Goal: Task Accomplishment & Management: Complete application form

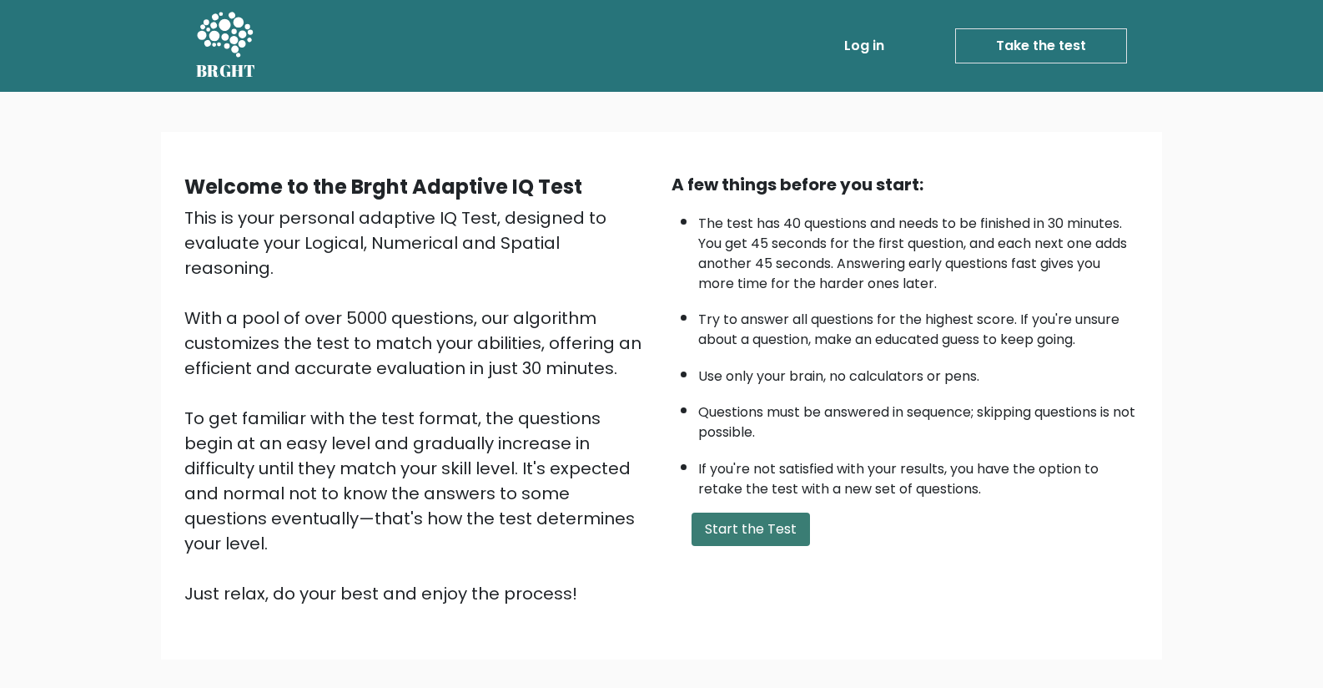
click at [731, 527] on button "Start the Test" at bounding box center [751, 528] width 118 height 33
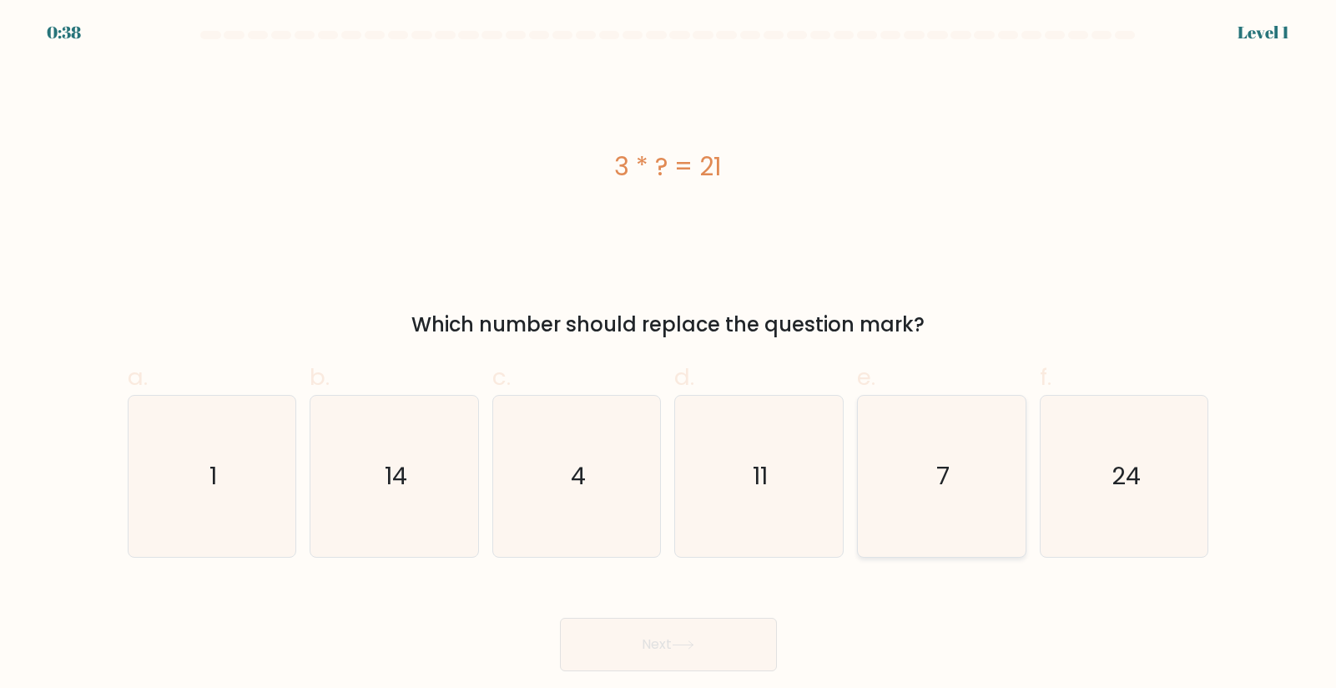
click at [931, 462] on icon "7" at bounding box center [941, 476] width 161 height 161
click at [669, 355] on input "e. 7" at bounding box center [668, 349] width 1 height 11
radio input "true"
click at [673, 637] on button "Next" at bounding box center [668, 643] width 217 height 53
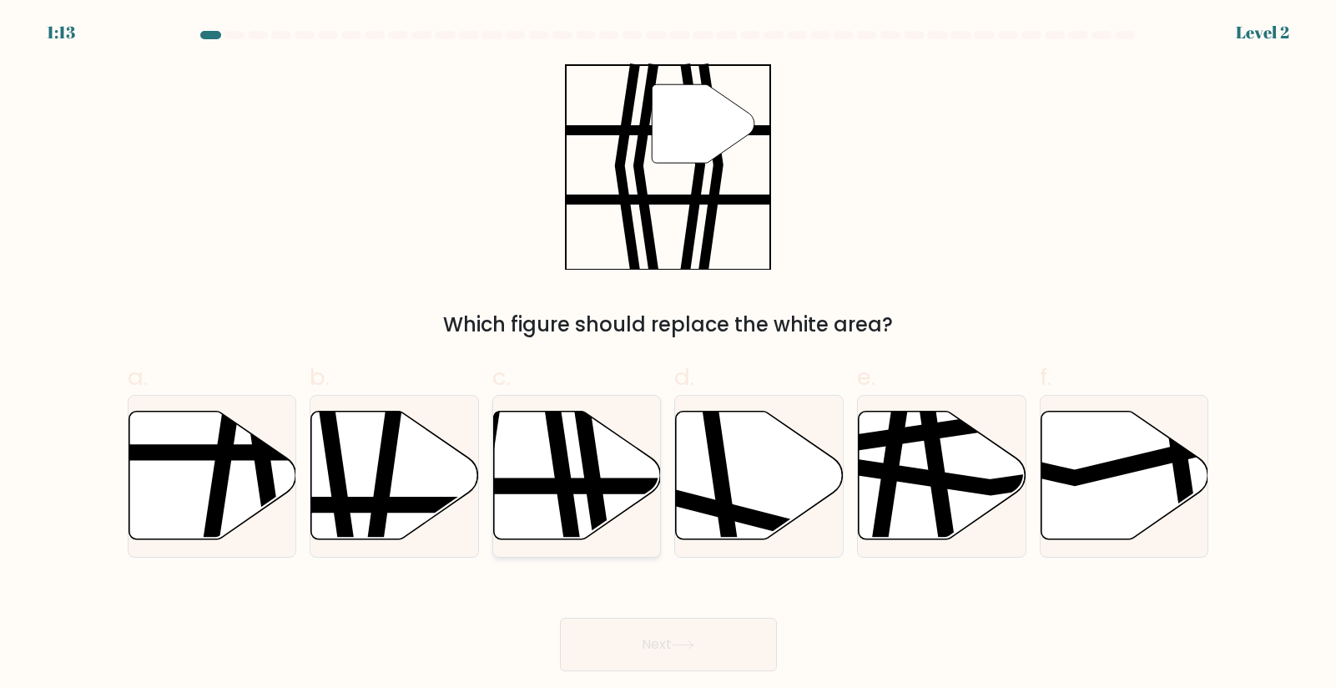
click at [558, 476] on icon at bounding box center [560, 547] width 24 height 338
click at [668, 355] on input "c." at bounding box center [668, 349] width 1 height 11
radio input "true"
click at [685, 641] on icon at bounding box center [683, 644] width 23 height 9
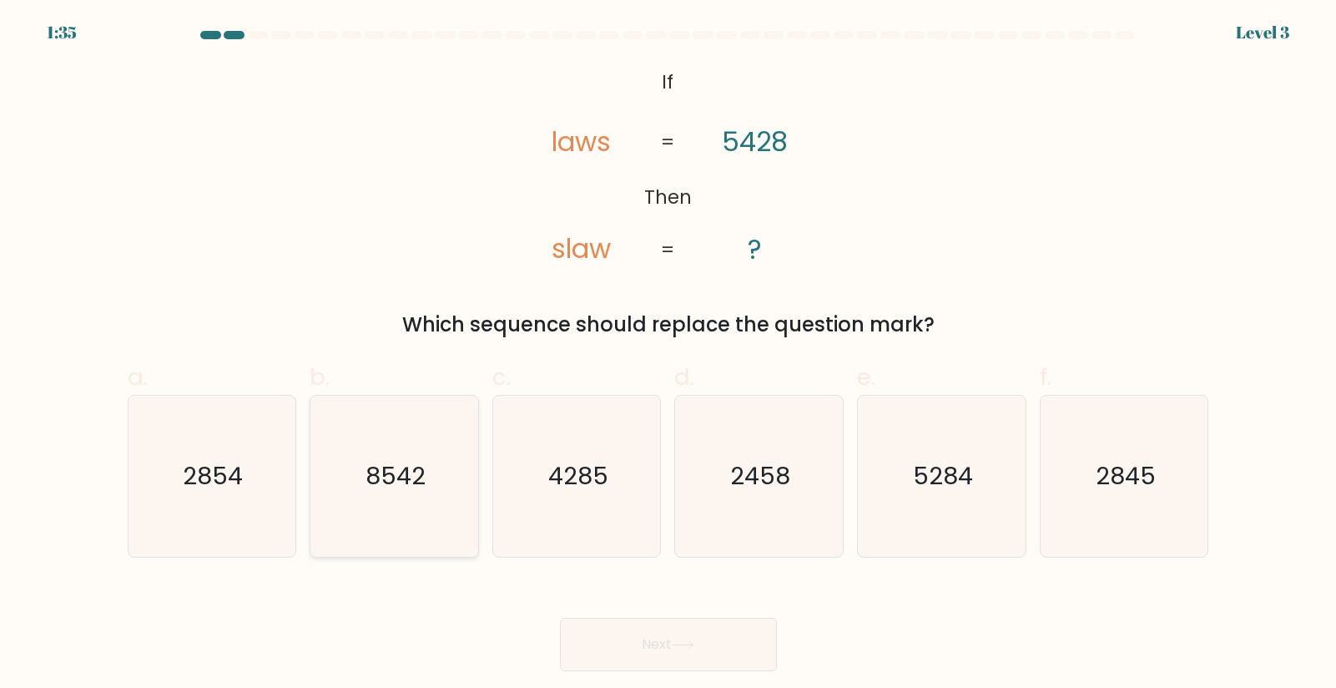
click at [396, 477] on text "8542" at bounding box center [395, 475] width 60 height 33
click at [668, 355] on input "b. 8542" at bounding box center [668, 349] width 1 height 11
radio input "true"
click at [648, 638] on button "Next" at bounding box center [668, 643] width 217 height 53
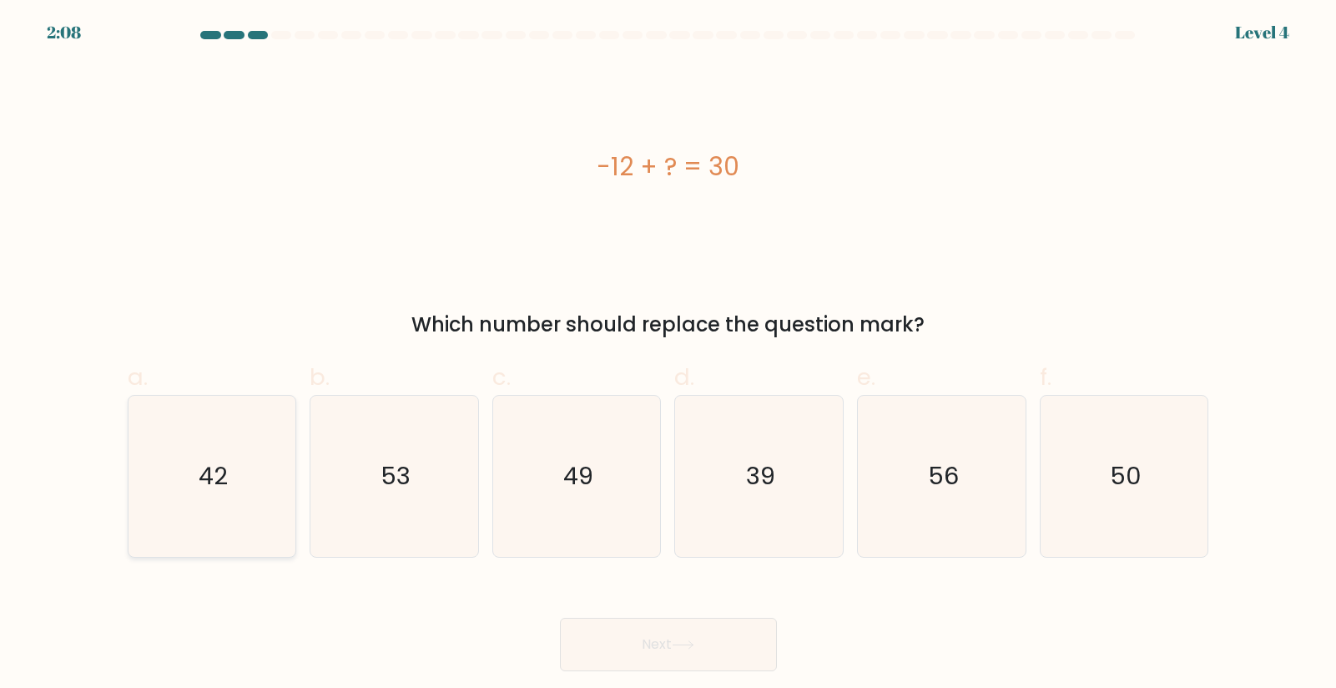
click at [210, 476] on text "42" at bounding box center [213, 475] width 29 height 33
click at [668, 355] on input "a. 42" at bounding box center [668, 349] width 1 height 11
radio input "true"
click at [693, 642] on icon at bounding box center [683, 644] width 23 height 9
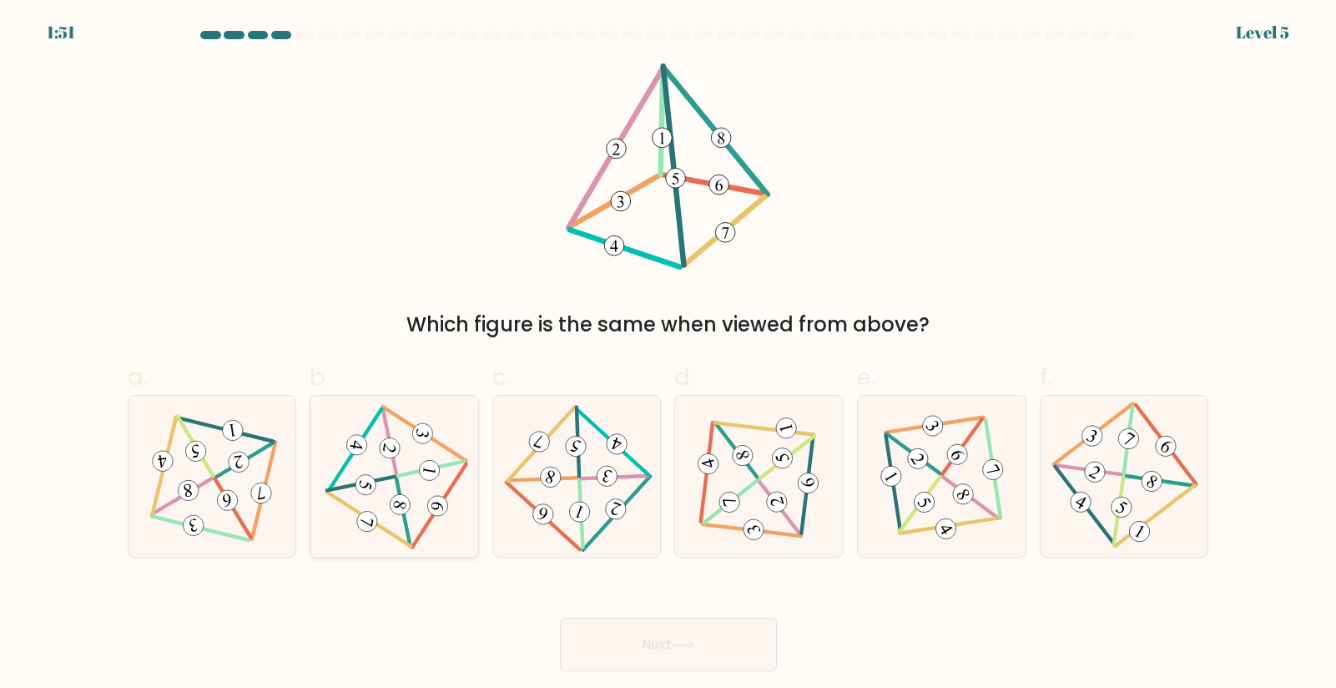
click at [418, 476] on icon at bounding box center [395, 475] width 132 height 128
click at [668, 355] on input "b." at bounding box center [668, 349] width 1 height 11
radio input "true"
click at [679, 648] on icon at bounding box center [683, 644] width 23 height 9
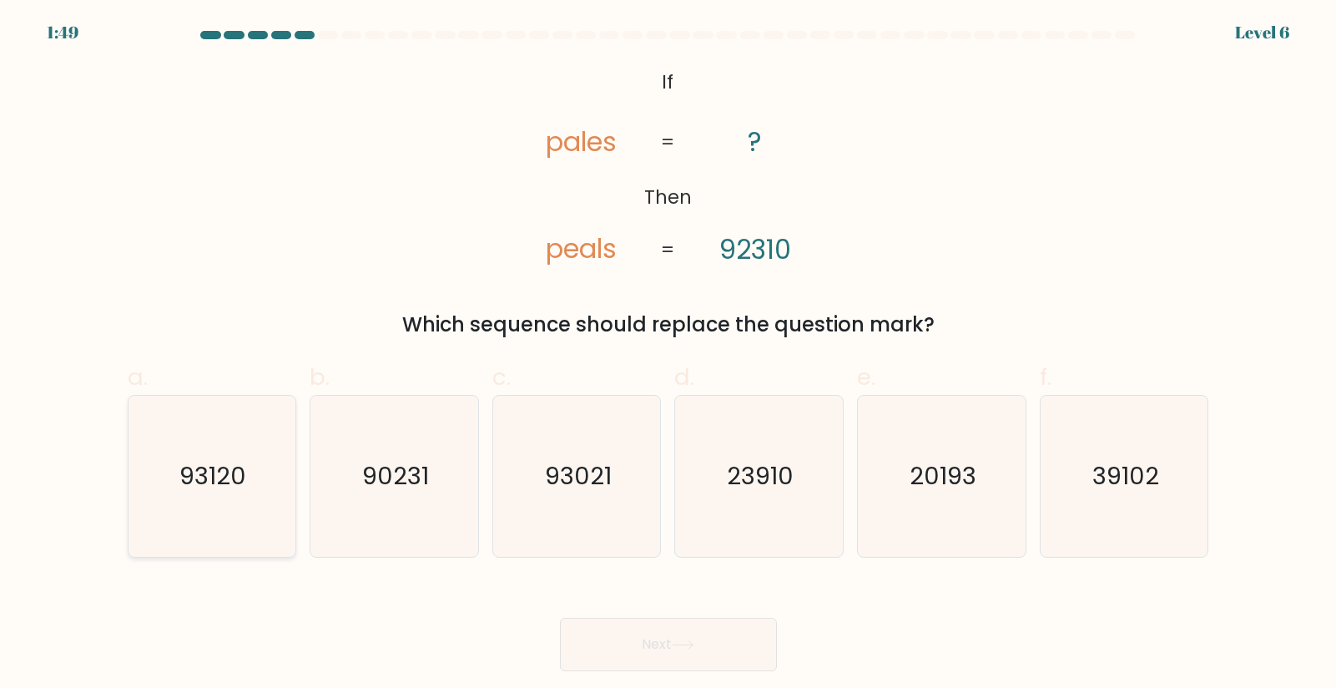
click at [221, 478] on text "93120" at bounding box center [213, 475] width 67 height 33
click at [668, 355] on input "a. 93120" at bounding box center [668, 349] width 1 height 11
radio input "true"
click at [683, 642] on icon at bounding box center [683, 644] width 23 height 9
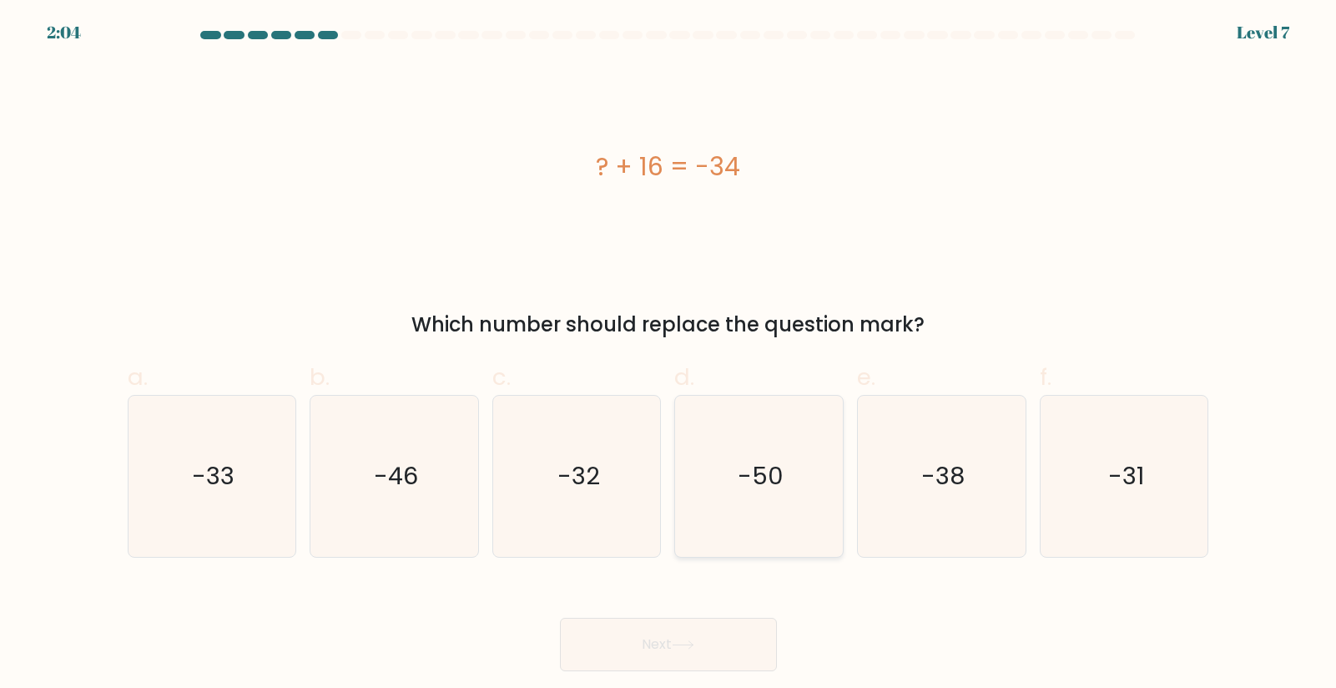
click at [776, 476] on text "-50" at bounding box center [761, 475] width 46 height 33
click at [669, 355] on input "d. -50" at bounding box center [668, 349] width 1 height 11
radio input "true"
click at [646, 640] on button "Next" at bounding box center [668, 643] width 217 height 53
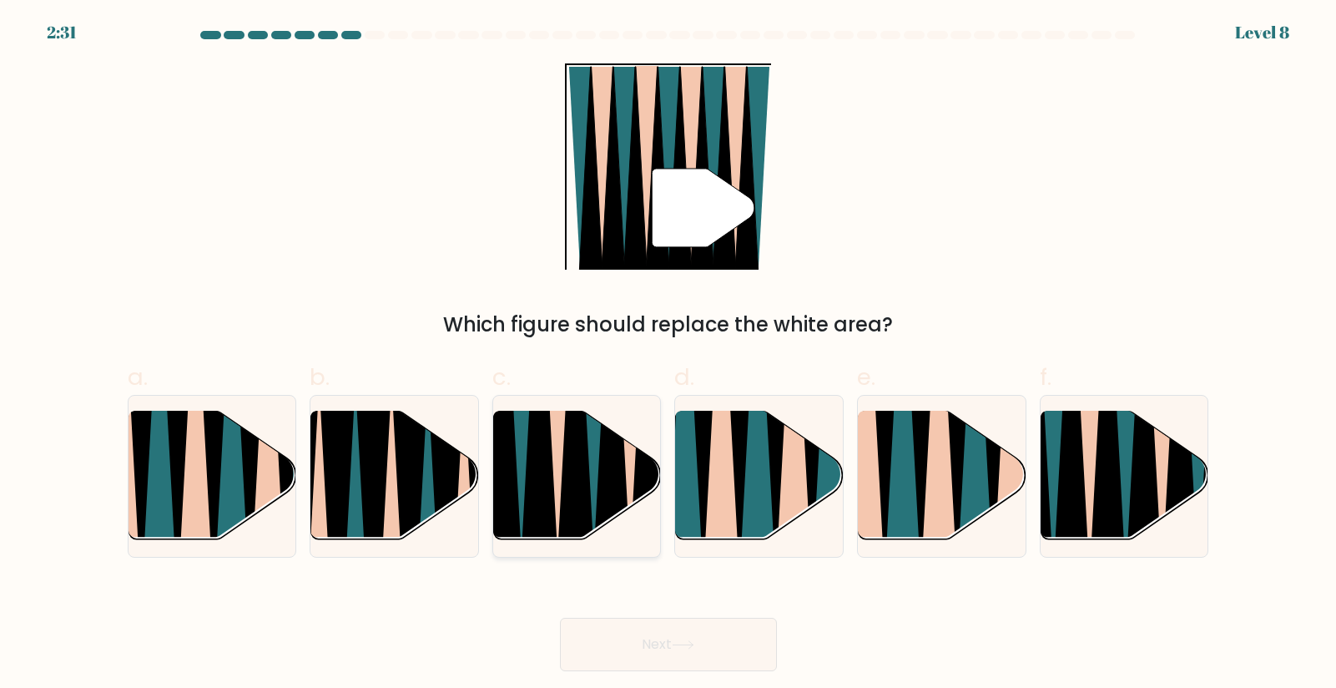
click at [577, 467] on icon at bounding box center [576, 411] width 38 height 335
click at [668, 355] on input "c." at bounding box center [668, 349] width 1 height 11
radio input "true"
click at [673, 645] on button "Next" at bounding box center [668, 643] width 217 height 53
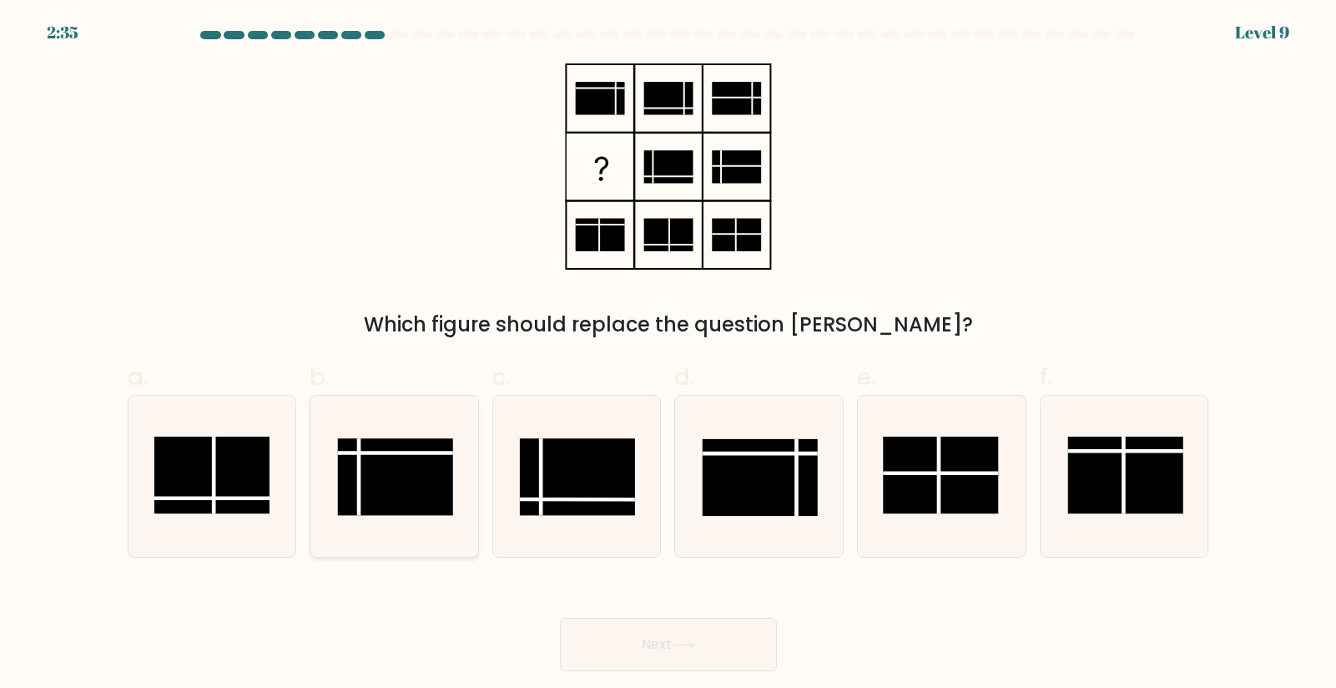
click at [388, 468] on rect at bounding box center [395, 476] width 115 height 77
click at [668, 355] on input "b." at bounding box center [668, 349] width 1 height 11
radio input "true"
click at [683, 649] on button "Next" at bounding box center [668, 643] width 217 height 53
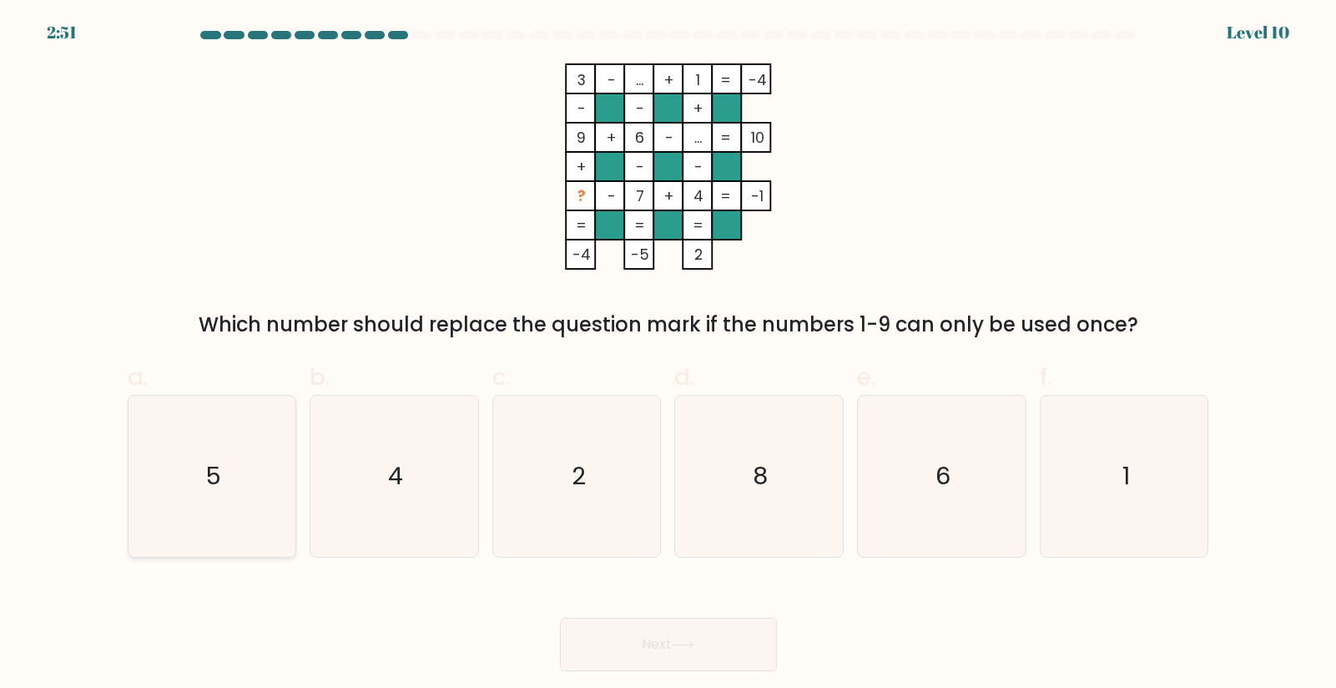
click at [218, 477] on text "5" at bounding box center [213, 475] width 16 height 33
click at [668, 355] on input "a. 5" at bounding box center [668, 349] width 1 height 11
radio input "true"
click at [595, 477] on icon "2" at bounding box center [576, 476] width 161 height 161
click at [668, 355] on input "c. 2" at bounding box center [668, 349] width 1 height 11
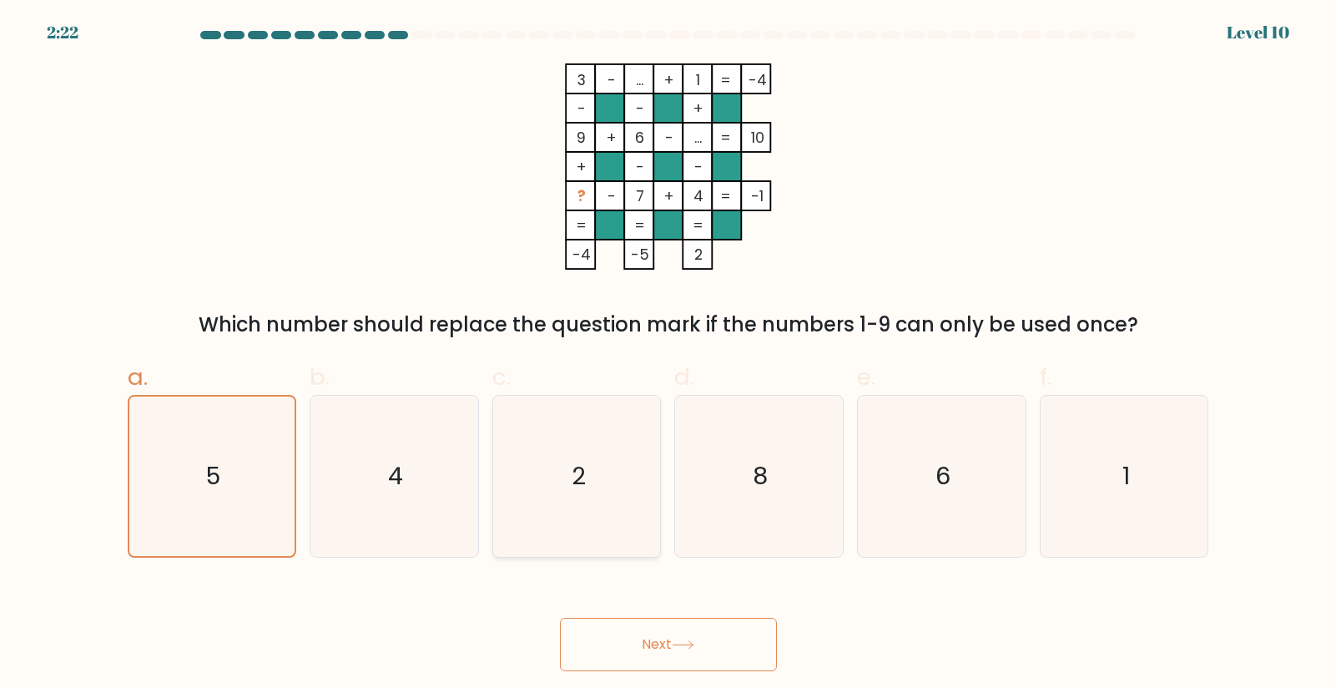
radio input "true"
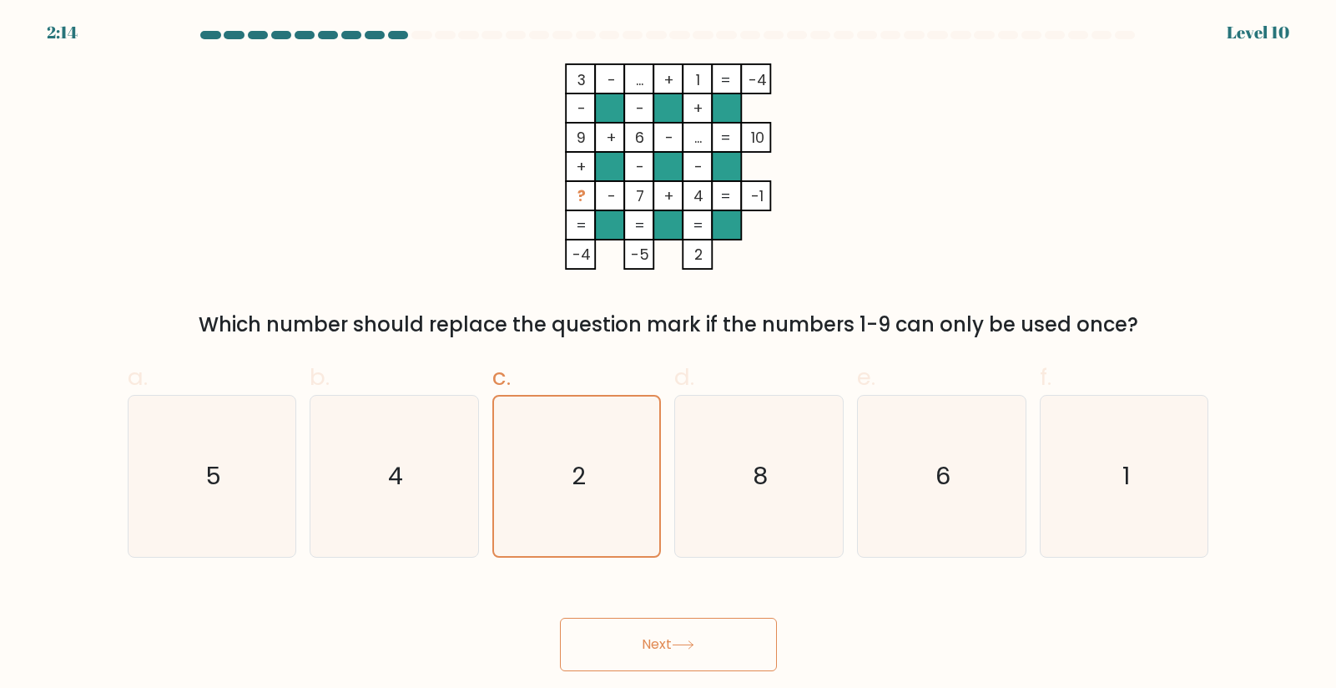
click at [658, 647] on button "Next" at bounding box center [668, 643] width 217 height 53
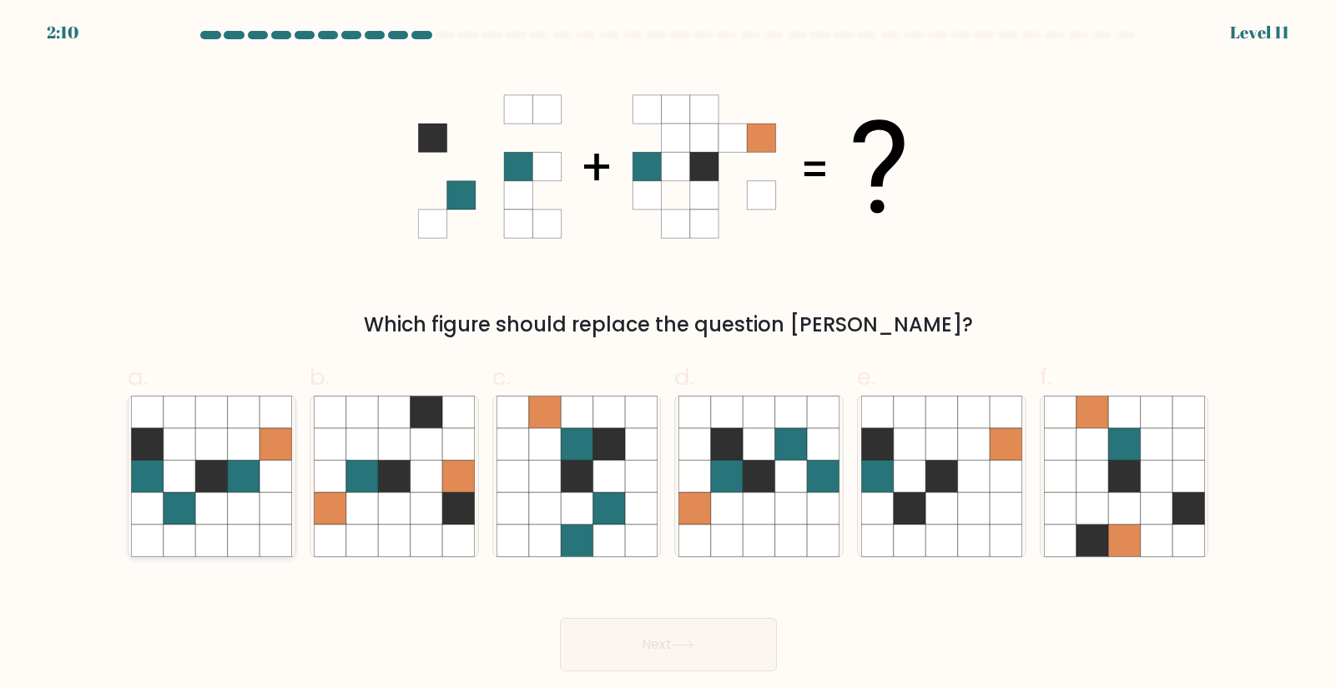
click at [220, 476] on icon at bounding box center [212, 476] width 32 height 32
click at [668, 355] on input "a." at bounding box center [668, 349] width 1 height 11
radio input "true"
click at [682, 634] on button "Next" at bounding box center [668, 643] width 217 height 53
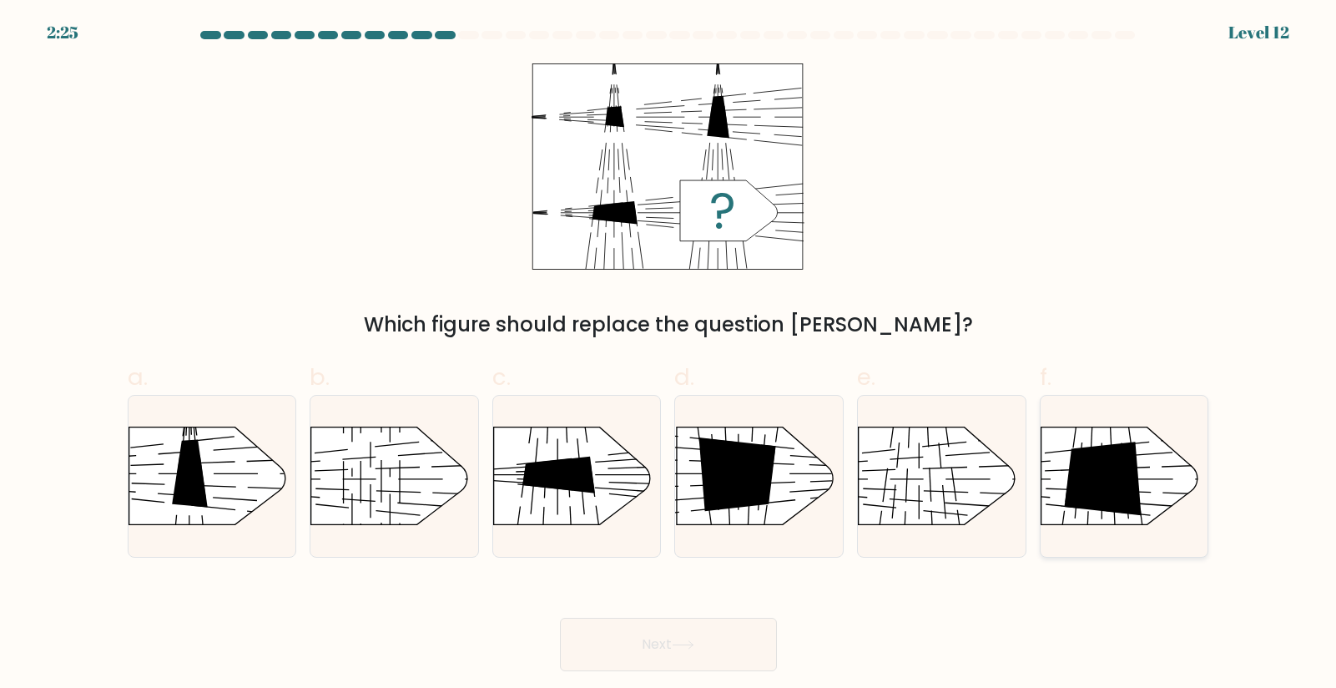
click at [1095, 473] on icon at bounding box center [1103, 478] width 78 height 74
click at [669, 355] on input "f." at bounding box center [668, 349] width 1 height 11
radio input "true"
click at [685, 642] on icon at bounding box center [683, 644] width 23 height 9
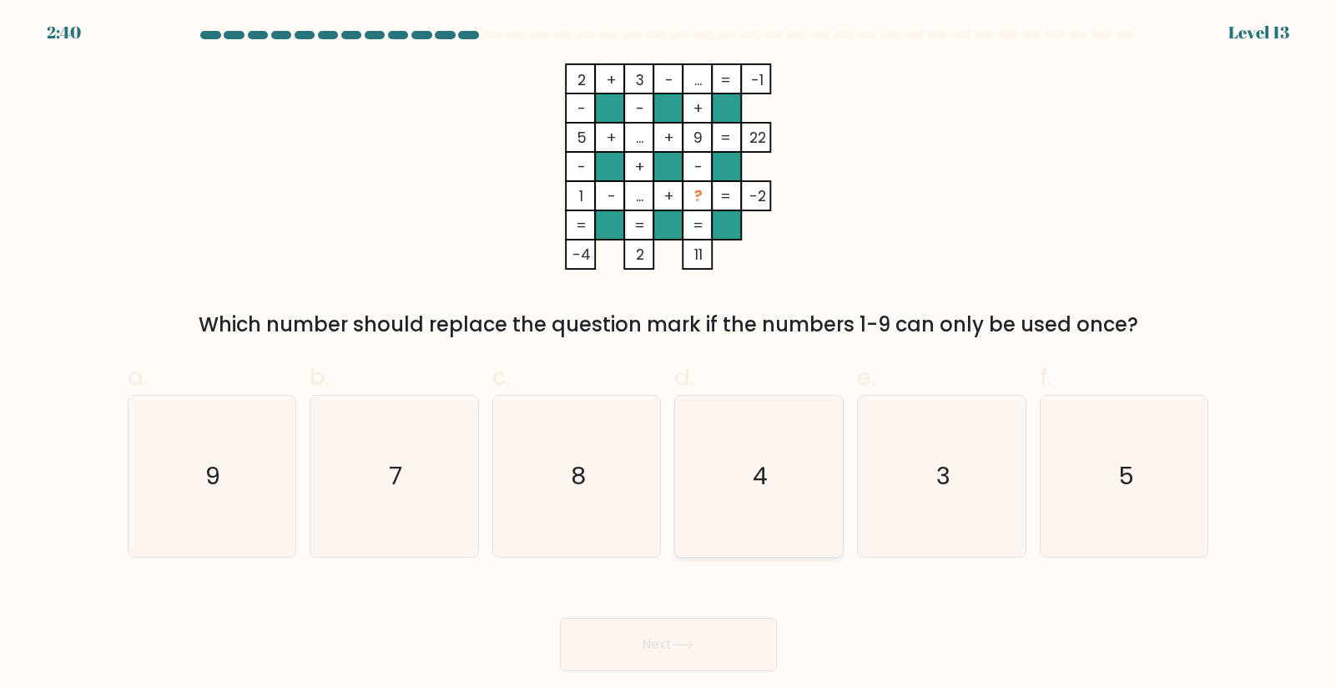
click at [766, 473] on text "4" at bounding box center [760, 475] width 15 height 33
click at [669, 355] on input "d. 4" at bounding box center [668, 349] width 1 height 11
radio input "true"
click at [668, 647] on button "Next" at bounding box center [668, 643] width 217 height 53
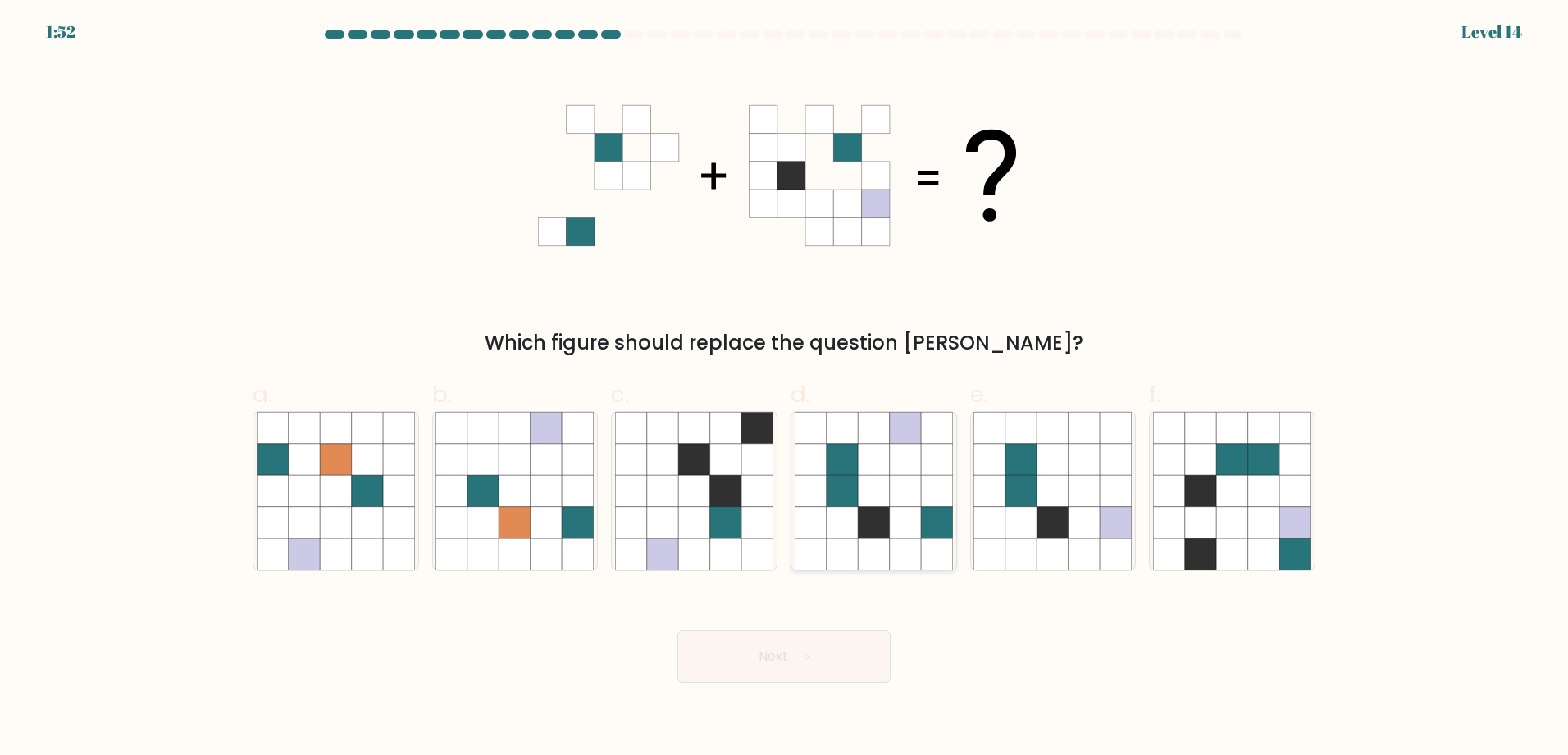
click at [926, 472] on icon at bounding box center [937, 459] width 31 height 31
click at [785, 388] on input "d." at bounding box center [784, 382] width 1 height 11
radio input "true"
click at [765, 660] on button "Next" at bounding box center [784, 656] width 213 height 52
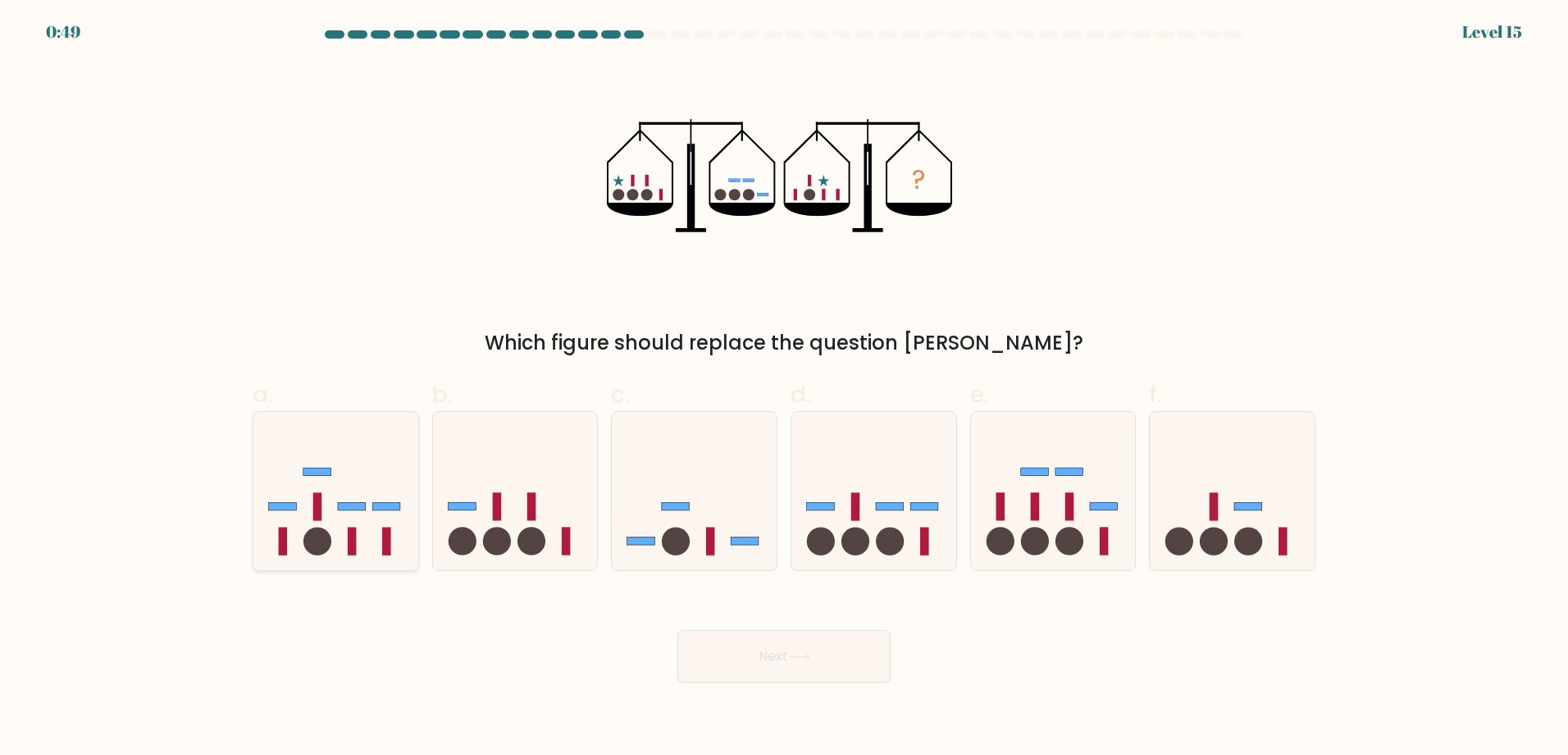
click at [334, 528] on icon at bounding box center [336, 492] width 165 height 137
click at [784, 388] on input "a." at bounding box center [784, 382] width 1 height 11
radio input "true"
click at [775, 658] on button "Next" at bounding box center [784, 656] width 213 height 52
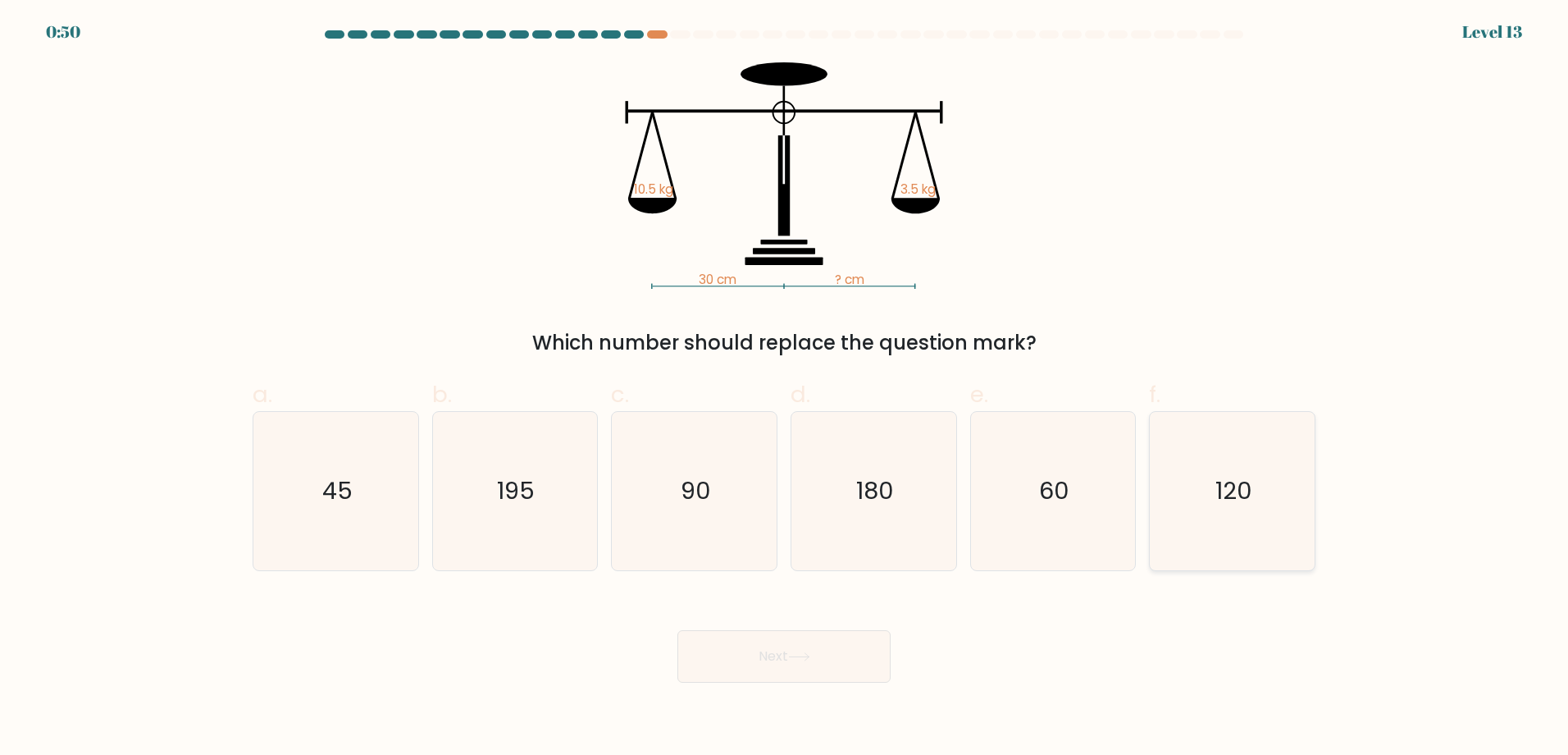
click at [1244, 494] on text "120" at bounding box center [1235, 491] width 37 height 32
click at [785, 388] on input "f. 120" at bounding box center [784, 382] width 1 height 11
radio input "true"
click at [696, 475] on text "90" at bounding box center [696, 491] width 30 height 32
click at [784, 388] on input "c. 90" at bounding box center [784, 382] width 1 height 11
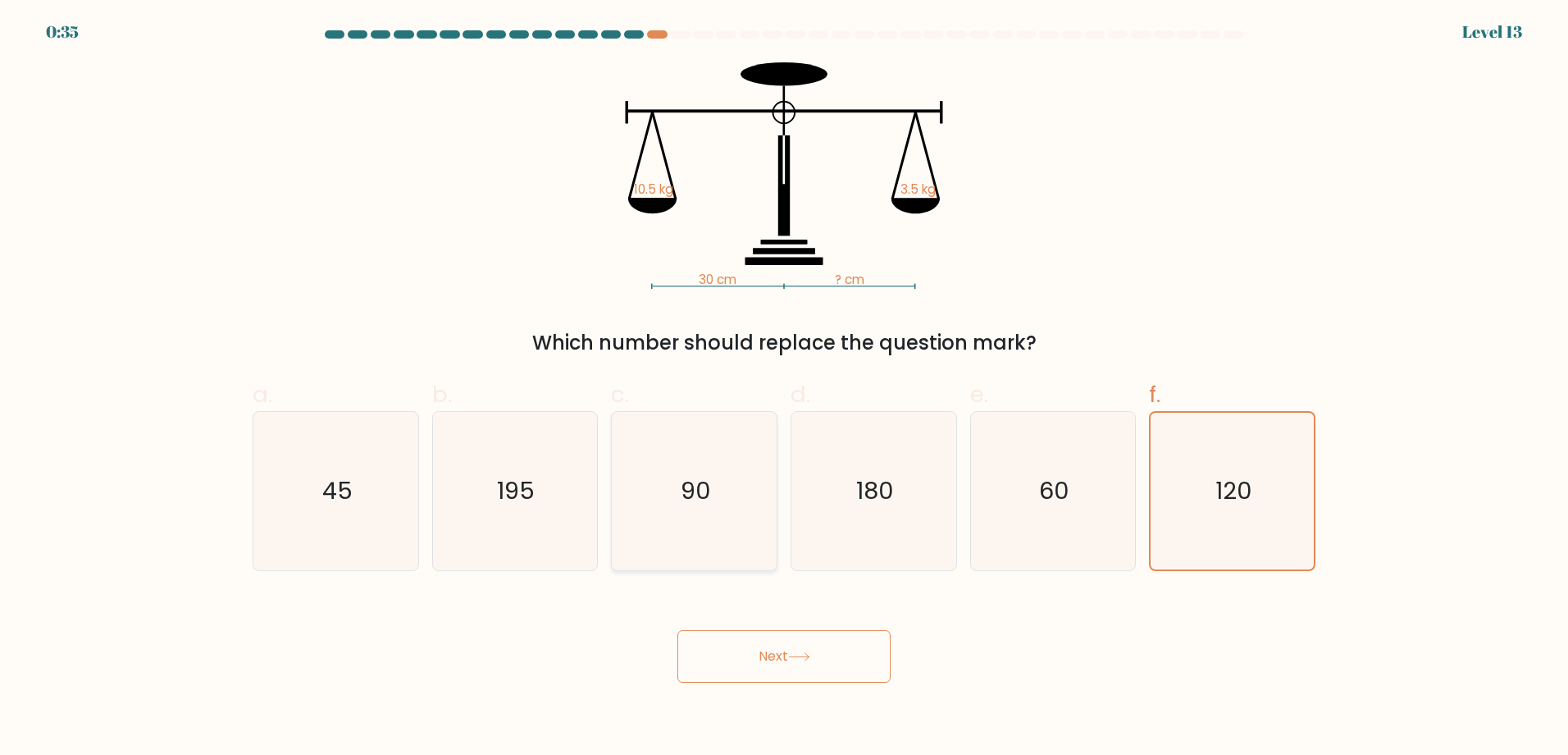
radio input "true"
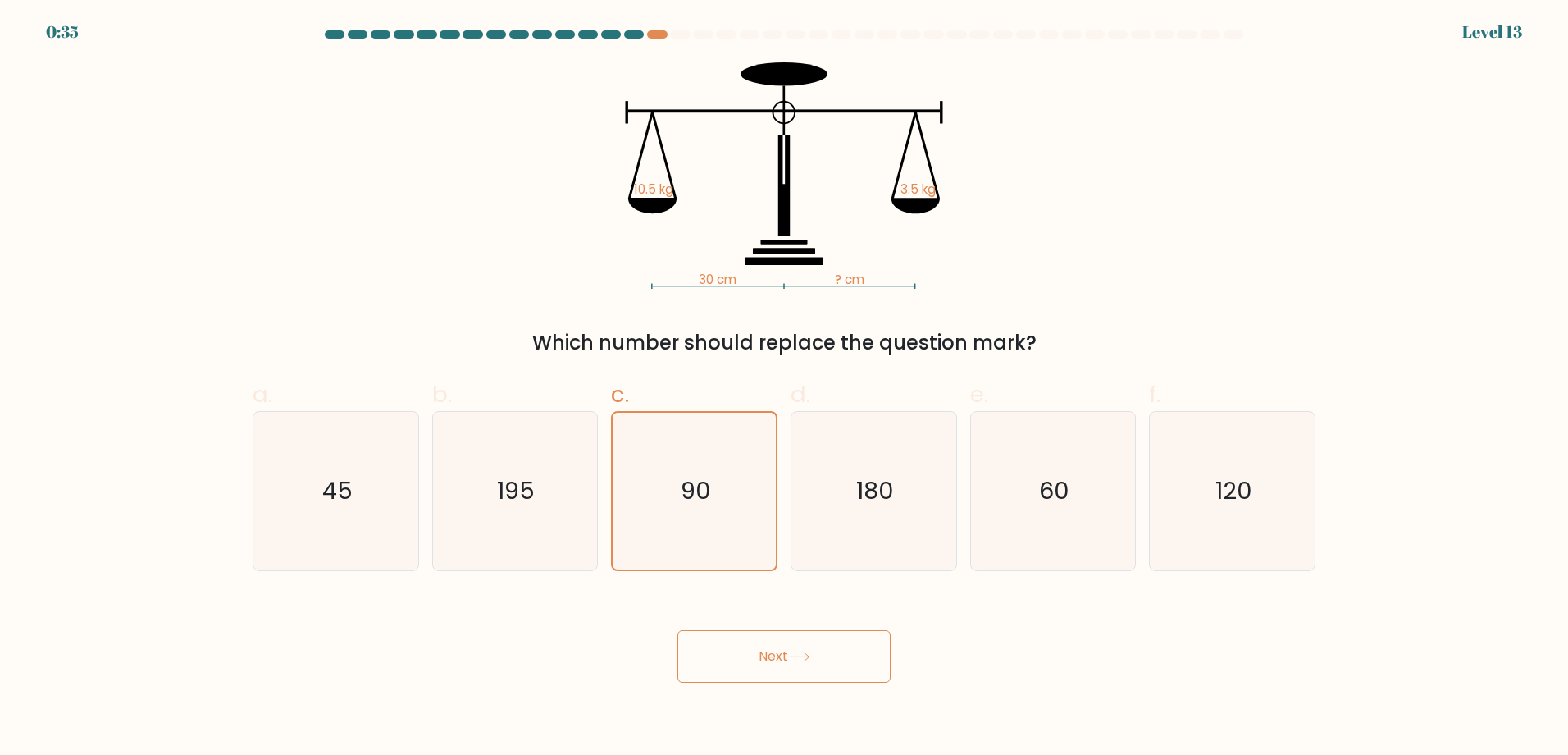
click at [785, 653] on button "Next" at bounding box center [784, 656] width 213 height 52
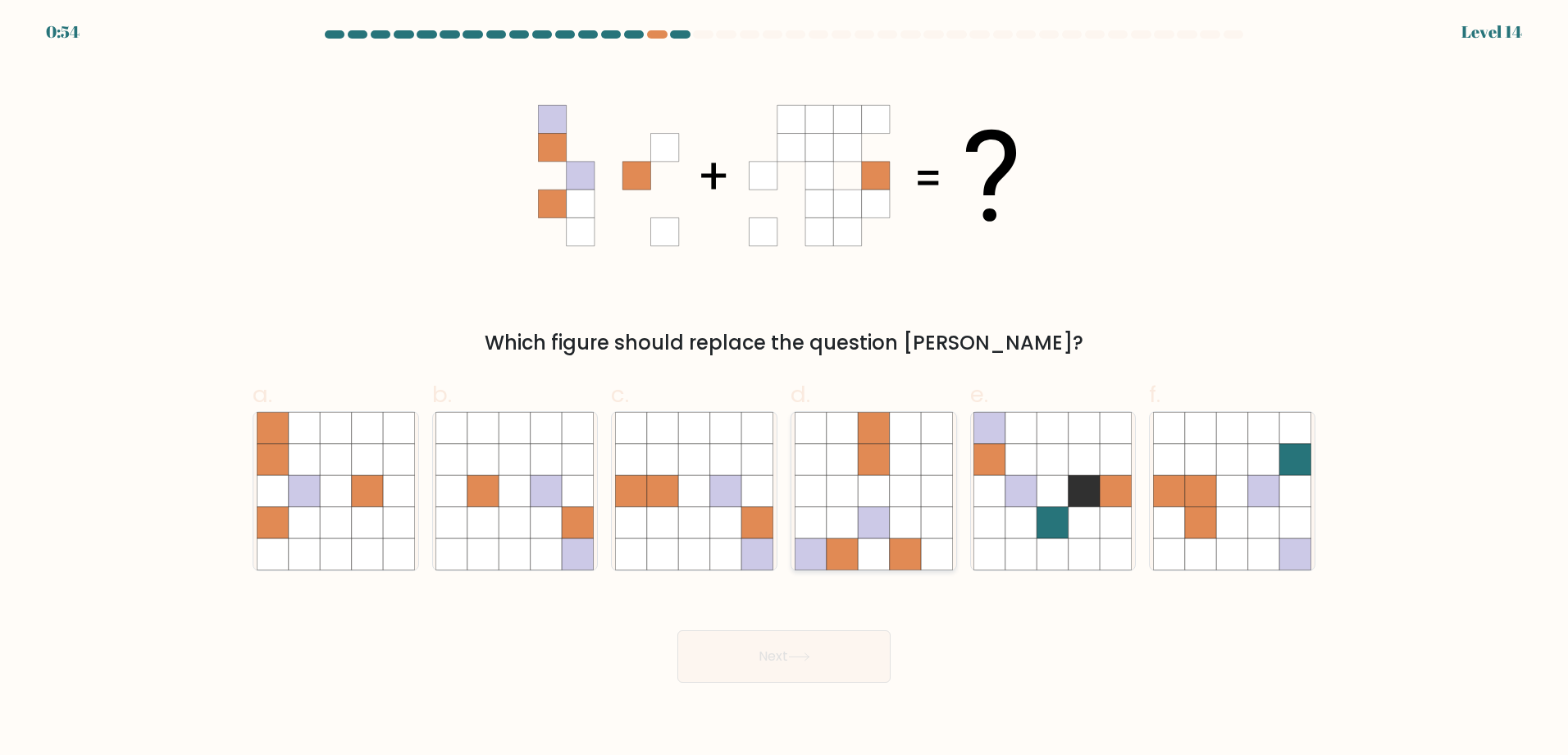
click at [928, 487] on icon at bounding box center [937, 492] width 31 height 31
click at [785, 388] on input "d." at bounding box center [784, 382] width 1 height 11
radio input "true"
click at [734, 652] on button "Next" at bounding box center [784, 656] width 213 height 52
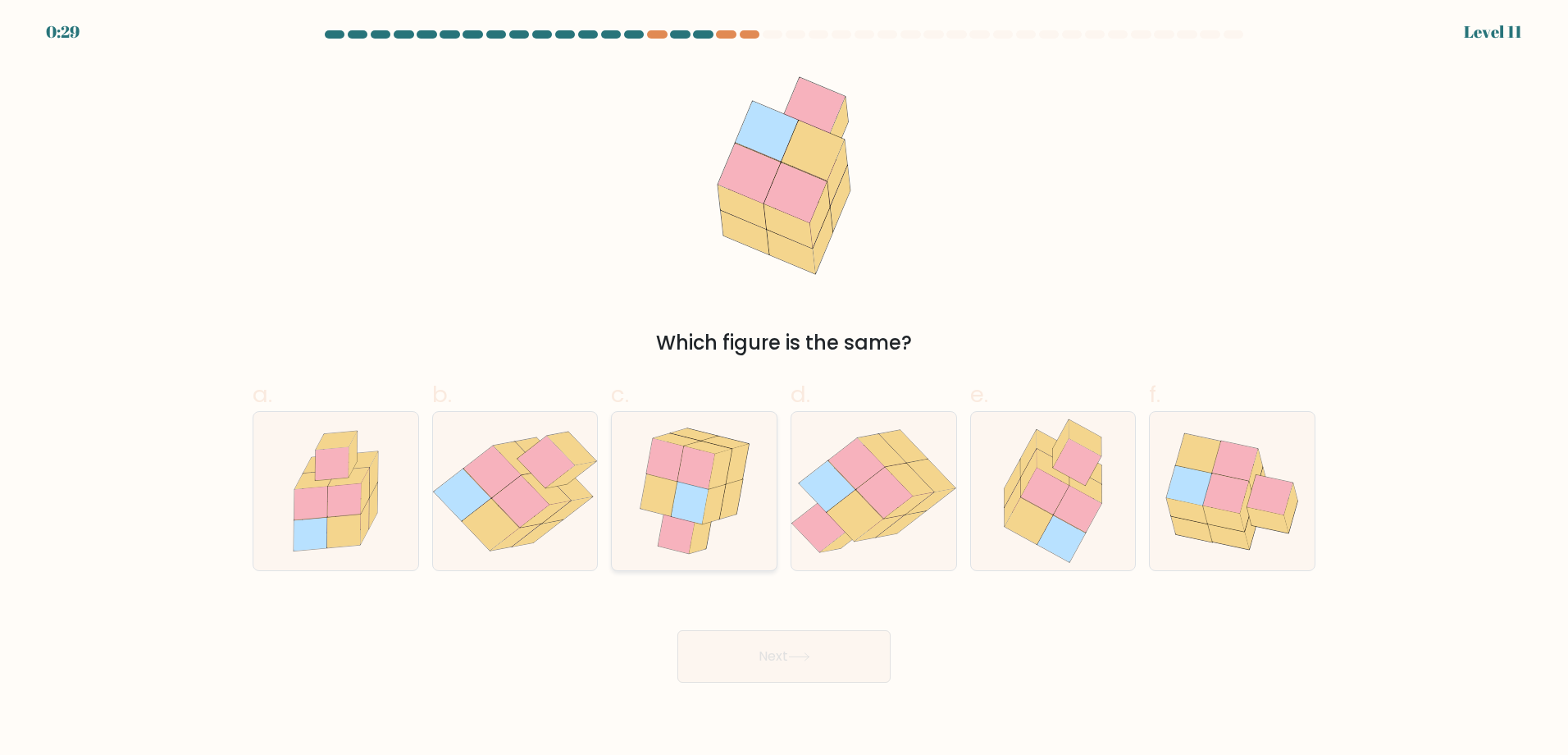
click at [691, 481] on icon at bounding box center [696, 467] width 37 height 42
click at [784, 388] on input "c." at bounding box center [784, 382] width 1 height 11
radio input "true"
click at [776, 658] on button "Next" at bounding box center [784, 656] width 213 height 52
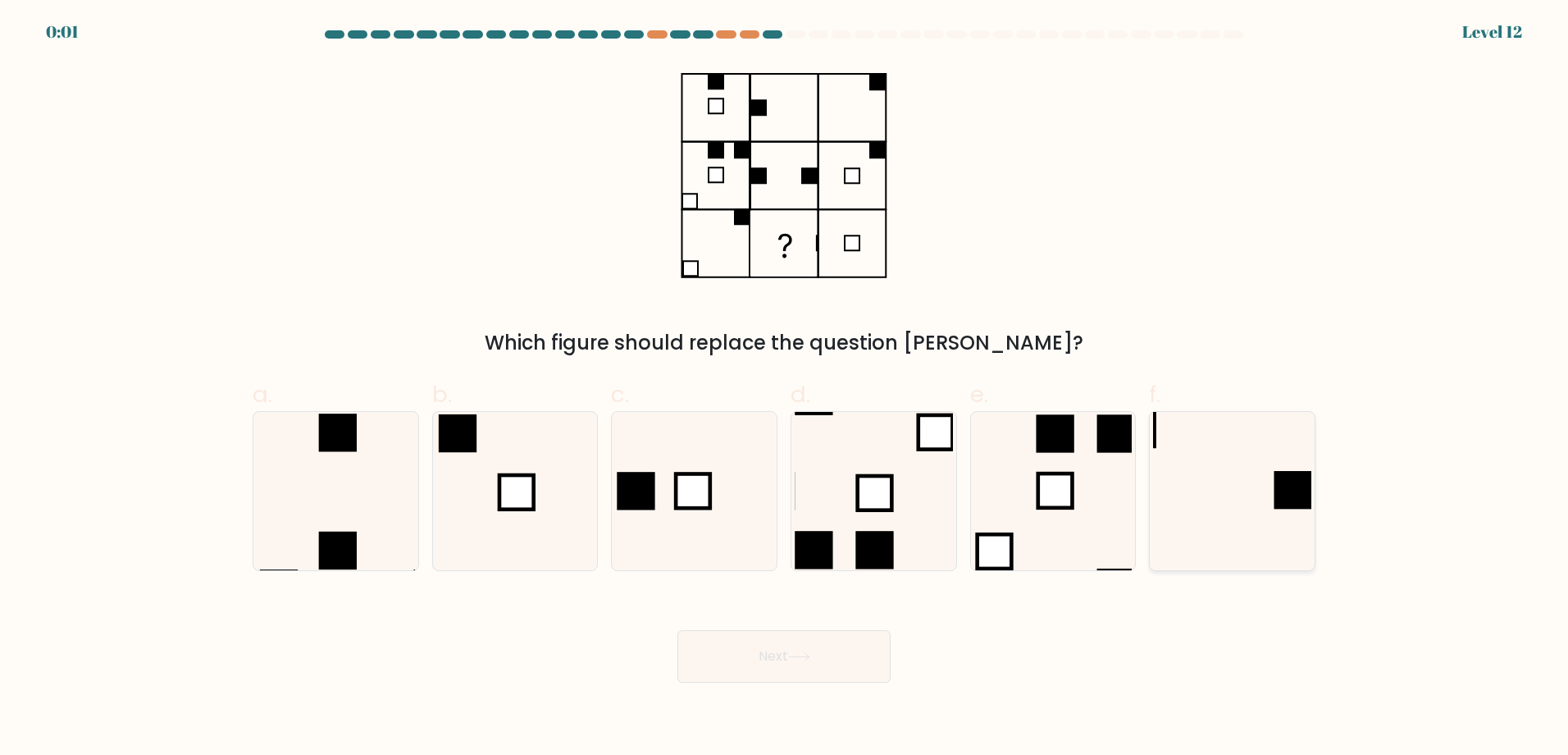
click at [1218, 516] on icon at bounding box center [1232, 491] width 158 height 158
click at [785, 388] on input "f." at bounding box center [784, 382] width 1 height 11
radio input "true"
click at [838, 666] on div "Next" at bounding box center [784, 636] width 1082 height 91
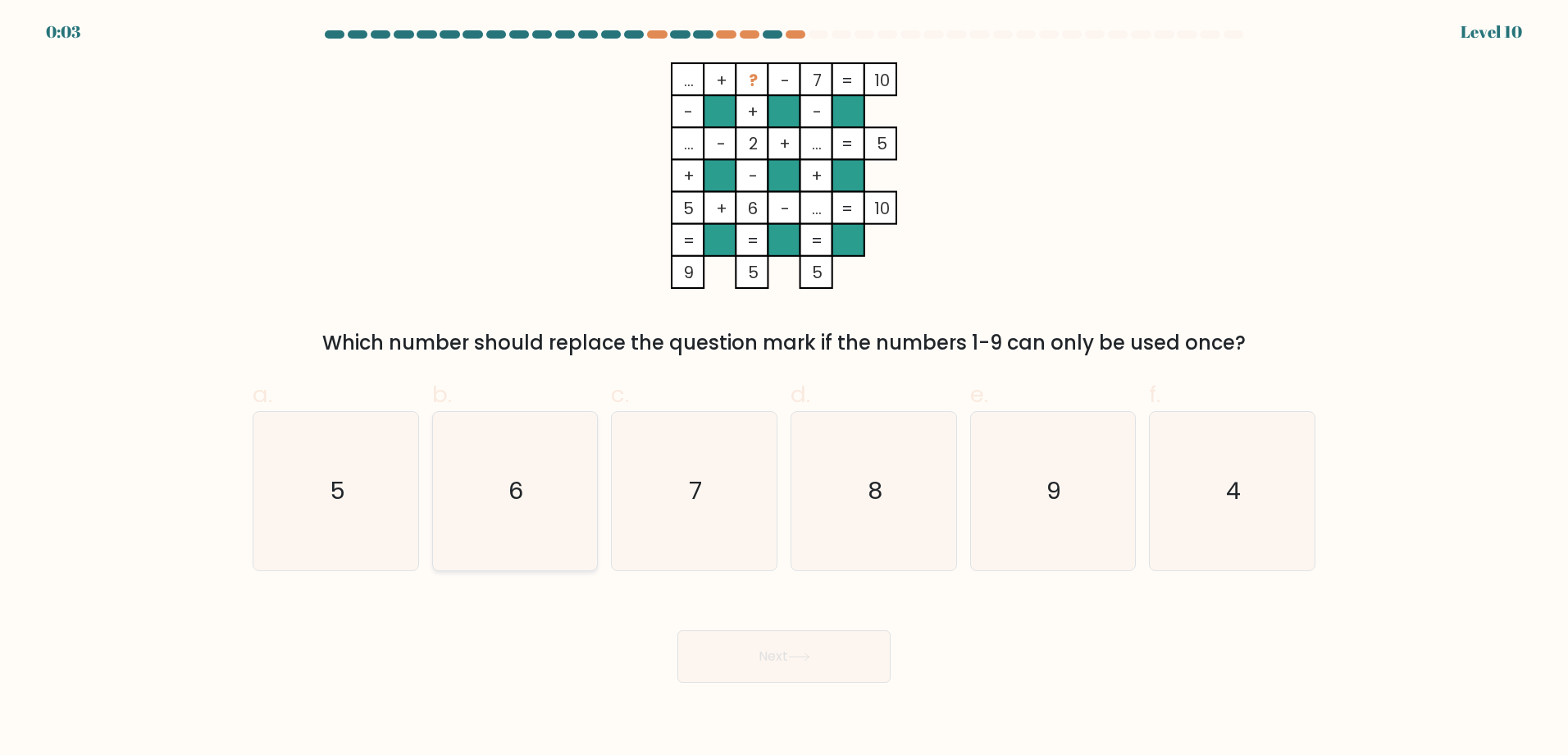
click at [564, 466] on icon "6" at bounding box center [514, 491] width 158 height 158
click at [784, 388] on input "b. 6" at bounding box center [784, 382] width 1 height 11
radio input "true"
click at [776, 657] on button "Next" at bounding box center [784, 656] width 213 height 52
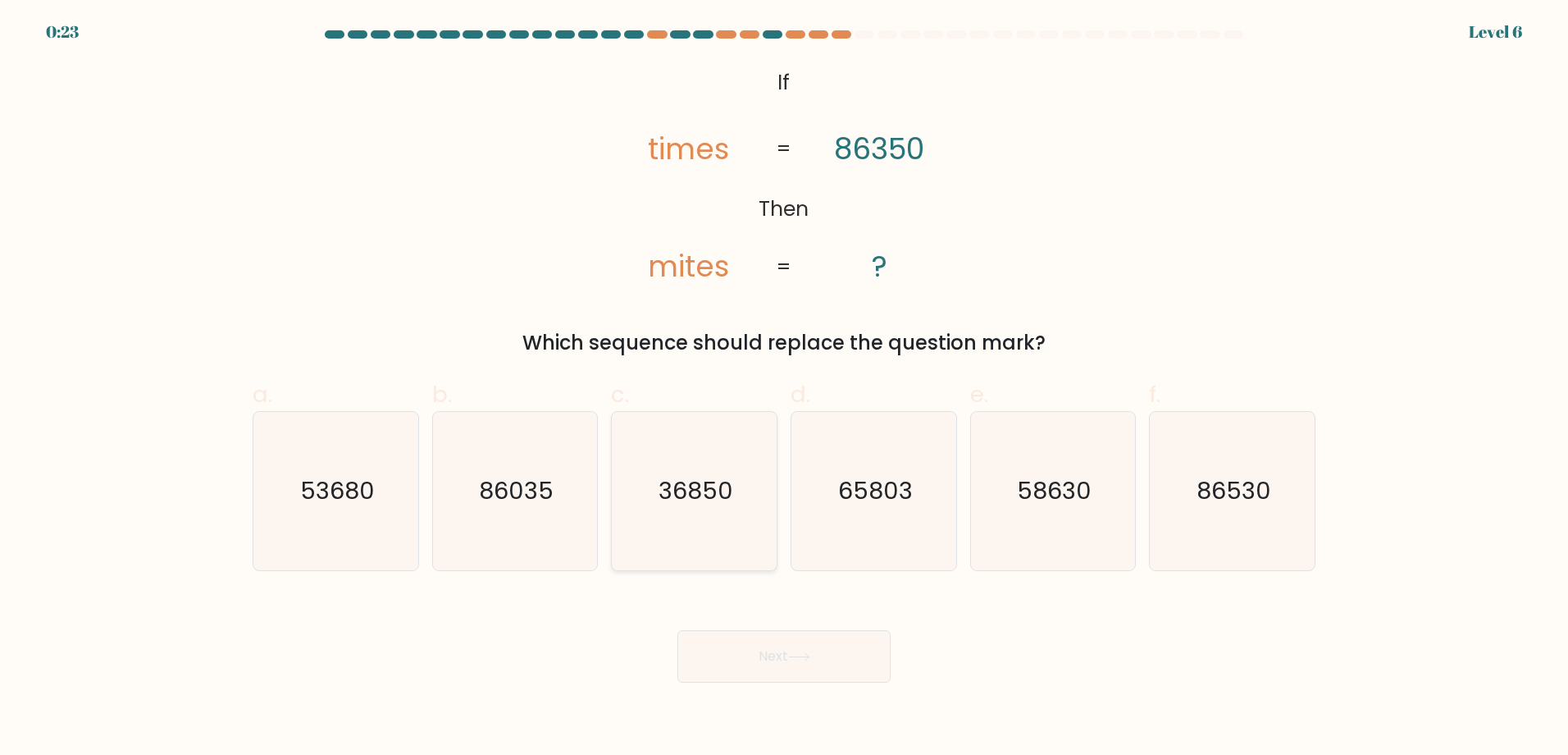
click at [700, 507] on icon "36850" at bounding box center [694, 491] width 158 height 158
click at [784, 388] on input "c. 36850" at bounding box center [784, 382] width 1 height 11
radio input "true"
click at [761, 648] on button "Next" at bounding box center [784, 656] width 213 height 52
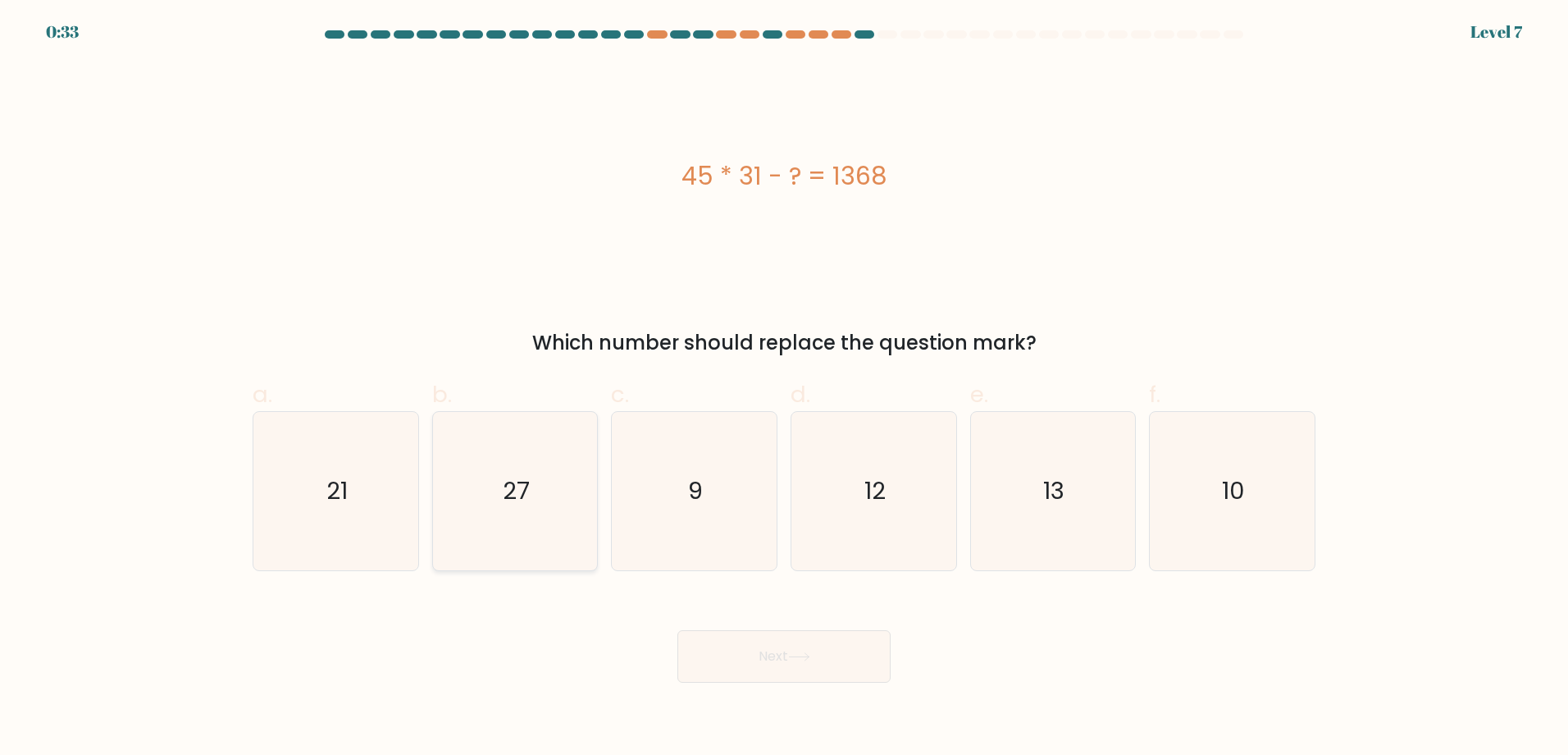
click at [513, 494] on text "27" at bounding box center [516, 491] width 28 height 32
click at [784, 388] on input "b. 27" at bounding box center [784, 382] width 1 height 11
radio input "true"
click at [789, 656] on button "Next" at bounding box center [784, 656] width 213 height 52
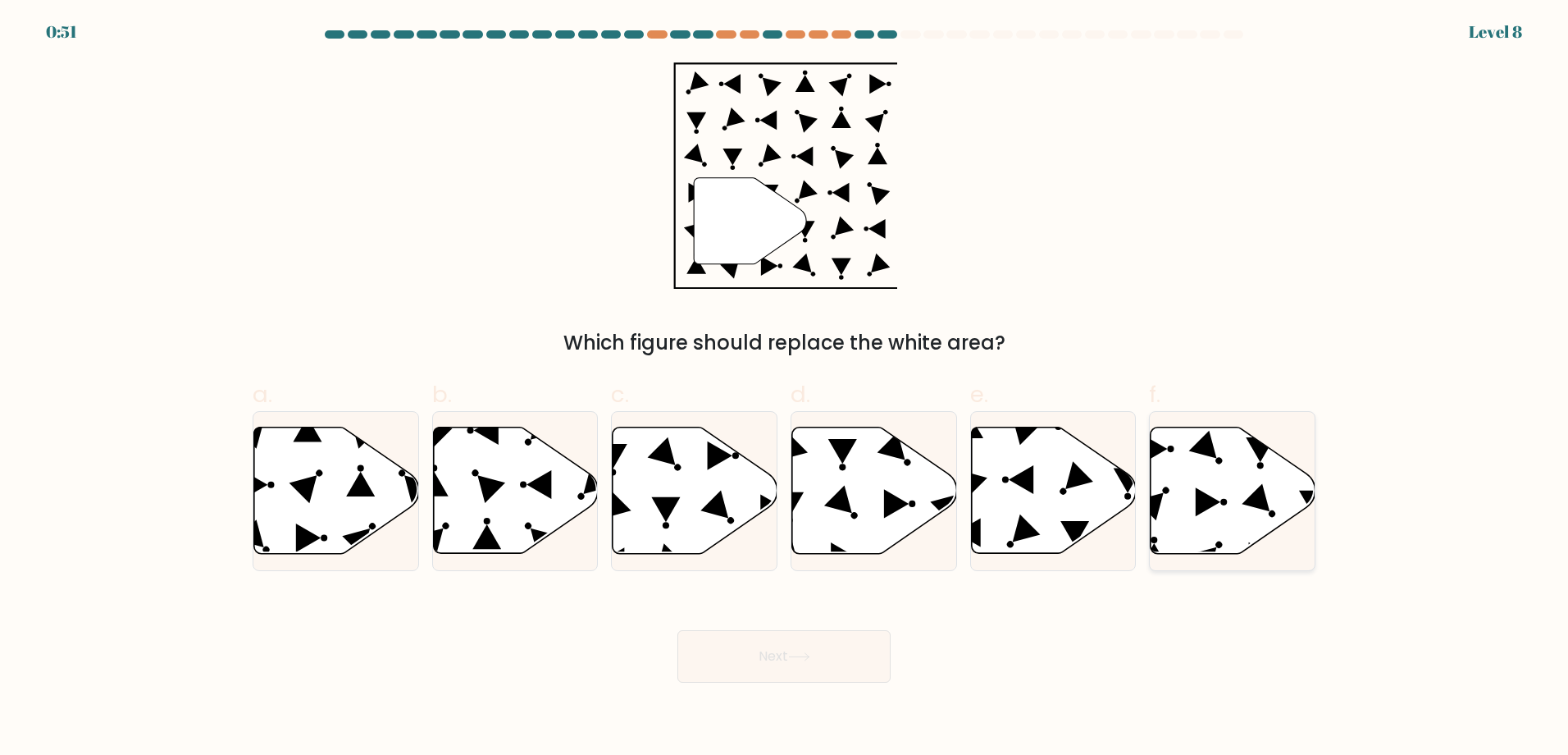
click at [1211, 504] on icon at bounding box center [1208, 501] width 25 height 29
click at [785, 388] on input "f." at bounding box center [784, 382] width 1 height 11
radio input "true"
click at [772, 666] on button "Next" at bounding box center [784, 656] width 213 height 52
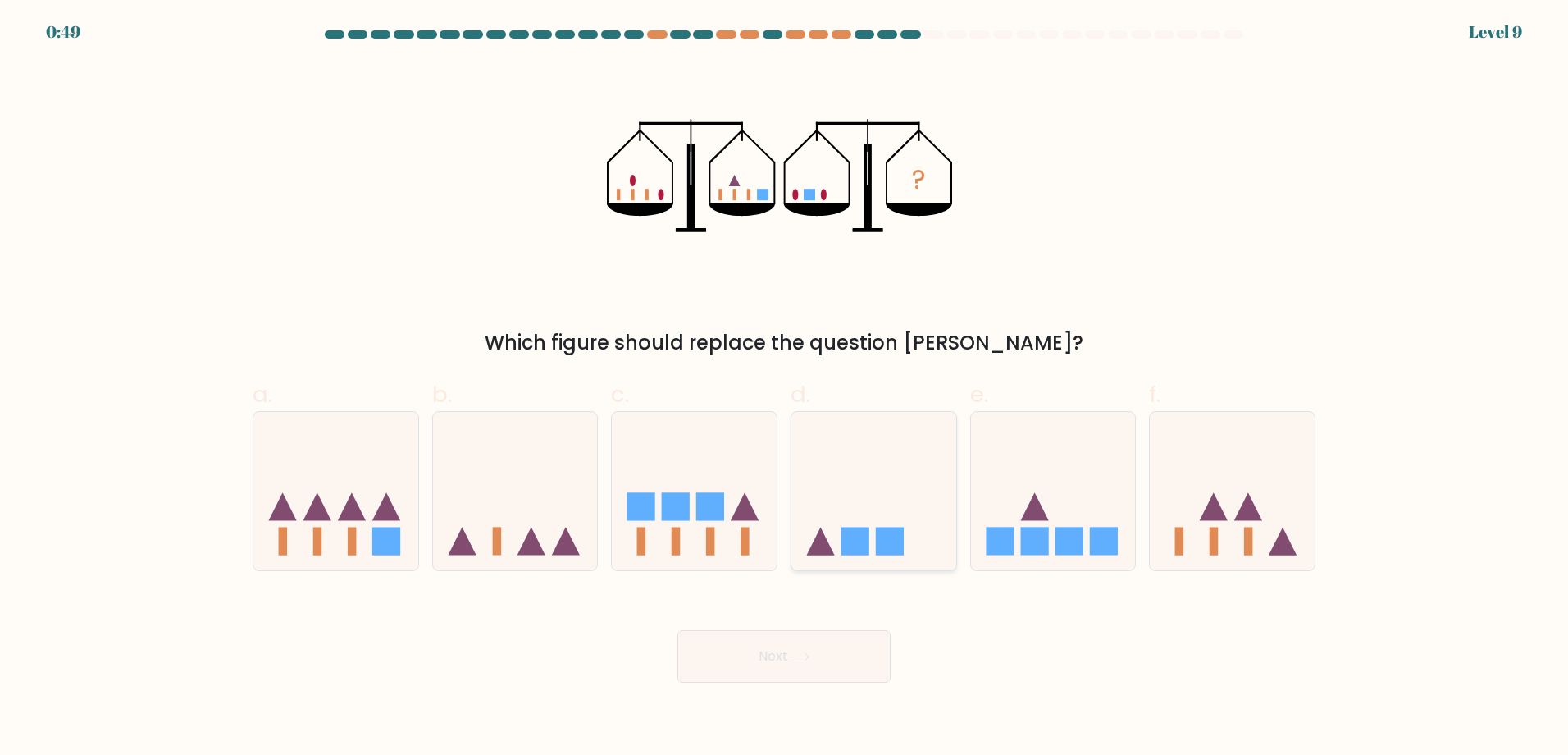
click at [864, 543] on rect at bounding box center [855, 541] width 28 height 28
click at [785, 388] on input "d." at bounding box center [784, 382] width 1 height 11
radio input "true"
click at [776, 653] on button "Next" at bounding box center [784, 656] width 213 height 52
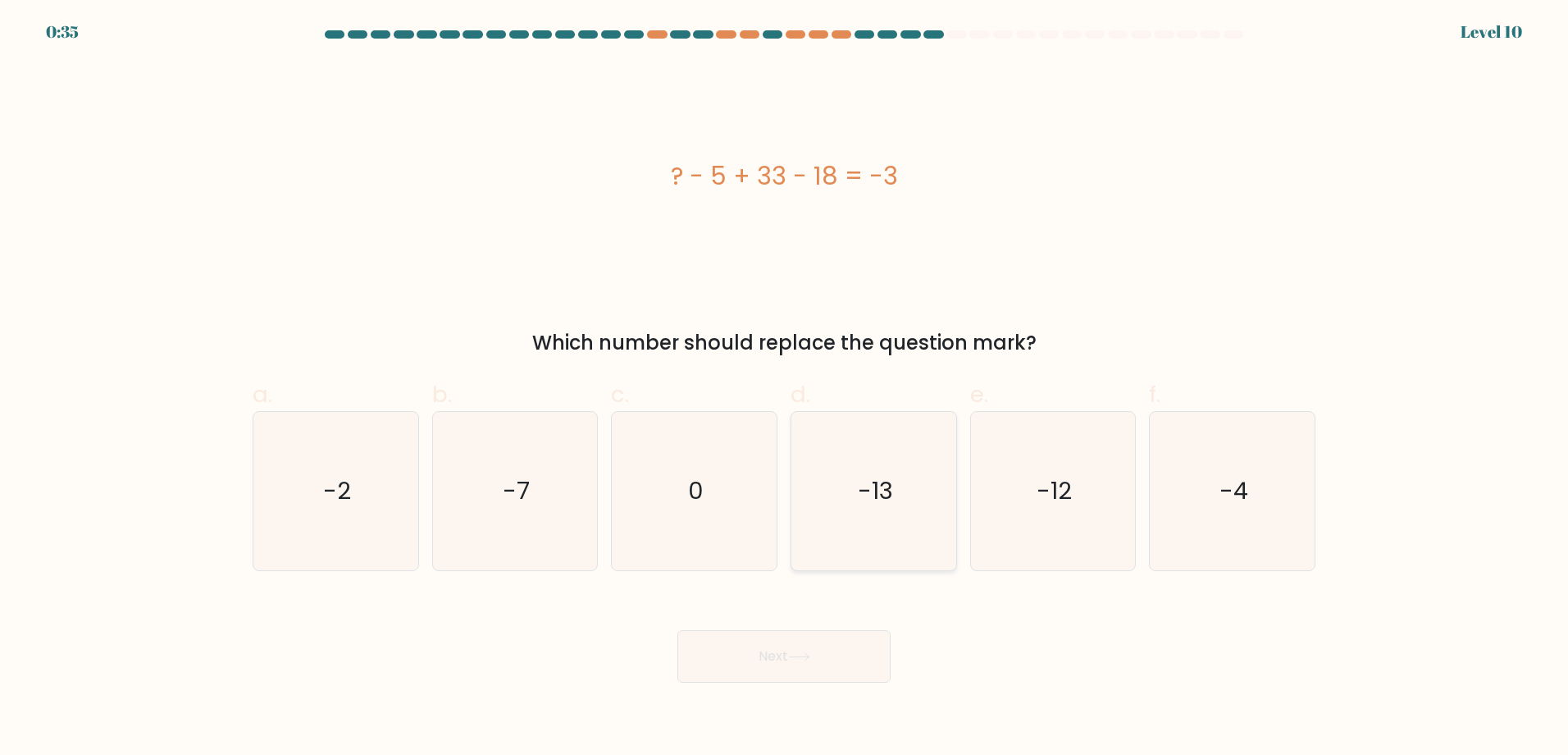
click at [891, 506] on text "-13" at bounding box center [876, 491] width 35 height 32
click at [785, 388] on input "d. -13" at bounding box center [784, 382] width 1 height 11
radio input "true"
click at [772, 654] on button "Next" at bounding box center [784, 656] width 213 height 52
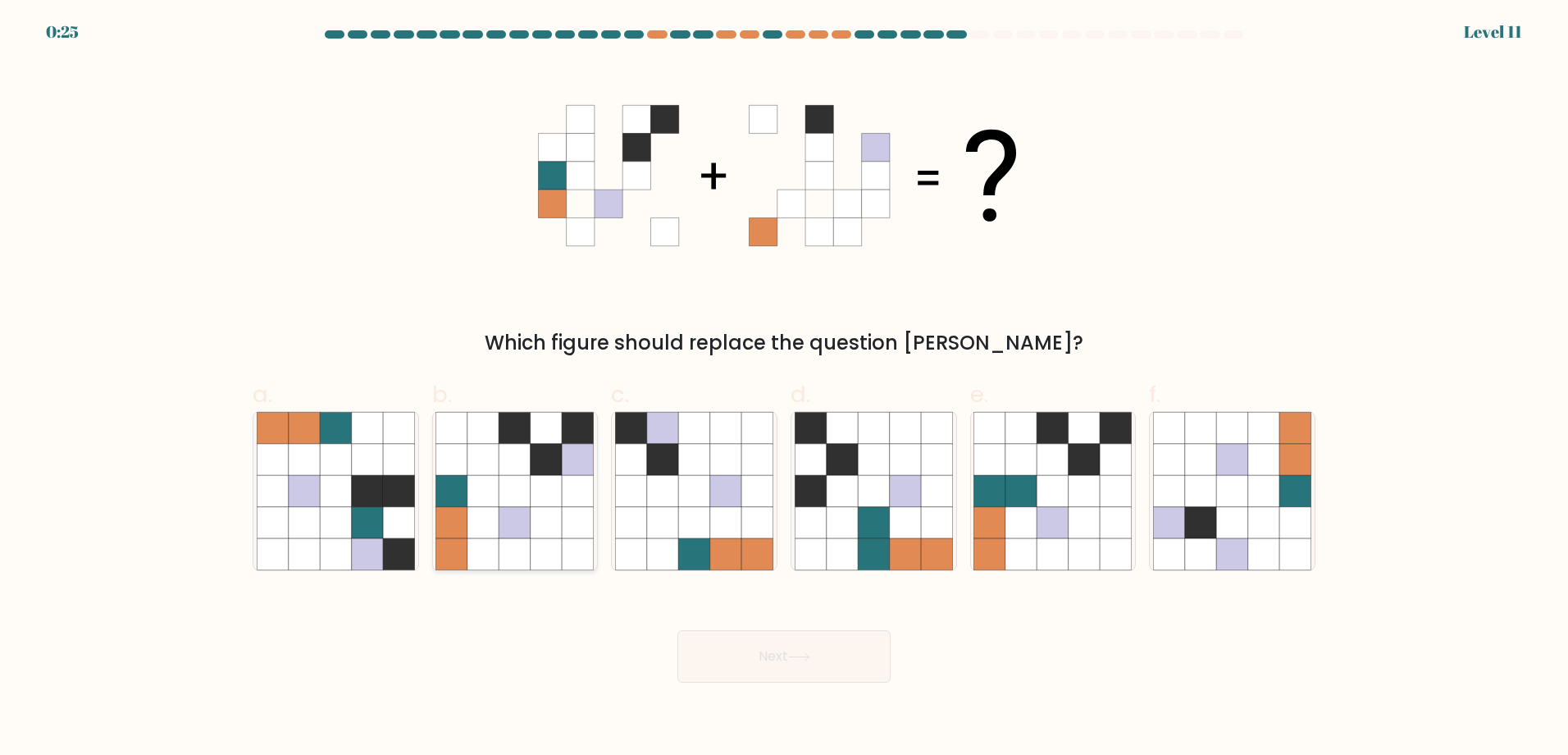
click at [550, 459] on icon at bounding box center [547, 459] width 31 height 31
click at [784, 388] on input "b." at bounding box center [784, 382] width 1 height 11
radio input "true"
click at [798, 658] on icon at bounding box center [799, 656] width 23 height 9
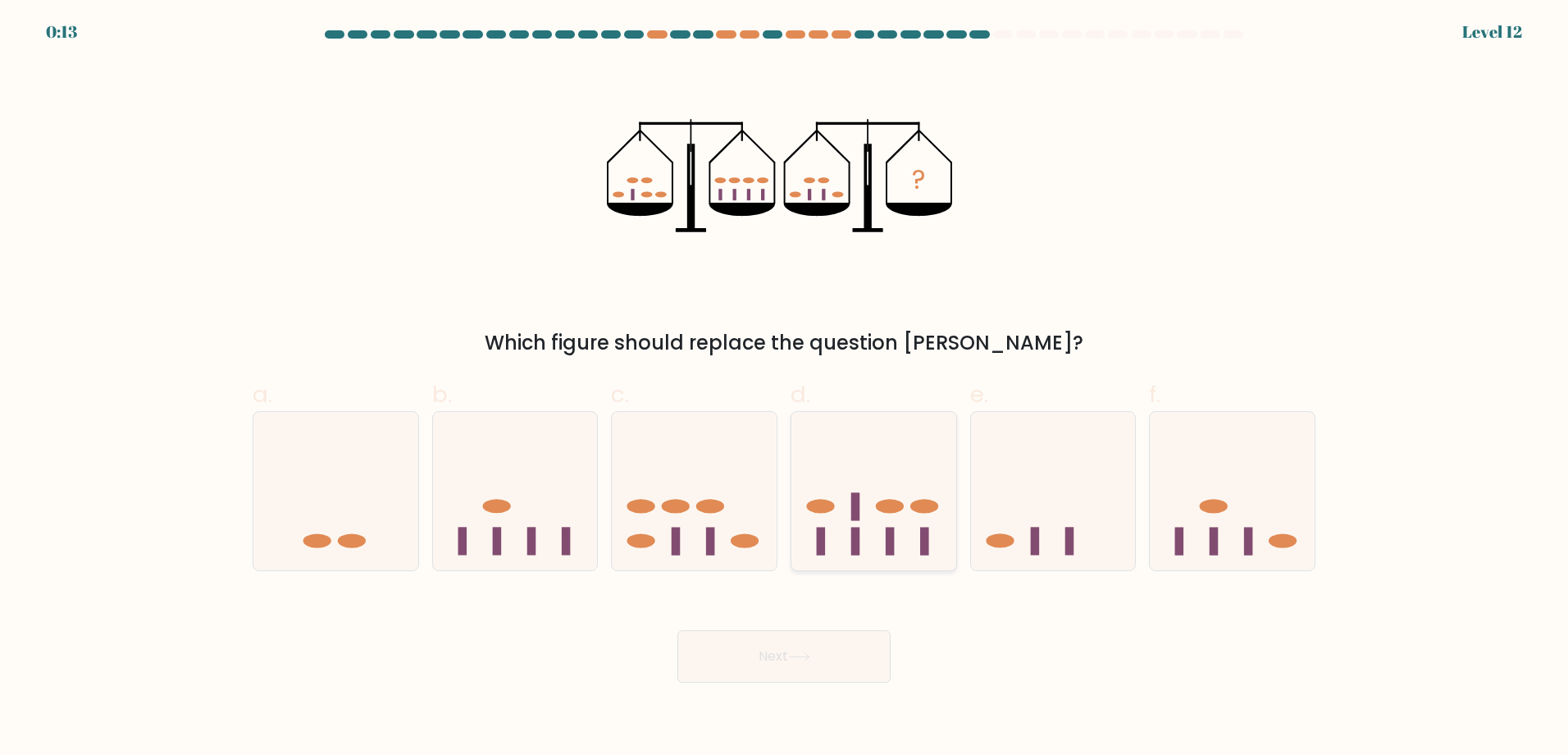
click at [860, 540] on icon at bounding box center [874, 492] width 165 height 137
click at [785, 388] on input "d." at bounding box center [784, 382] width 1 height 11
radio input "true"
click at [790, 650] on button "Next" at bounding box center [784, 656] width 213 height 52
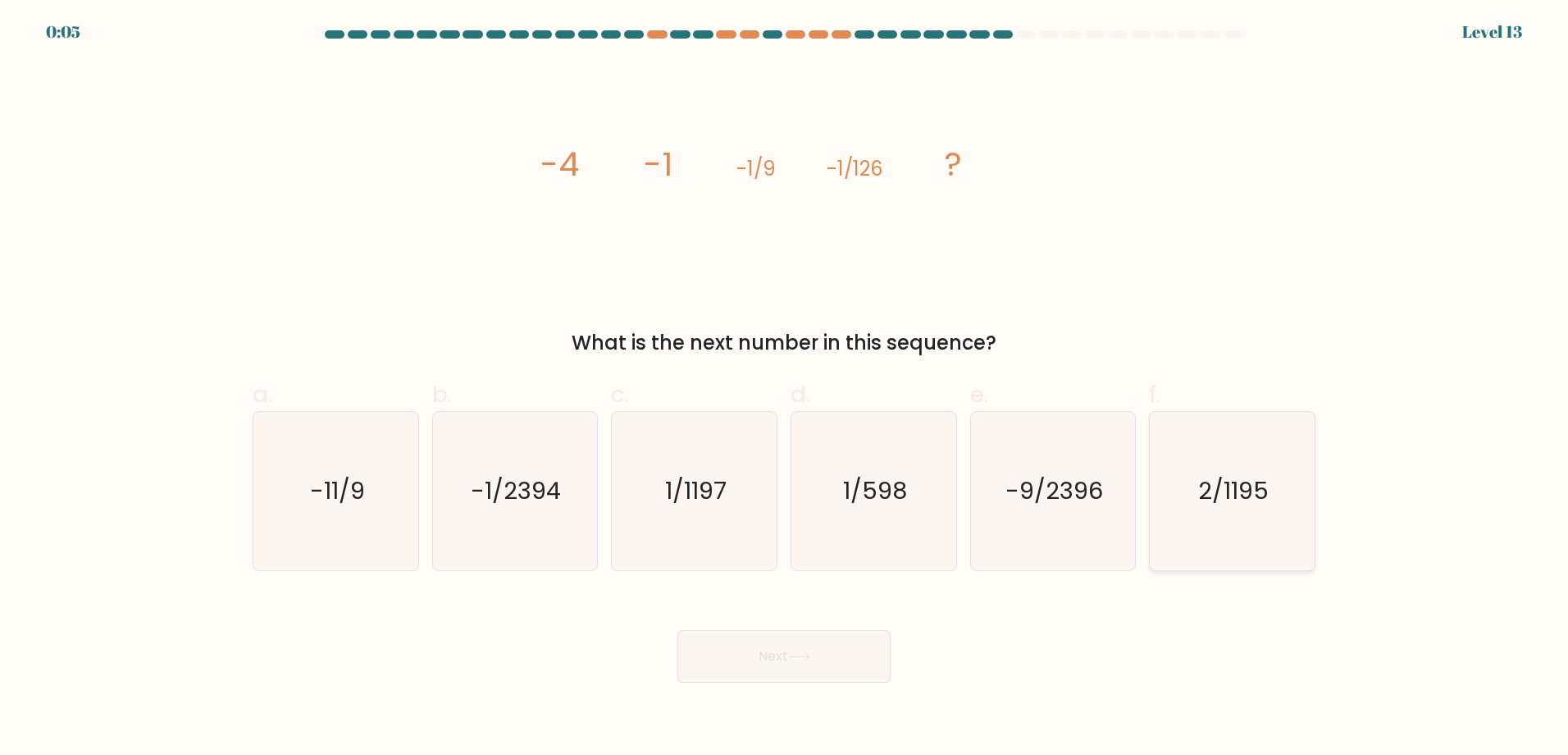
click at [1247, 494] on text "2/1195" at bounding box center [1235, 491] width 71 height 32
click at [785, 388] on input "f. 2/1195" at bounding box center [784, 382] width 1 height 11
radio input "true"
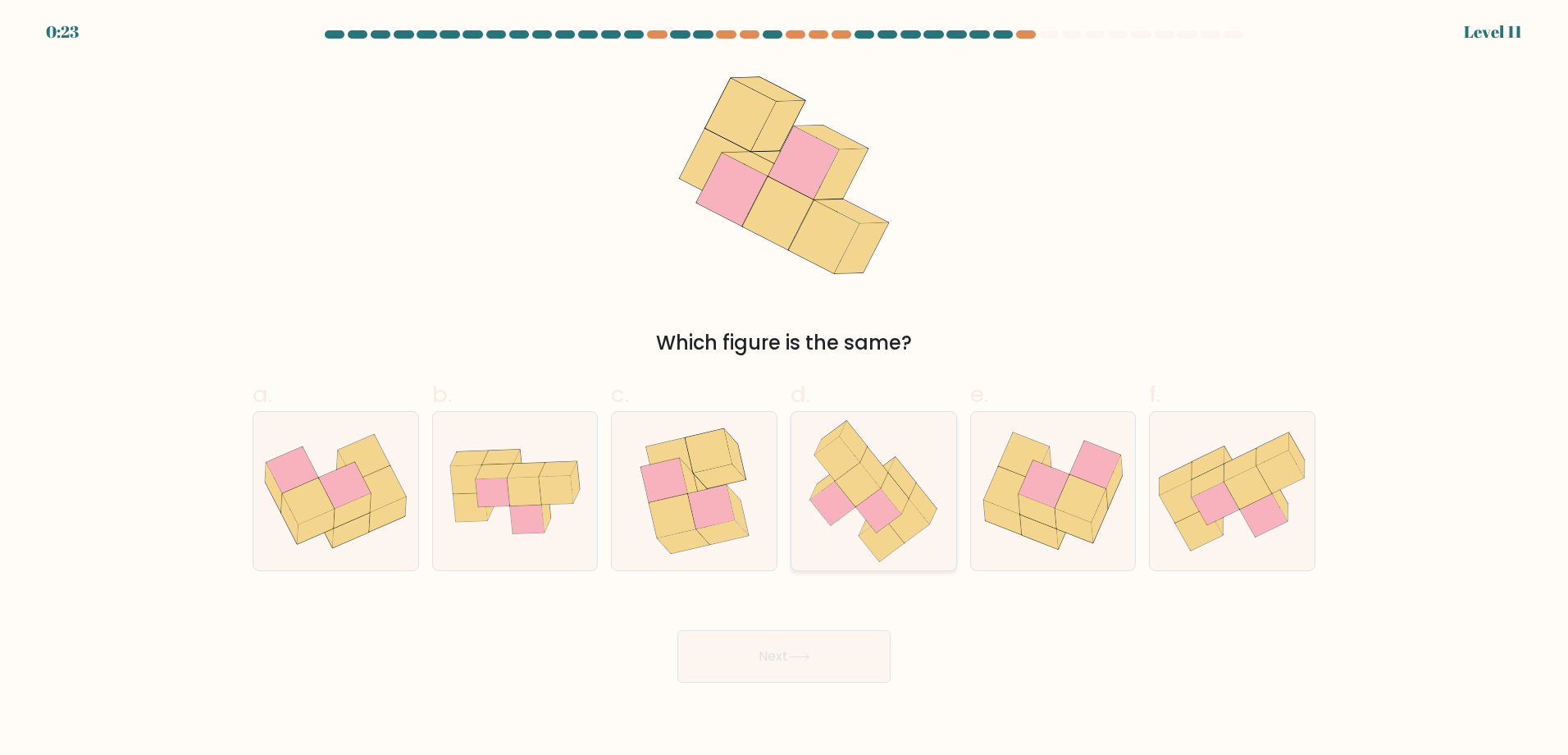
click at [884, 518] on icon at bounding box center [879, 510] width 45 height 44
click at [785, 388] on input "d." at bounding box center [784, 382] width 1 height 11
radio input "true"
click at [786, 655] on button "Next" at bounding box center [784, 656] width 213 height 52
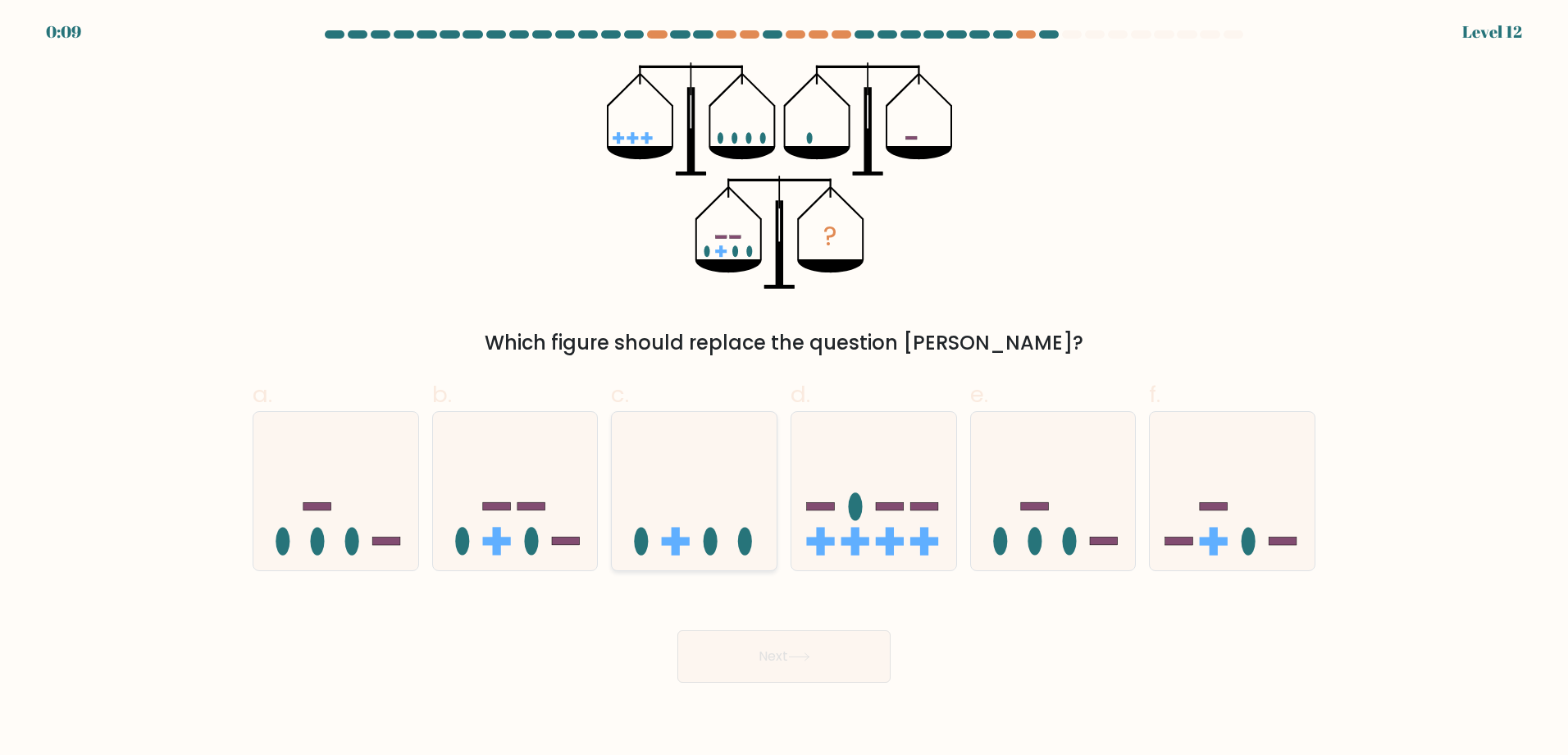
click at [682, 537] on icon at bounding box center [694, 492] width 165 height 137
click at [784, 388] on input "c." at bounding box center [784, 382] width 1 height 11
radio input "true"
click at [782, 658] on button "Next" at bounding box center [784, 656] width 213 height 52
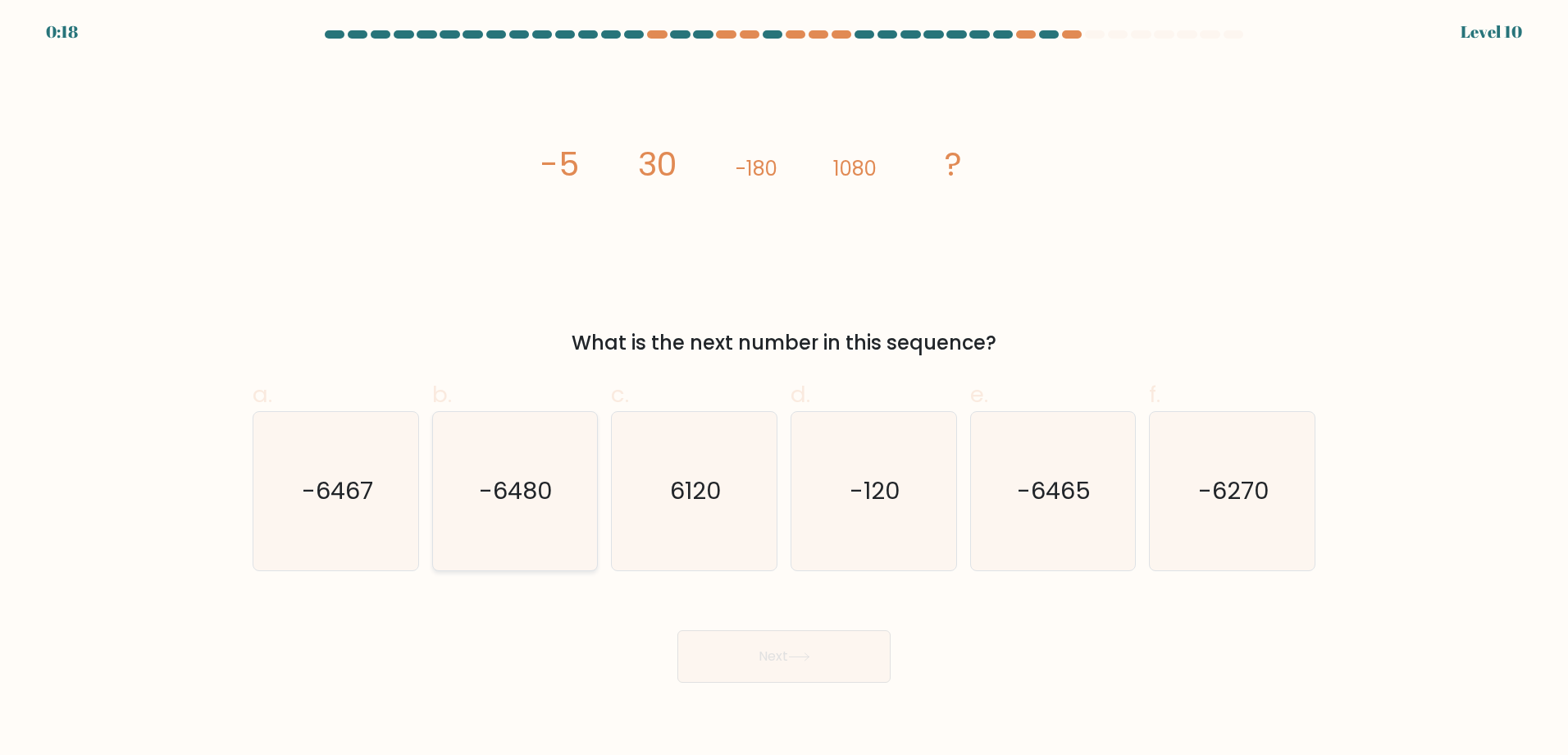
click at [508, 490] on text "-6480" at bounding box center [516, 491] width 74 height 32
click at [784, 388] on input "b. -6480" at bounding box center [784, 382] width 1 height 11
radio input "true"
click at [769, 649] on button "Next" at bounding box center [784, 656] width 213 height 52
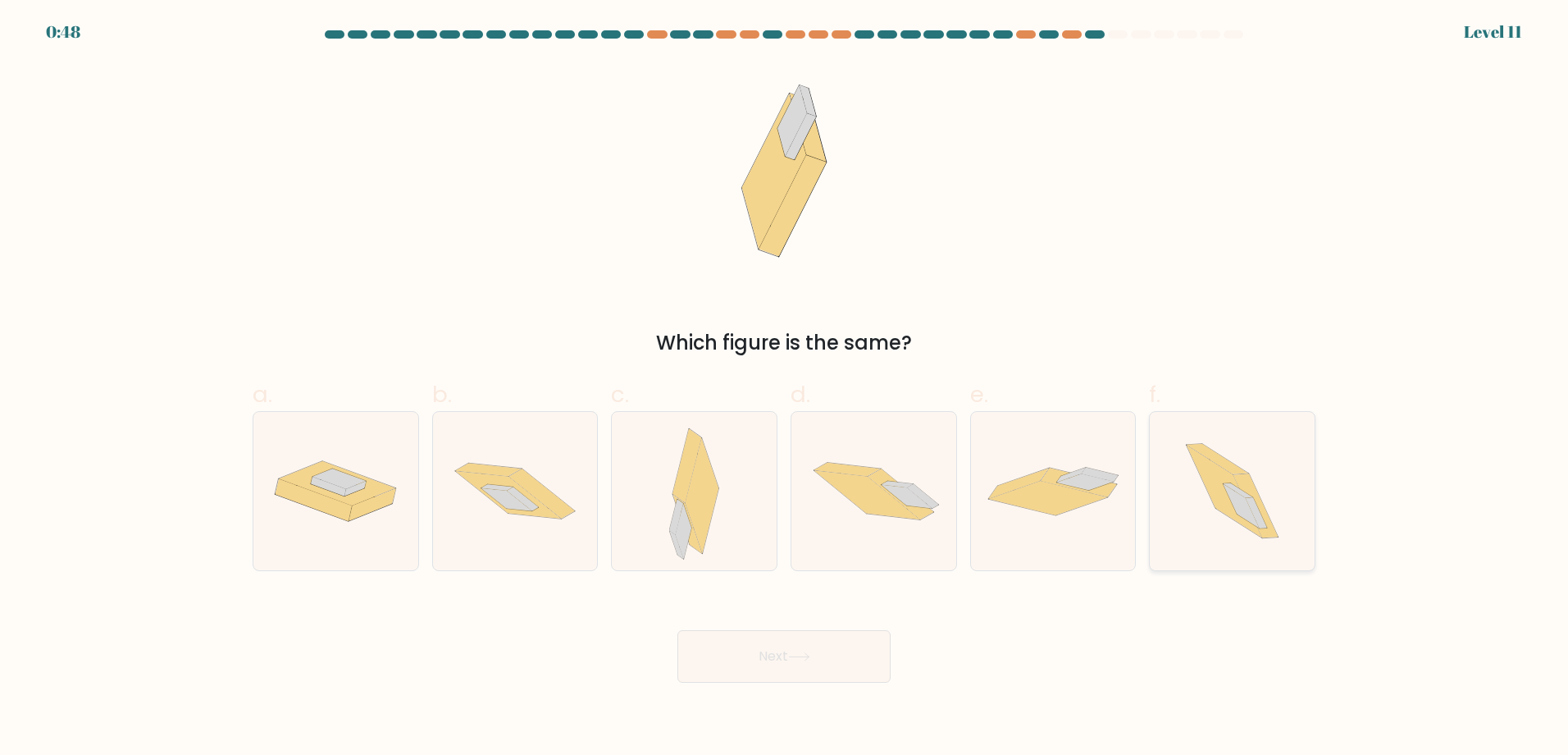
click at [1216, 495] on icon at bounding box center [1224, 492] width 76 height 92
click at [785, 388] on input "f." at bounding box center [784, 382] width 1 height 11
radio input "true"
click at [798, 661] on icon at bounding box center [799, 656] width 23 height 9
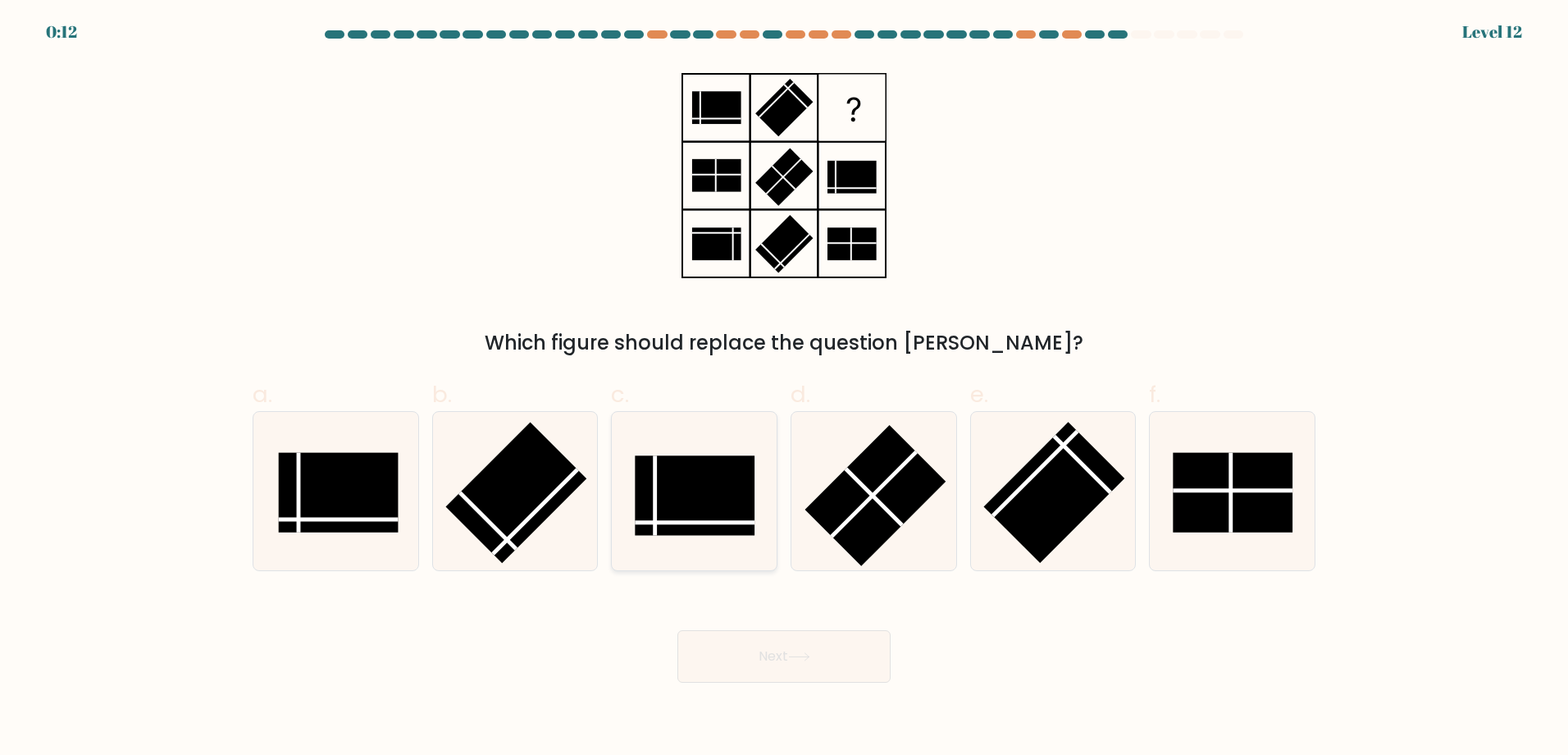
click at [694, 486] on rect at bounding box center [696, 495] width 120 height 80
click at [784, 388] on input "c." at bounding box center [784, 382] width 1 height 11
radio input "true"
click at [776, 654] on button "Next" at bounding box center [784, 656] width 213 height 52
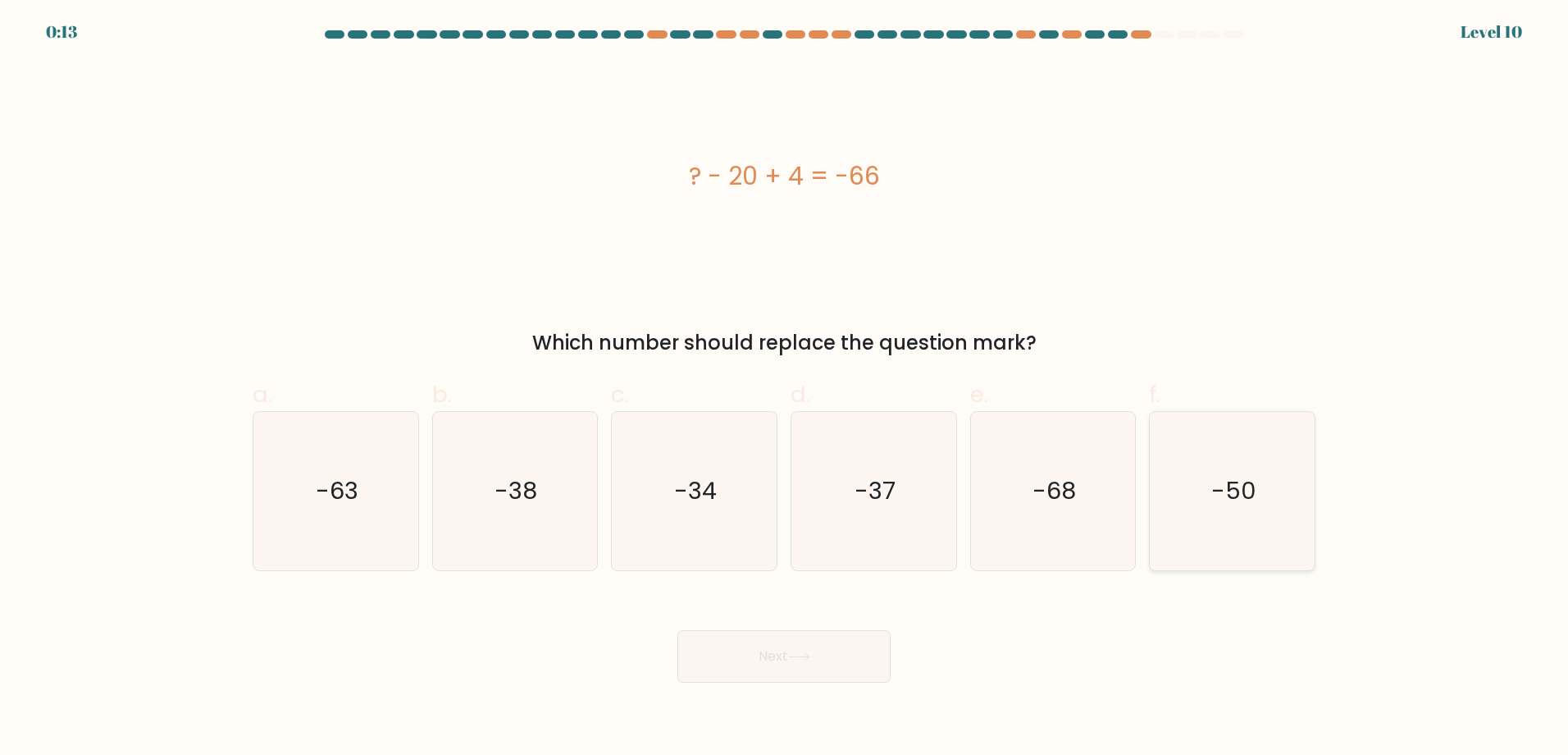
click at [1236, 503] on text "-50" at bounding box center [1234, 491] width 45 height 32
click at [785, 388] on input "f. -50" at bounding box center [784, 382] width 1 height 11
radio input "true"
click at [783, 652] on button "Next" at bounding box center [784, 656] width 213 height 52
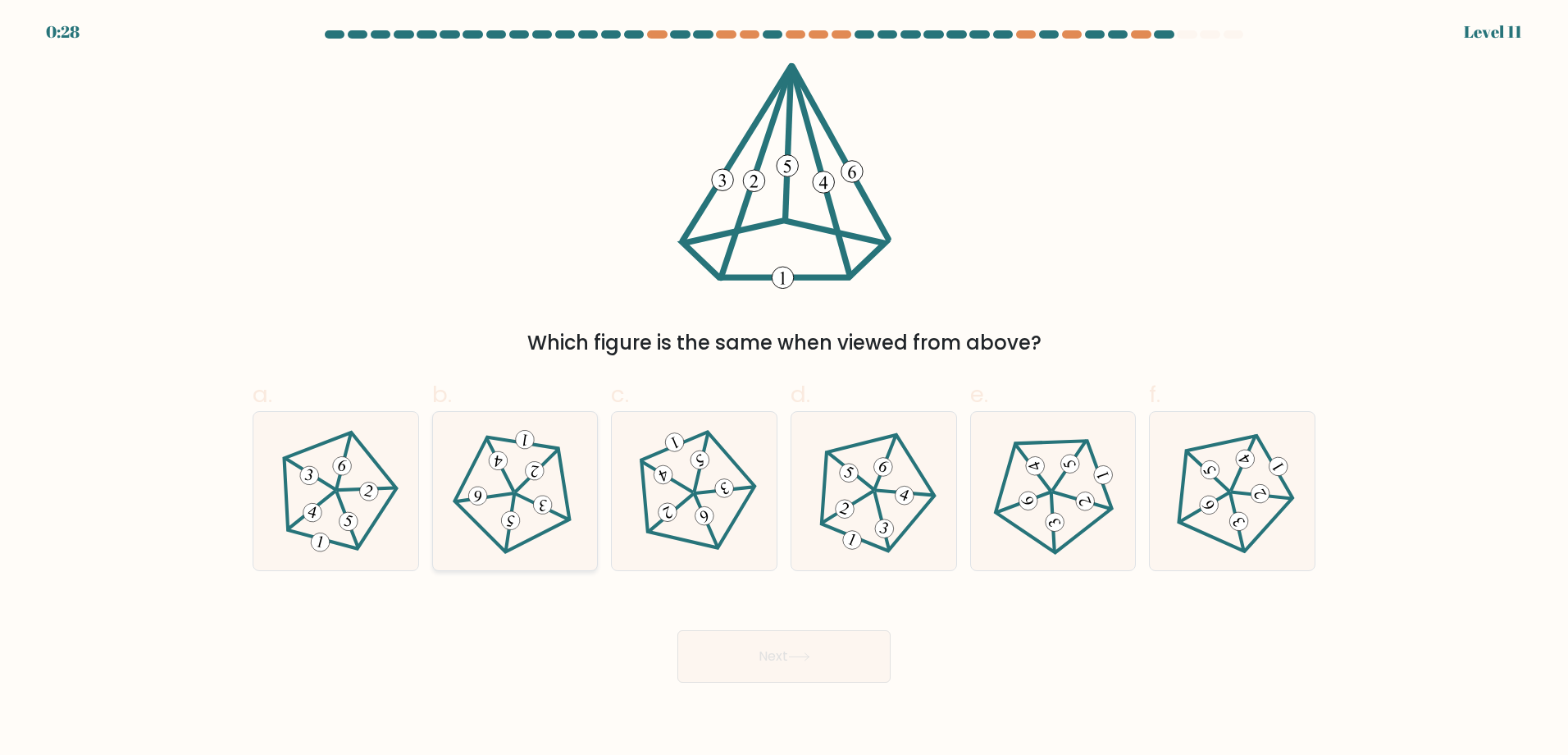
click at [536, 499] on 754 at bounding box center [544, 504] width 22 height 22
click at [784, 388] on input "b." at bounding box center [784, 382] width 1 height 11
radio input "true"
click at [779, 651] on button "Next" at bounding box center [784, 656] width 213 height 52
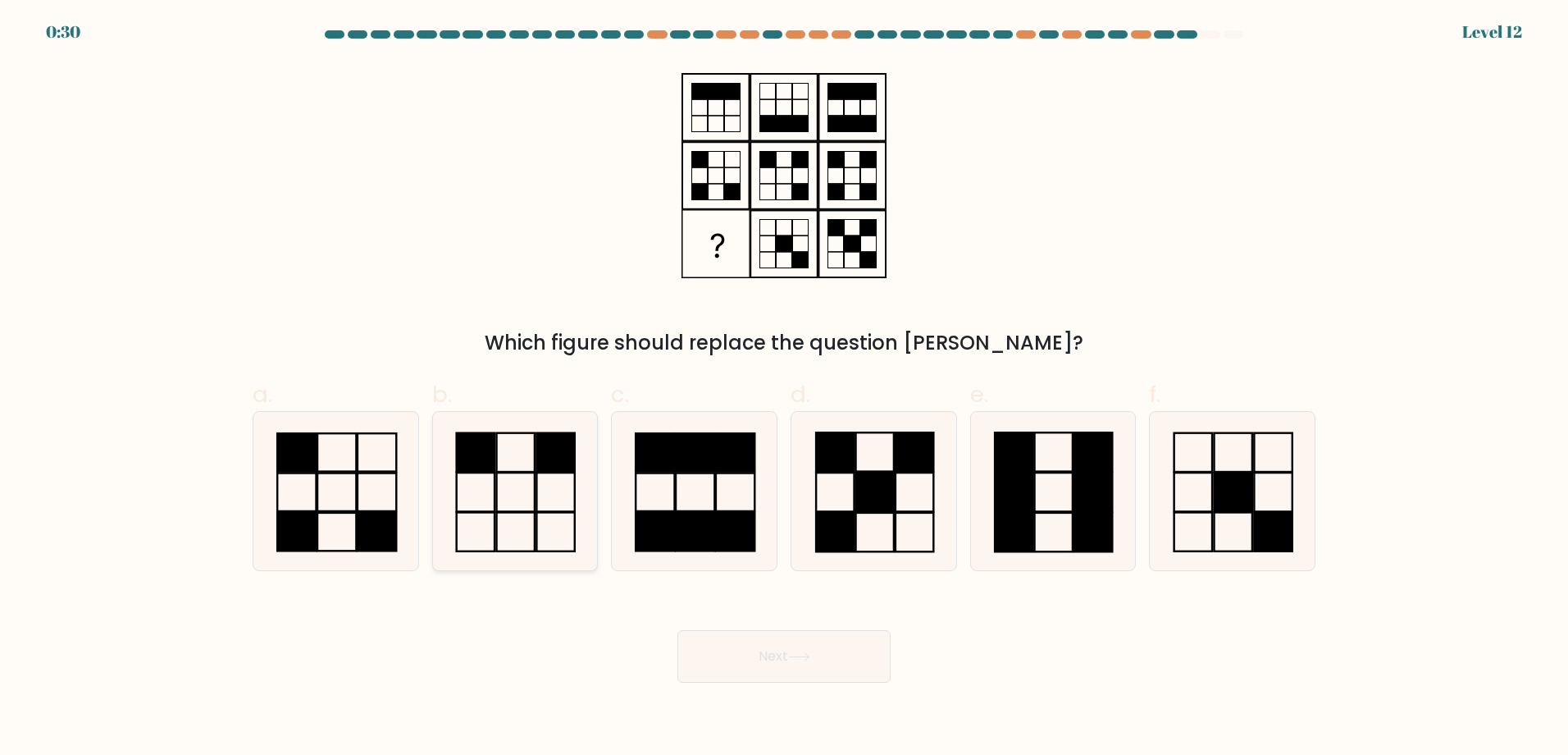
click at [491, 488] on icon at bounding box center [514, 491] width 158 height 158
click at [784, 388] on input "b." at bounding box center [784, 382] width 1 height 11
radio input "true"
click at [792, 661] on icon at bounding box center [799, 656] width 23 height 9
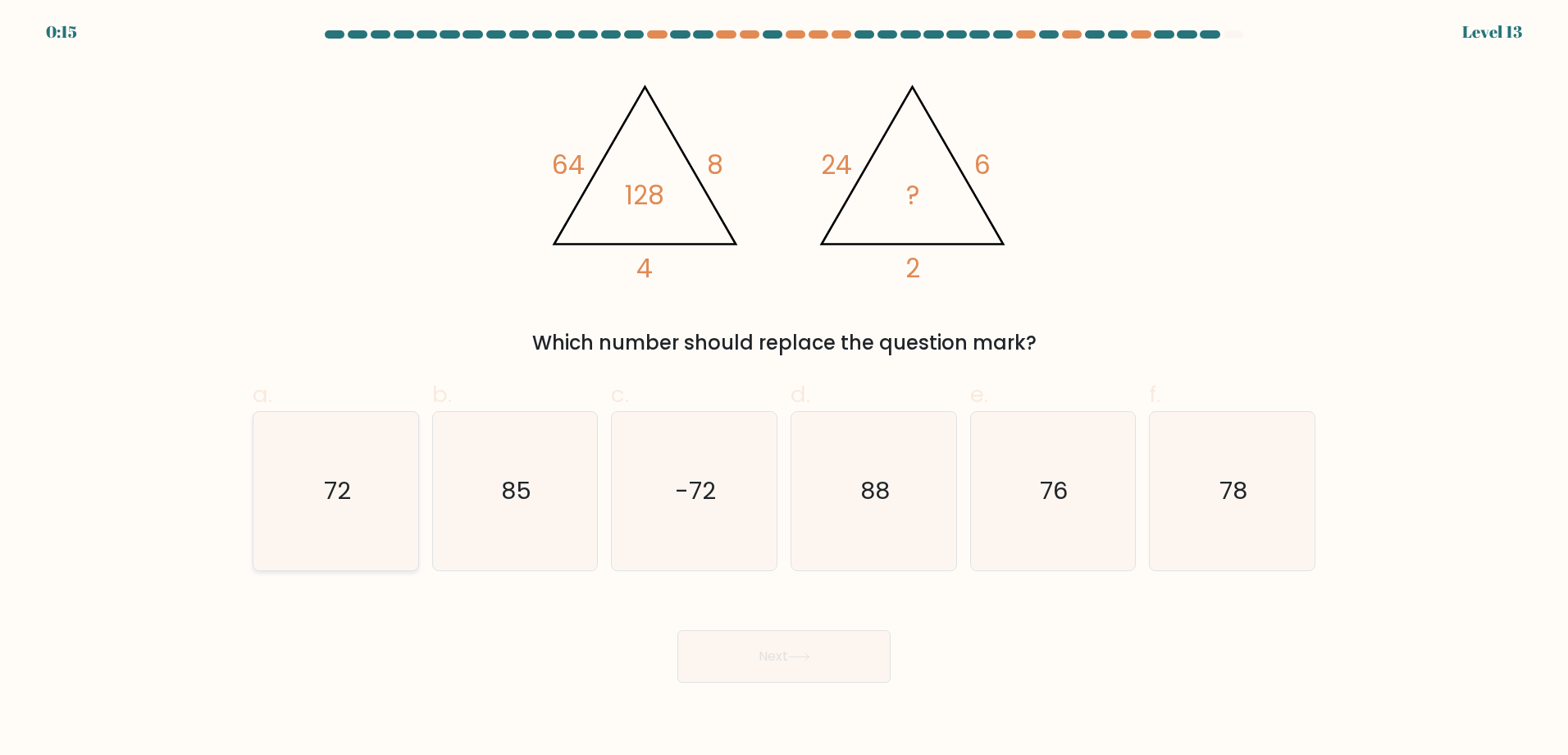
click at [334, 487] on text "72" at bounding box center [338, 491] width 28 height 32
click at [784, 388] on input "a. 72" at bounding box center [784, 382] width 1 height 11
radio input "true"
click at [815, 655] on button "Next" at bounding box center [784, 656] width 213 height 52
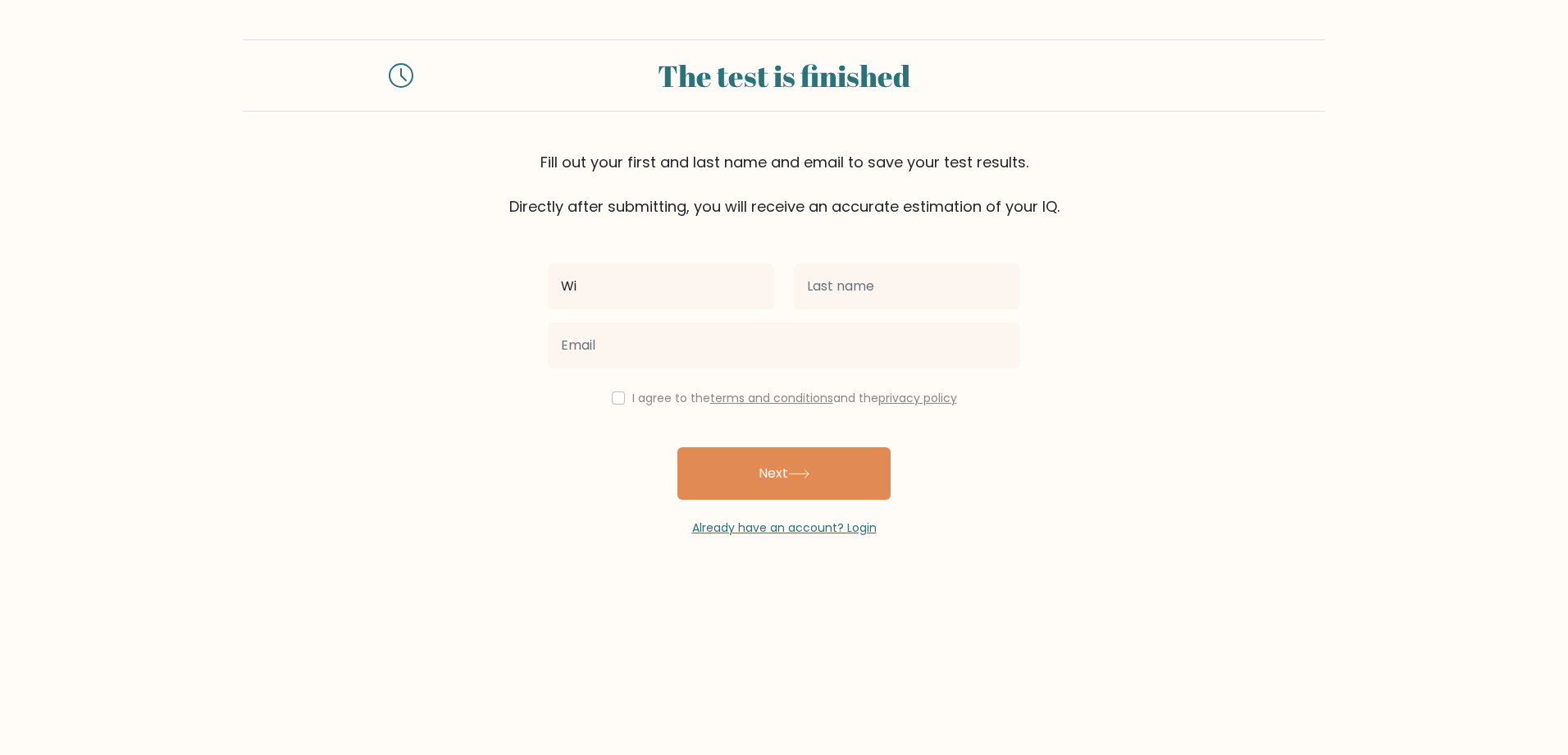
type input "[PERSON_NAME]"
type input "Puchar"
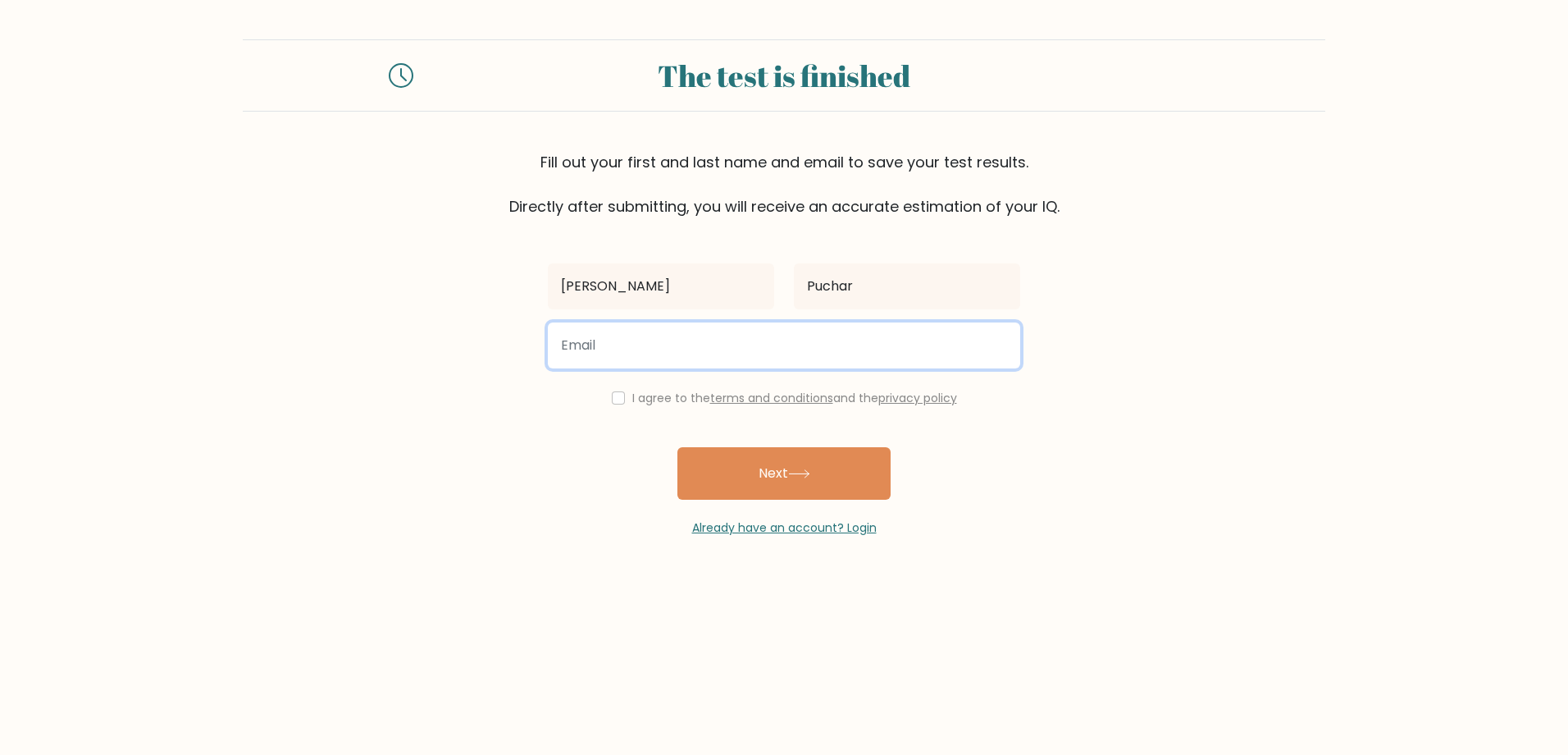
click at [623, 342] on input "email" at bounding box center [784, 345] width 473 height 46
type input "[PERSON_NAME][EMAIL_ADDRESS][PERSON_NAME][DOMAIN_NAME]"
click at [613, 398] on input "checkbox" at bounding box center [617, 397] width 13 height 13
checkbox input "true"
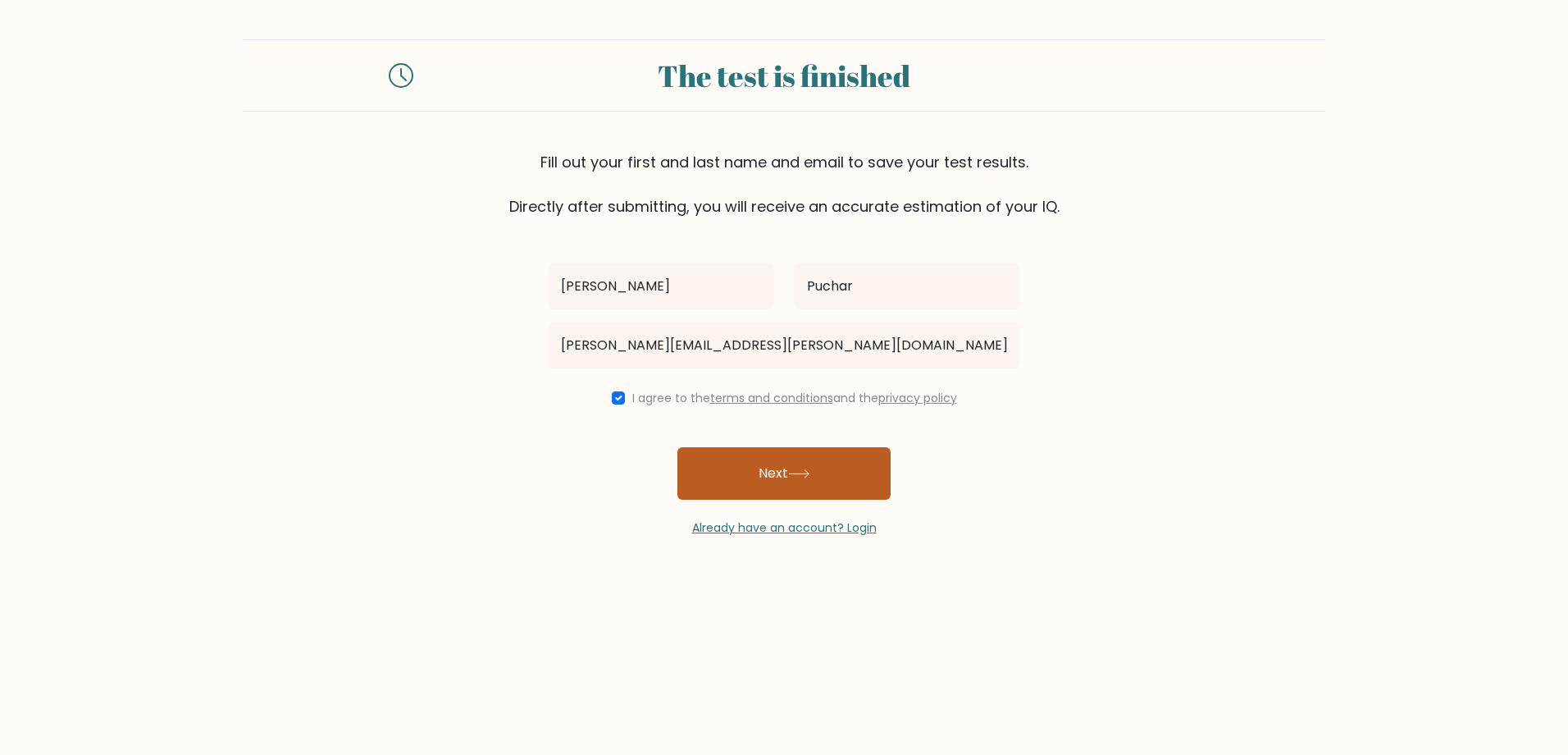
click at [750, 463] on button "Next" at bounding box center [784, 473] width 213 height 52
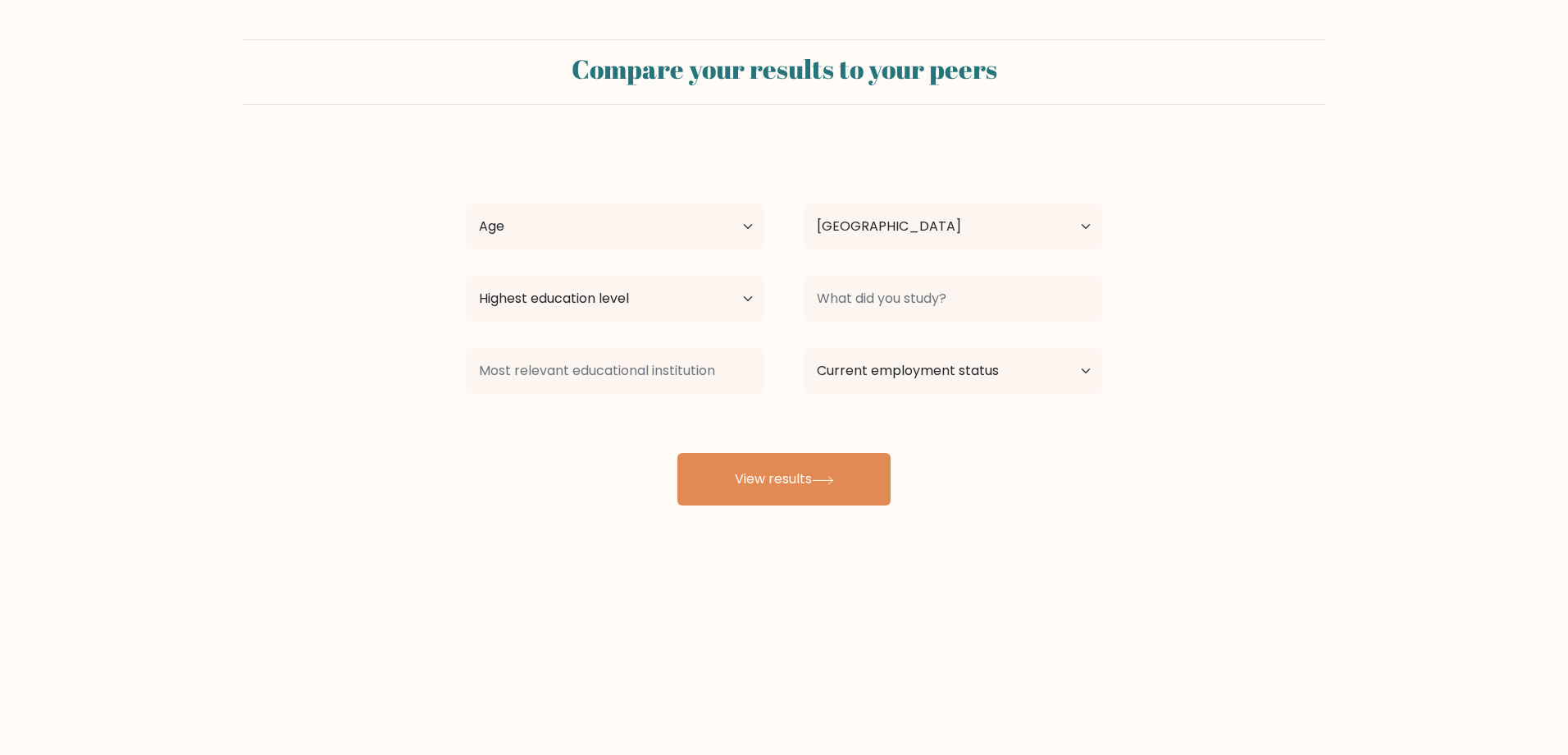
select select "US"
click at [681, 220] on select "Age Under [DEMOGRAPHIC_DATA] [DEMOGRAPHIC_DATA] [DEMOGRAPHIC_DATA] [DEMOGRAPHIC…" at bounding box center [615, 226] width 299 height 46
select select "45_54"
click at [466, 203] on select "Age Under [DEMOGRAPHIC_DATA] [DEMOGRAPHIC_DATA] [DEMOGRAPHIC_DATA] [DEMOGRAPHIC…" at bounding box center [615, 226] width 299 height 46
click at [608, 300] on select "Highest education level No schooling Primary Lower Secondary Upper Secondary Oc…" at bounding box center [615, 298] width 299 height 46
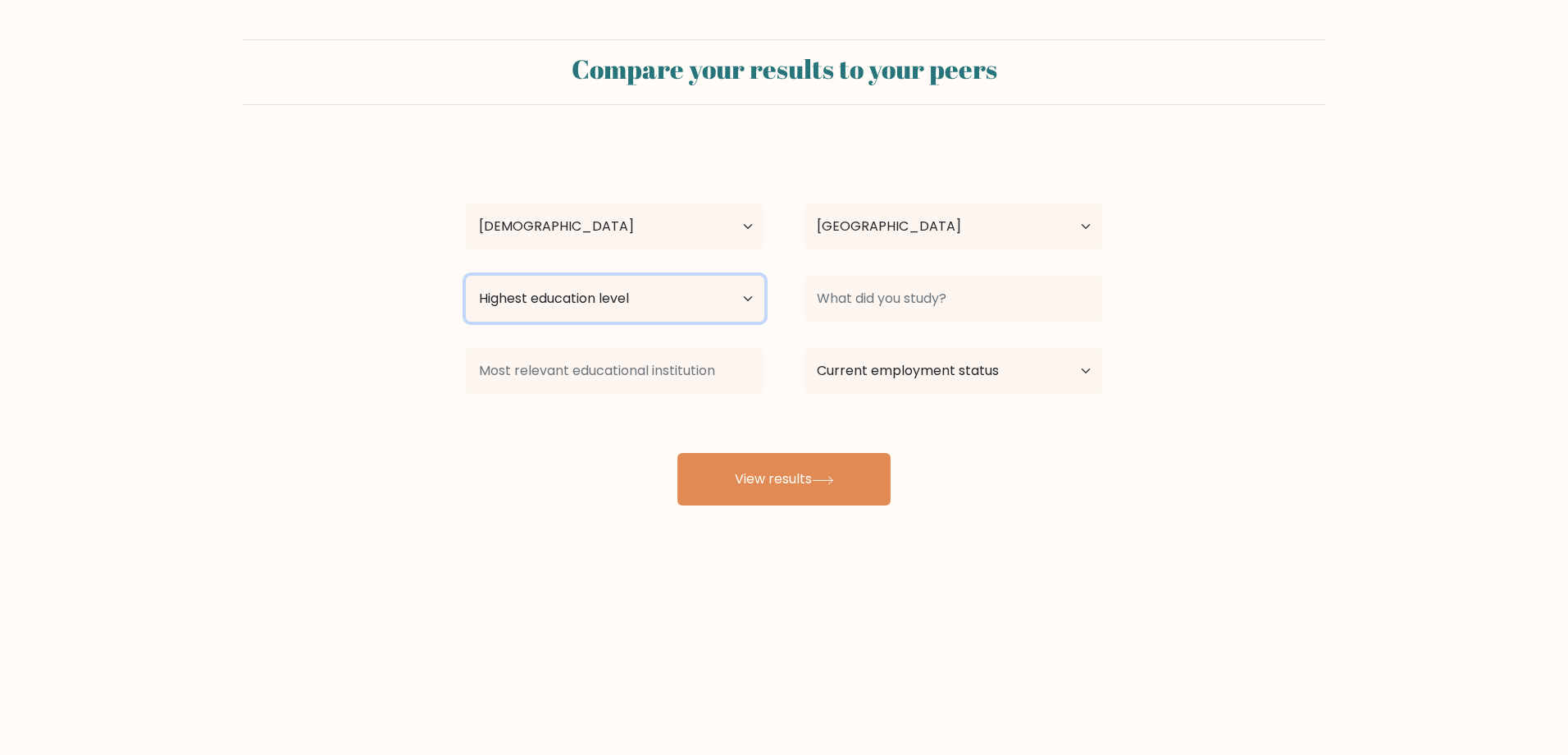
select select "lower_secondary"
click at [466, 275] on select "Highest education level No schooling Primary Lower Secondary Upper Secondary Oc…" at bounding box center [615, 298] width 299 height 46
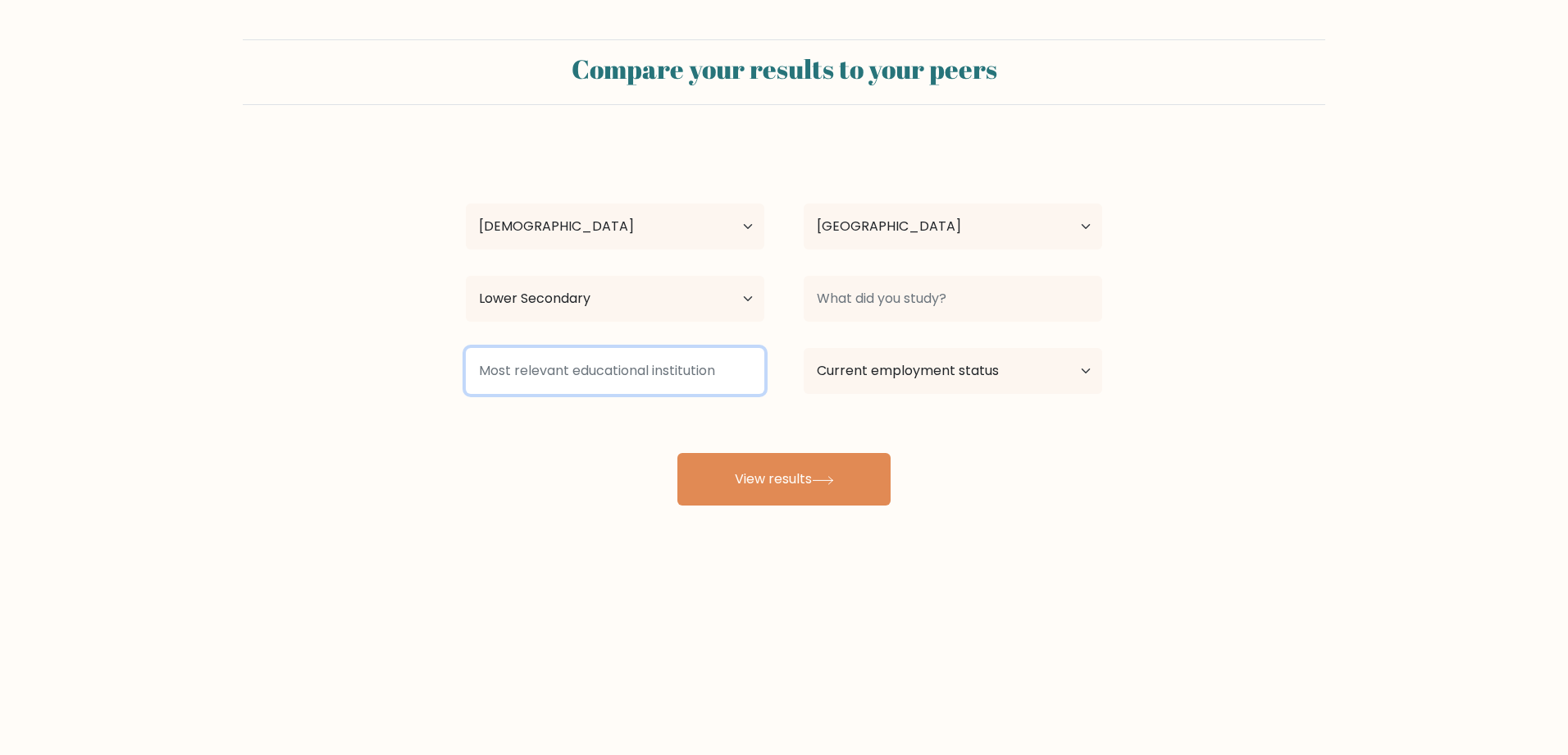
click at [592, 381] on input at bounding box center [615, 371] width 299 height 46
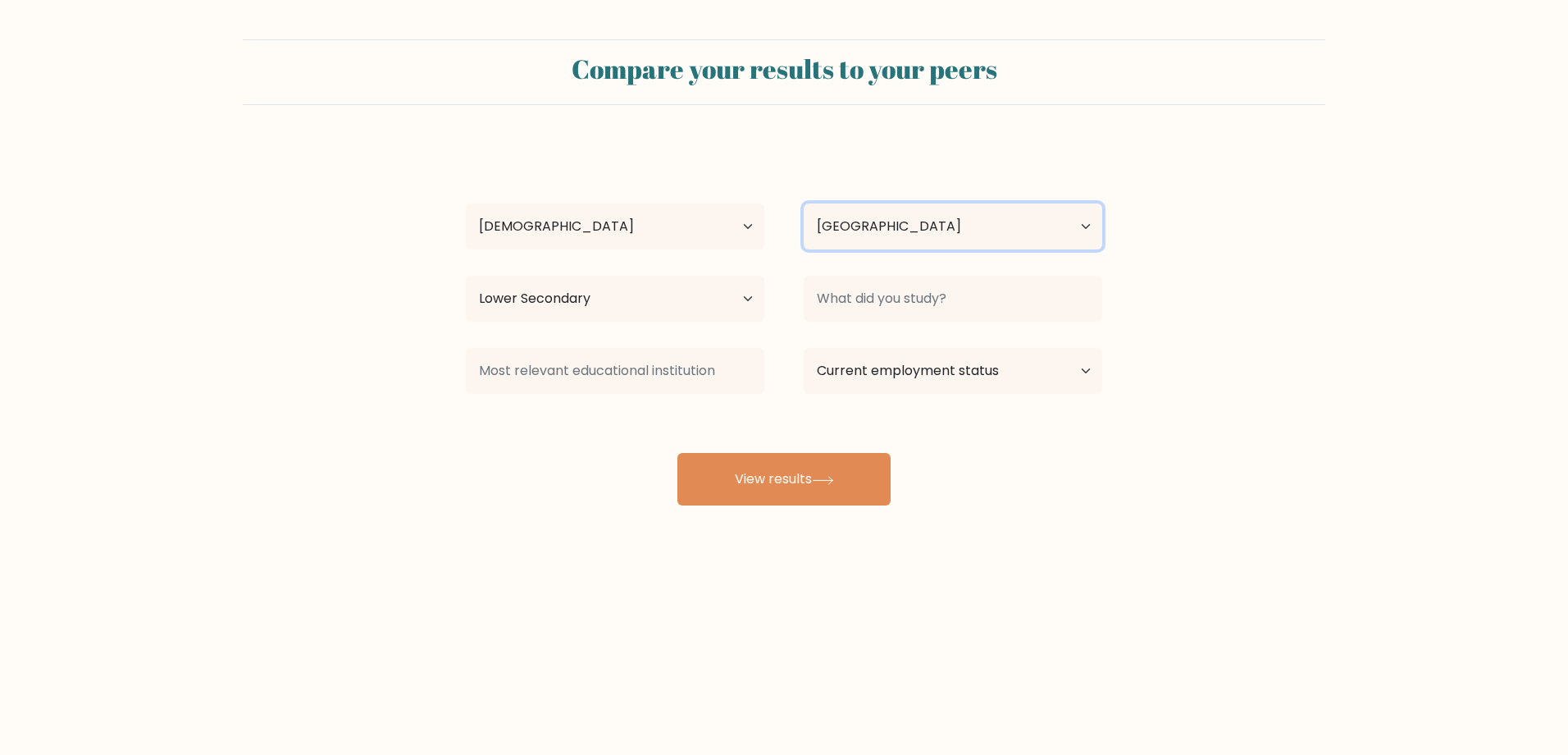
click at [866, 217] on select "Country [GEOGRAPHIC_DATA] [GEOGRAPHIC_DATA] [GEOGRAPHIC_DATA] [US_STATE] [GEOGR…" at bounding box center [954, 226] width 299 height 46
click at [976, 165] on div "[PERSON_NAME] Age Under [DEMOGRAPHIC_DATA] [DEMOGRAPHIC_DATA] [DEMOGRAPHIC_DATA…" at bounding box center [784, 324] width 657 height 361
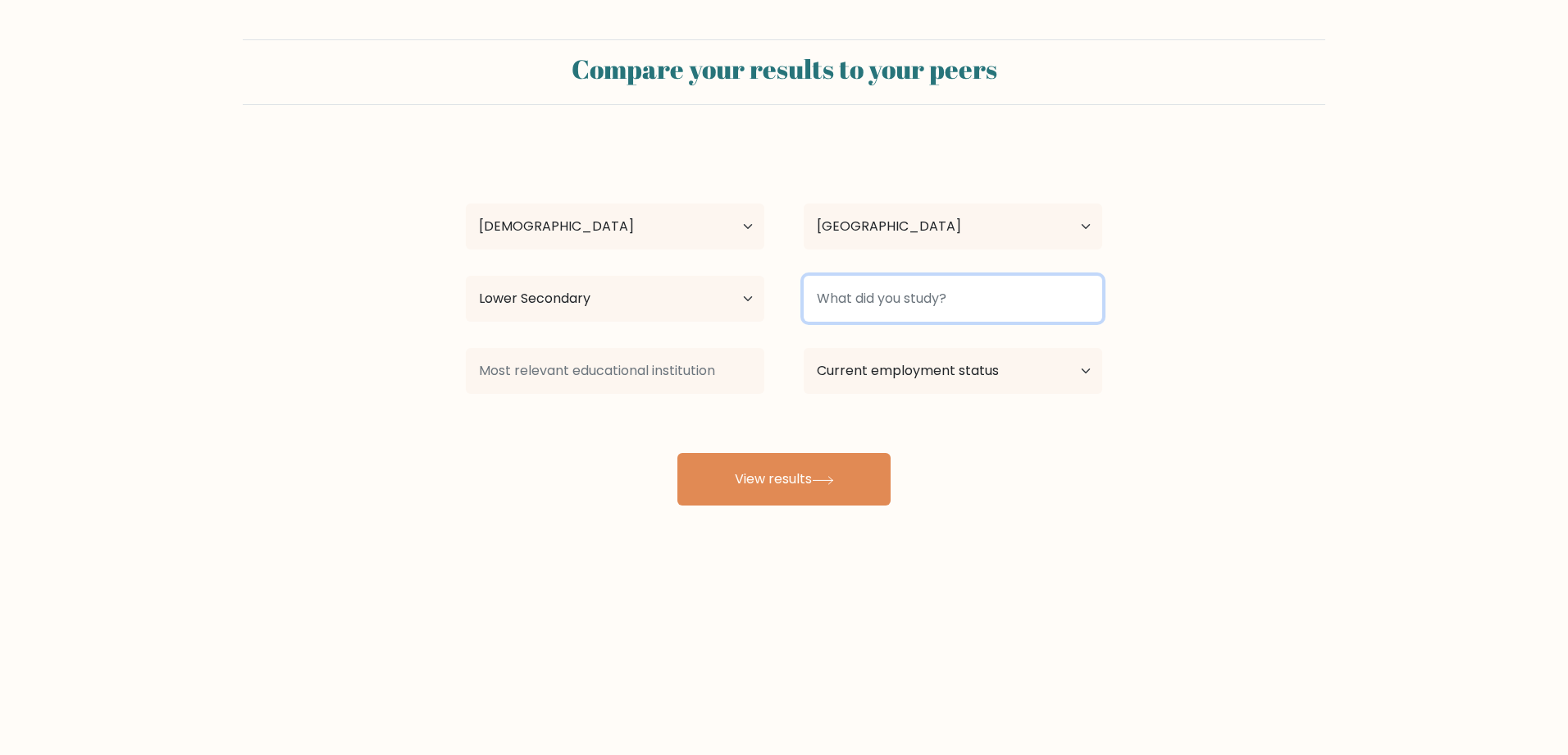
click at [935, 304] on input at bounding box center [954, 298] width 299 height 46
click at [1156, 235] on form "Compare your results to your peers William Puchar Age Under 18 years old 18-24 …" at bounding box center [784, 272] width 1568 height 466
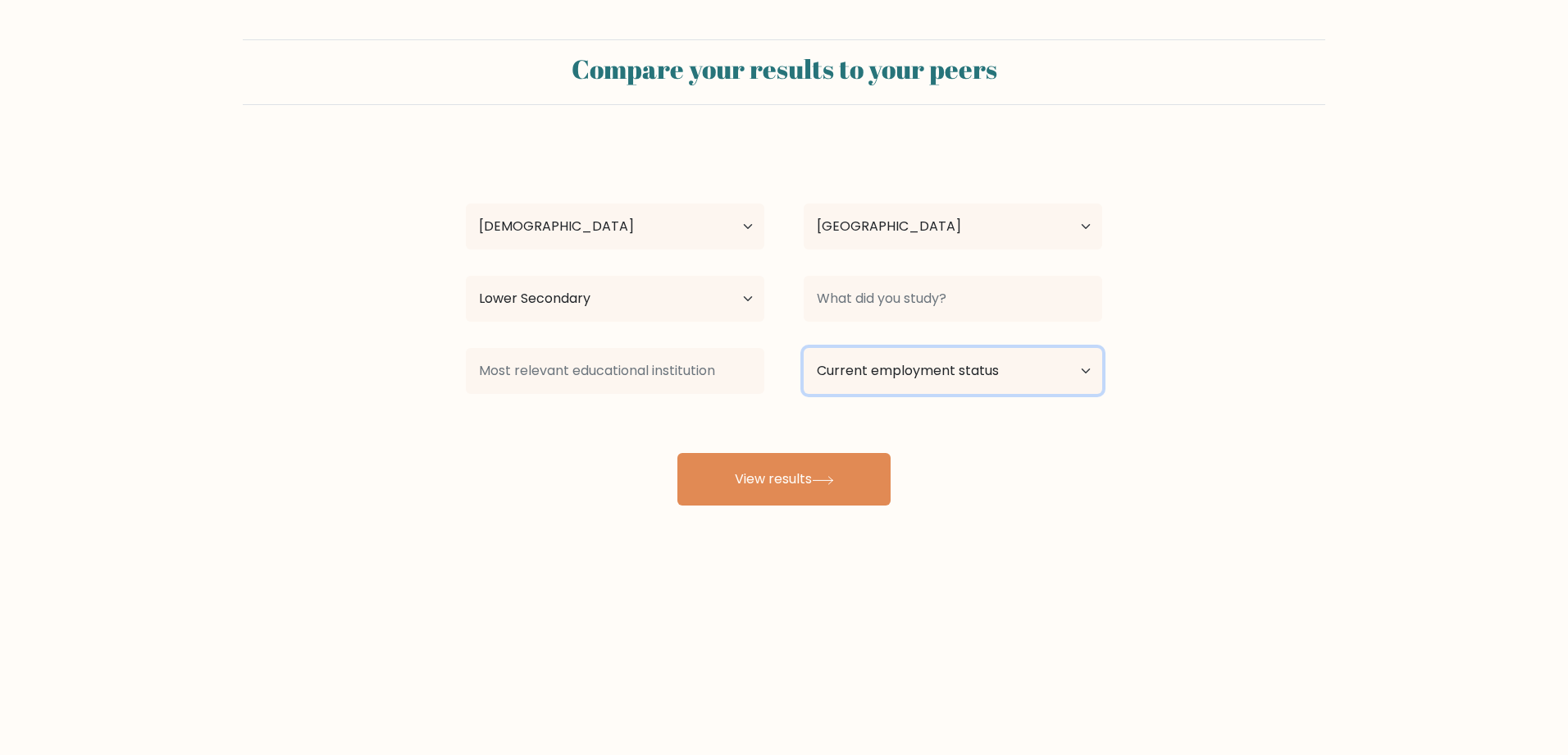
click at [899, 365] on select "Current employment status Employed Student Retired Other / prefer not to answer" at bounding box center [954, 371] width 299 height 46
select select "employed"
click at [804, 348] on select "Current employment status Employed Student Retired Other / prefer not to answer" at bounding box center [954, 371] width 299 height 46
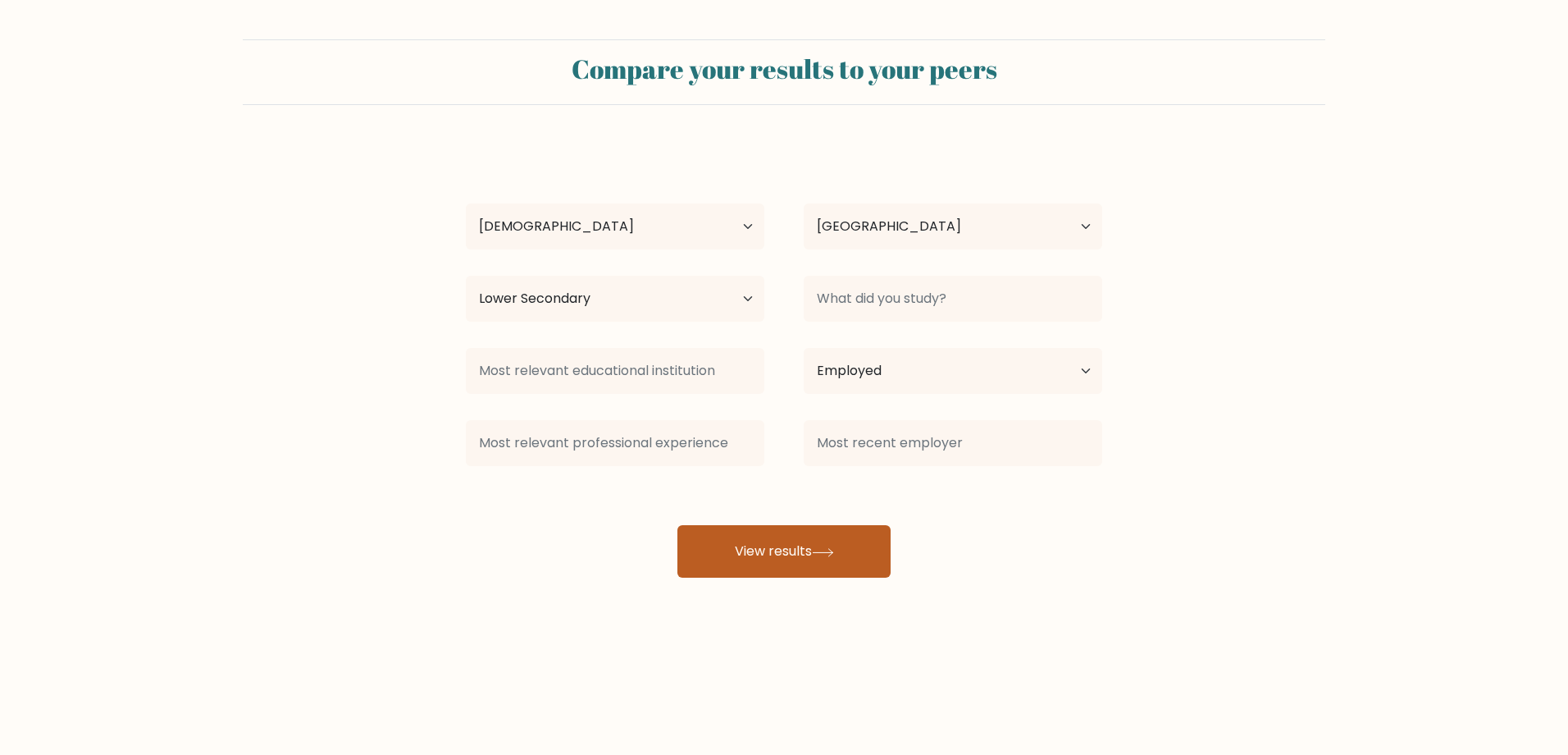
click at [781, 551] on button "View results" at bounding box center [784, 551] width 213 height 52
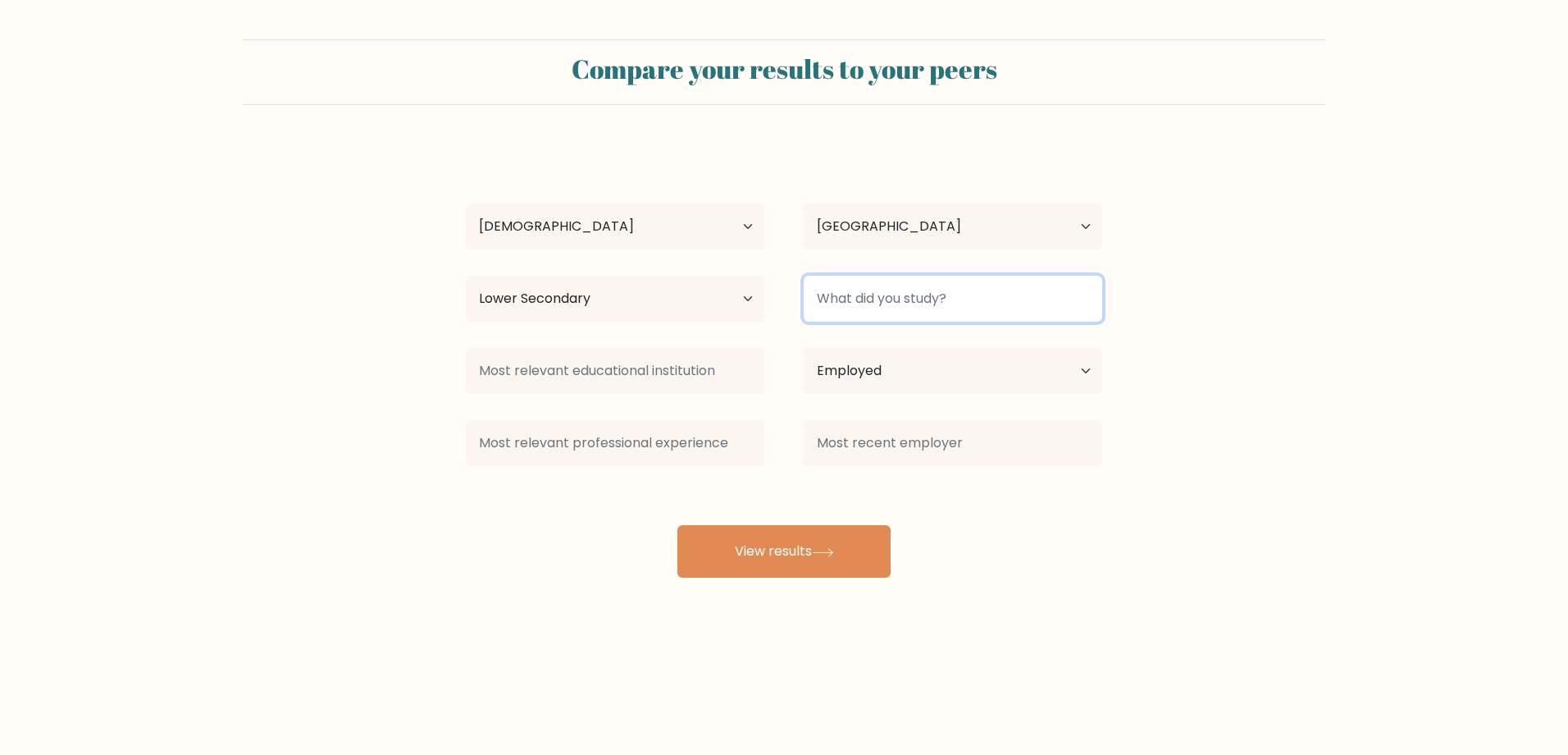
click at [972, 295] on input at bounding box center [954, 298] width 299 height 46
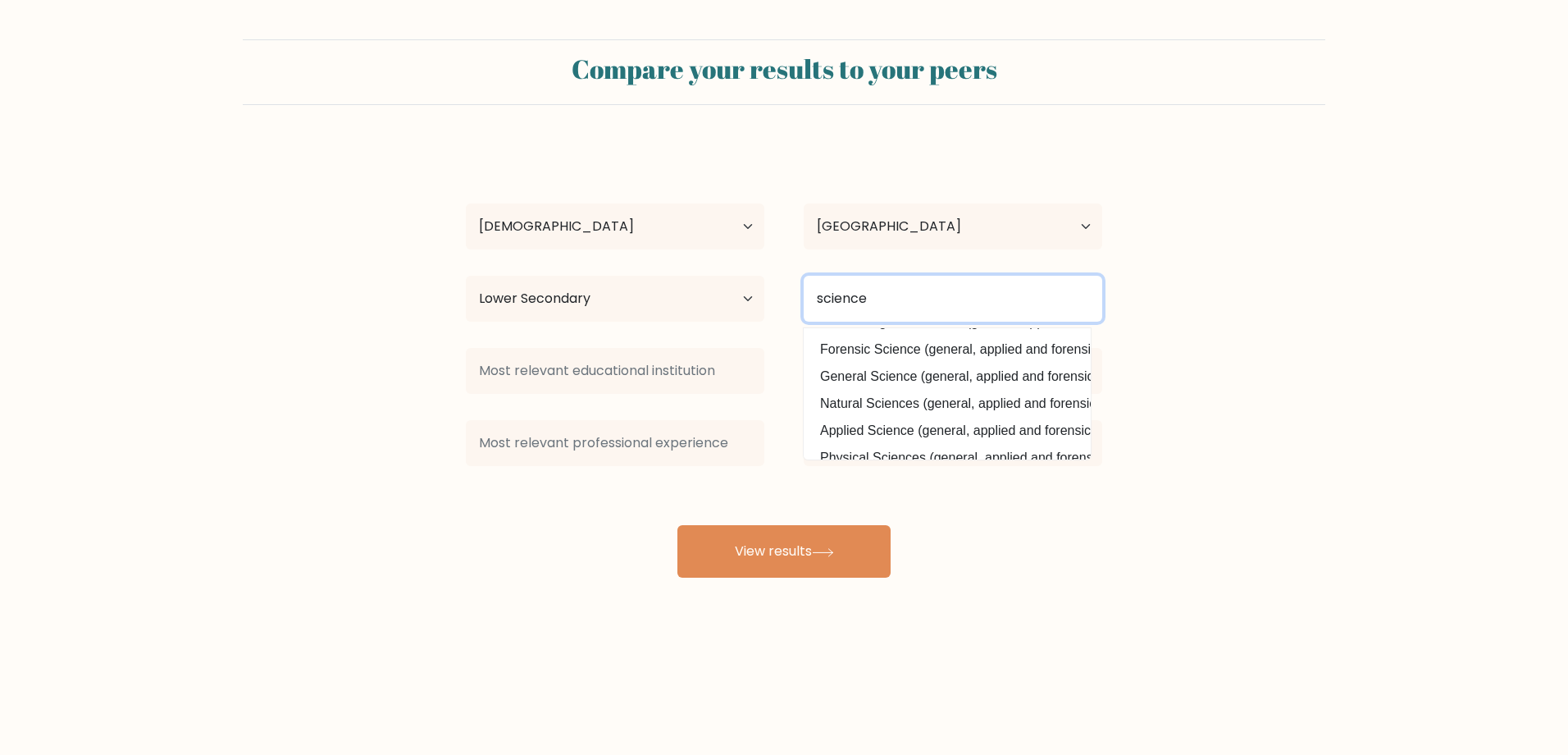
scroll to position [109, 0]
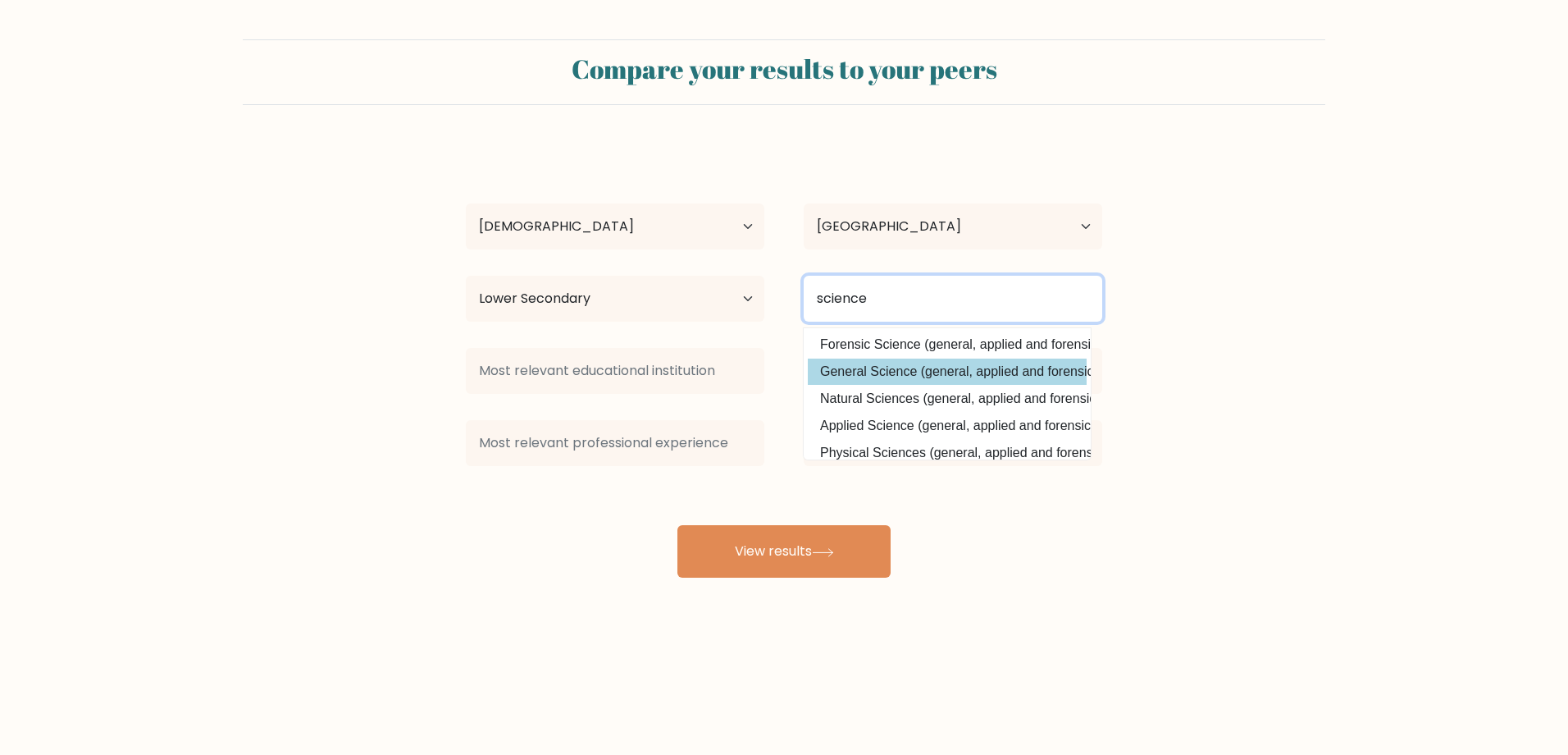
type input "science"
click at [987, 371] on div "William Puchar Age Under 18 years old 18-24 years old 25-34 years old 35-44 yea…" at bounding box center [784, 361] width 657 height 434
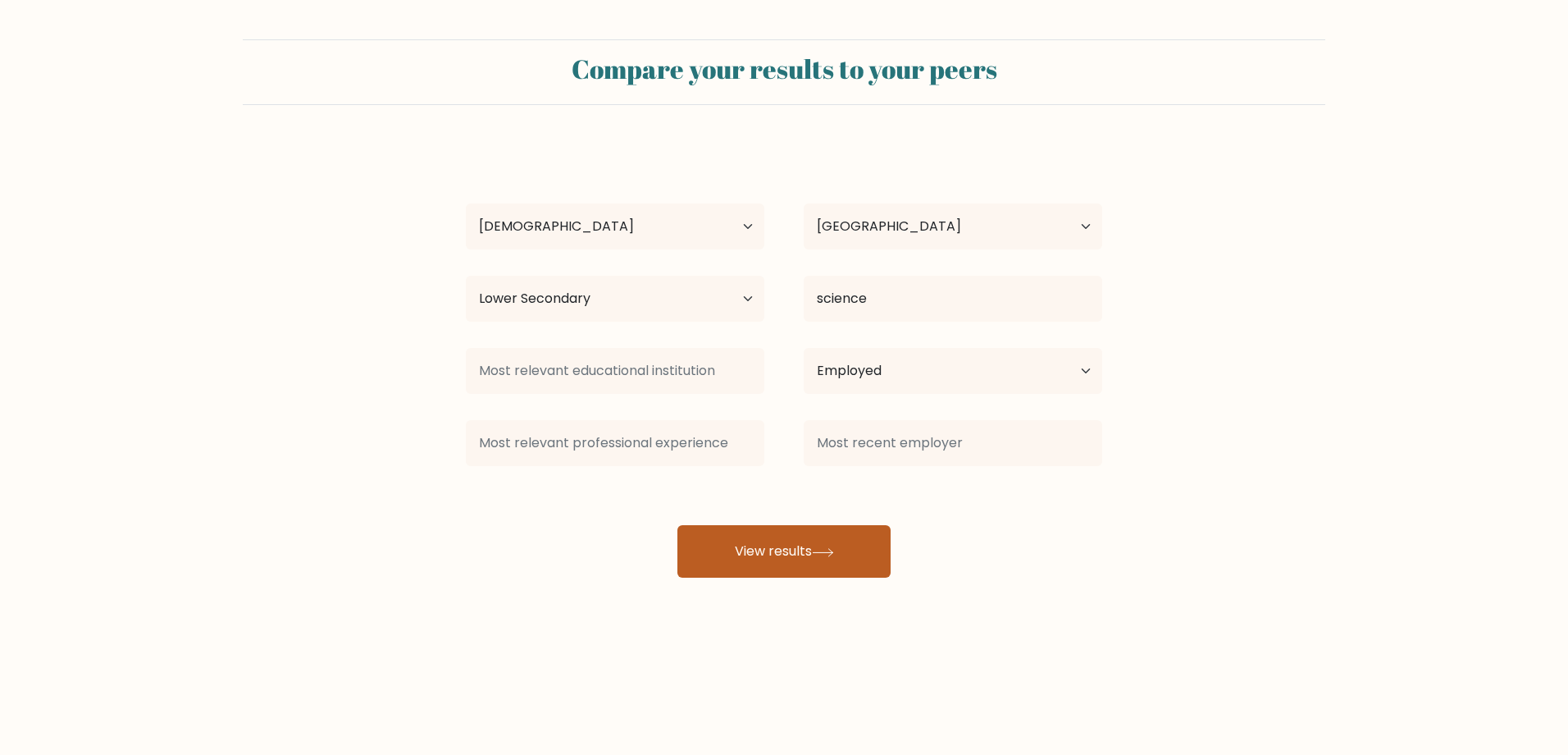
click at [777, 552] on button "View results" at bounding box center [784, 551] width 213 height 52
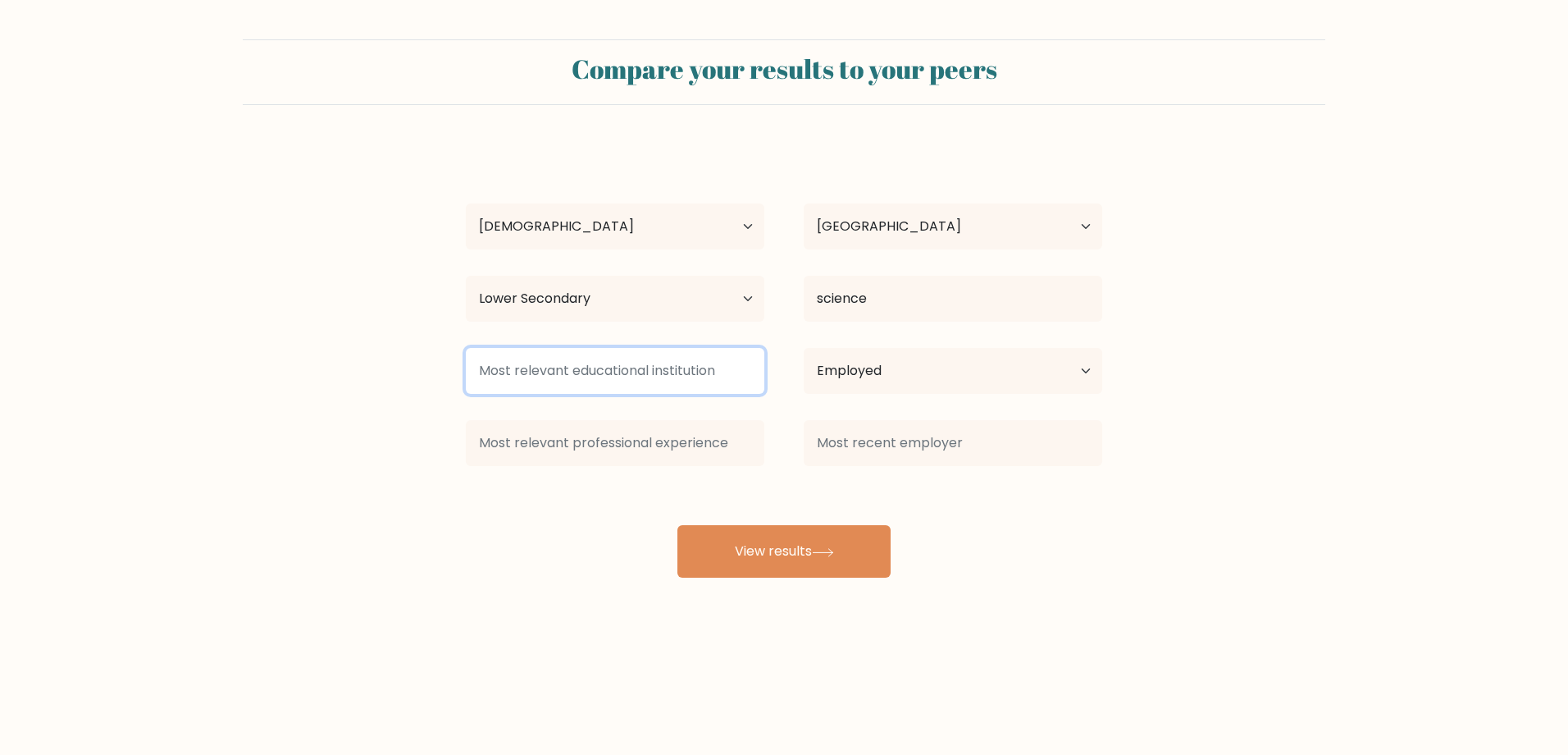
click at [657, 369] on input at bounding box center [615, 371] width 299 height 46
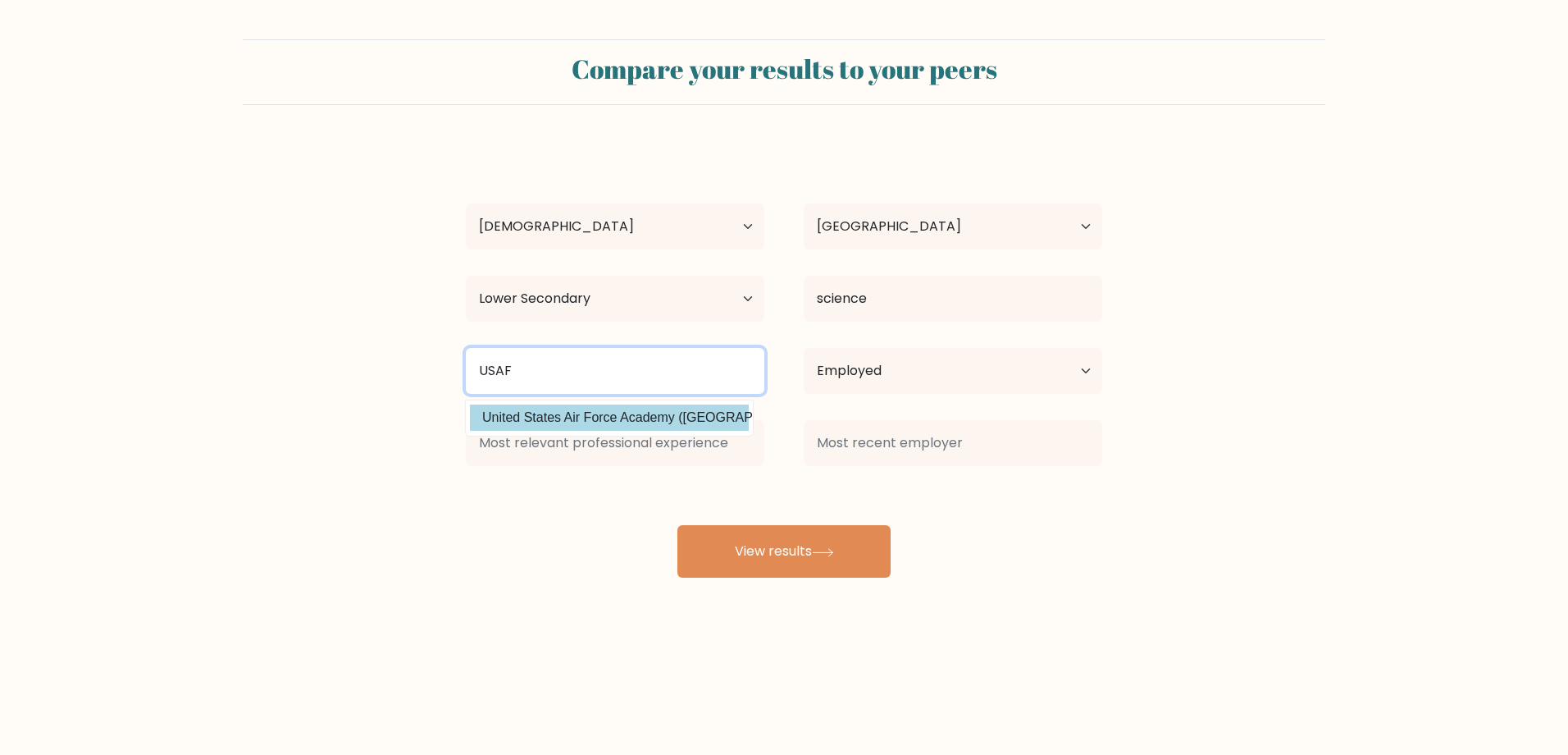
type input "USAF"
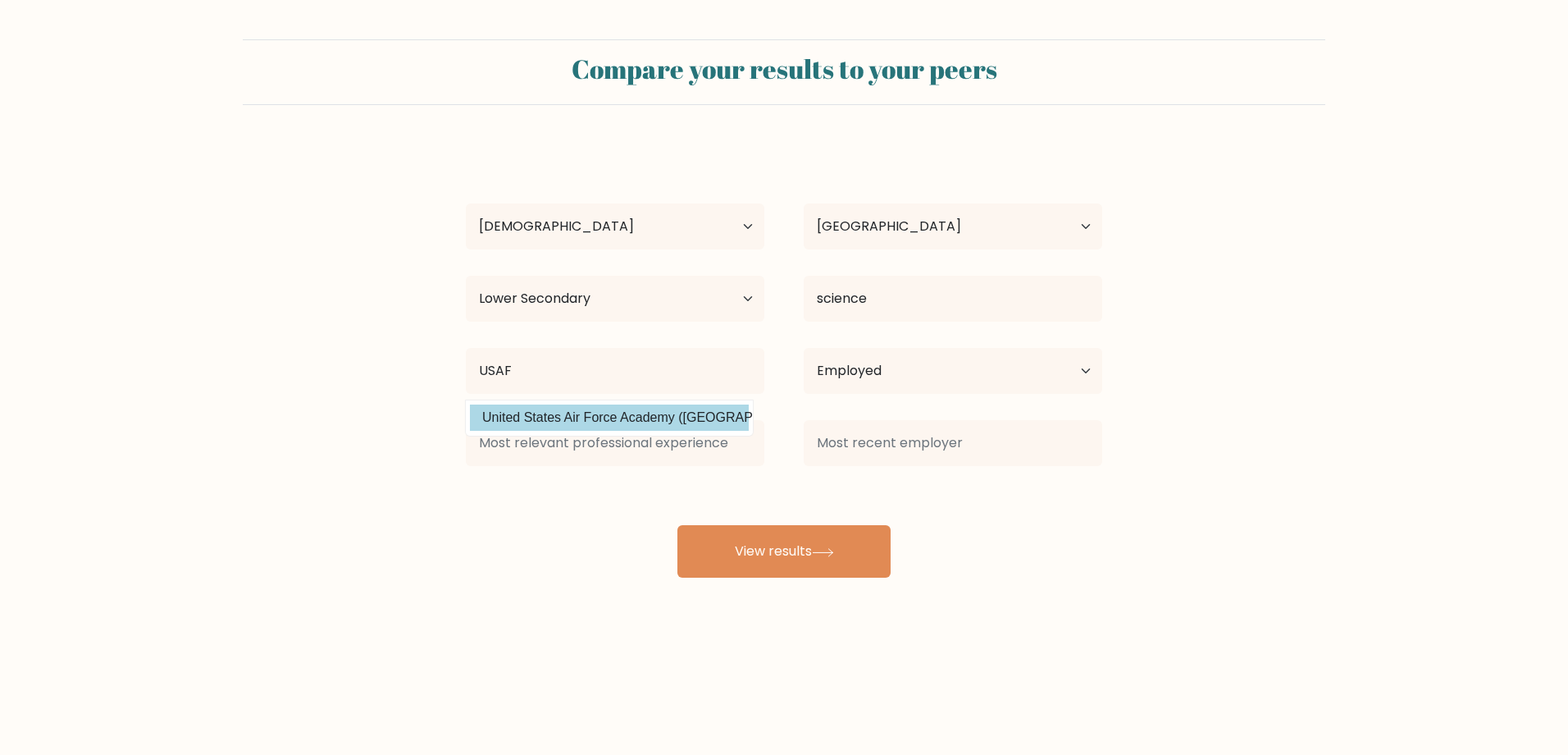
click at [662, 416] on div "William Puchar Age Under 18 years old 18-24 years old 25-34 years old 35-44 yea…" at bounding box center [784, 361] width 657 height 434
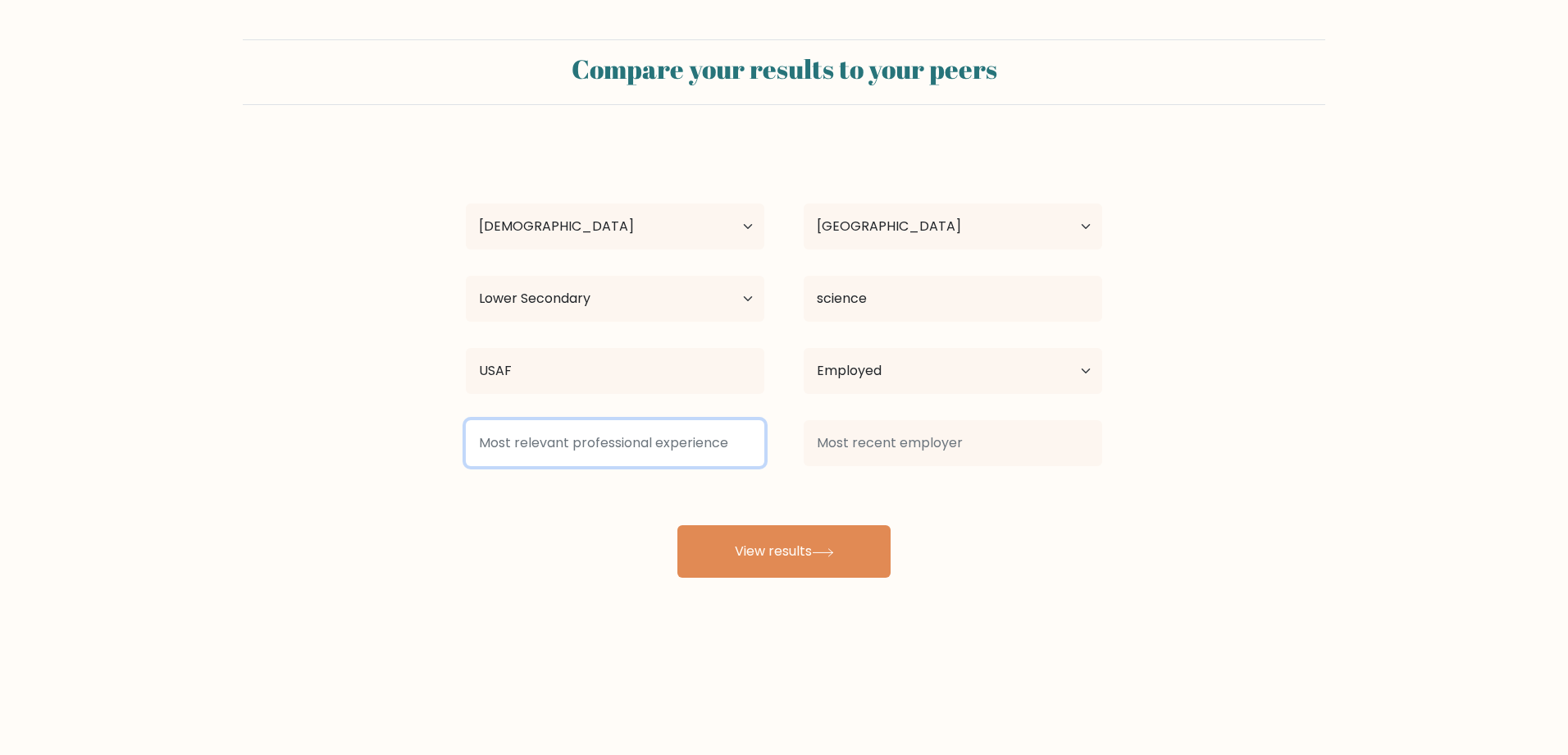
click at [667, 440] on input at bounding box center [615, 442] width 299 height 46
click at [655, 448] on input at bounding box center [615, 442] width 299 height 46
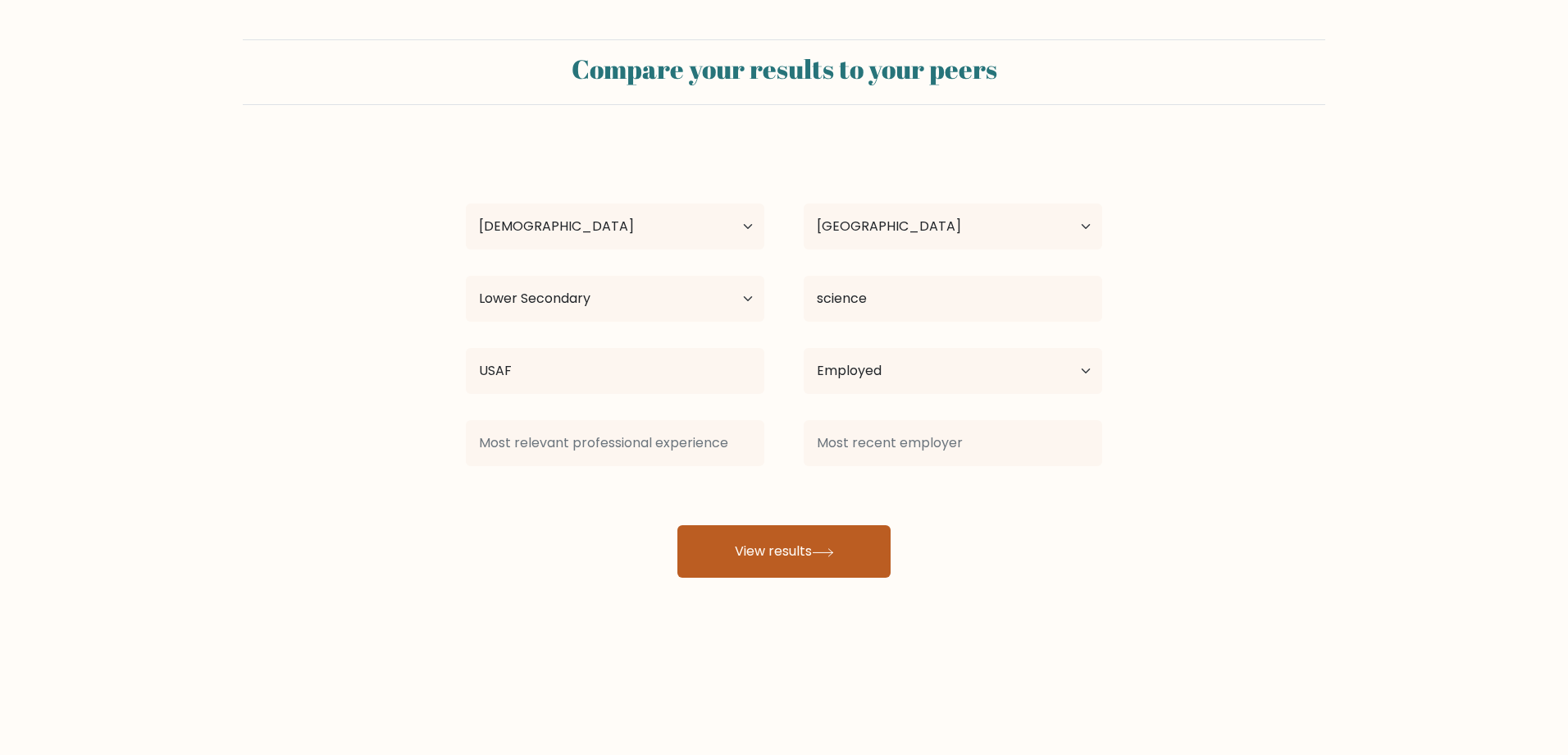
click at [760, 547] on button "View results" at bounding box center [784, 551] width 213 height 52
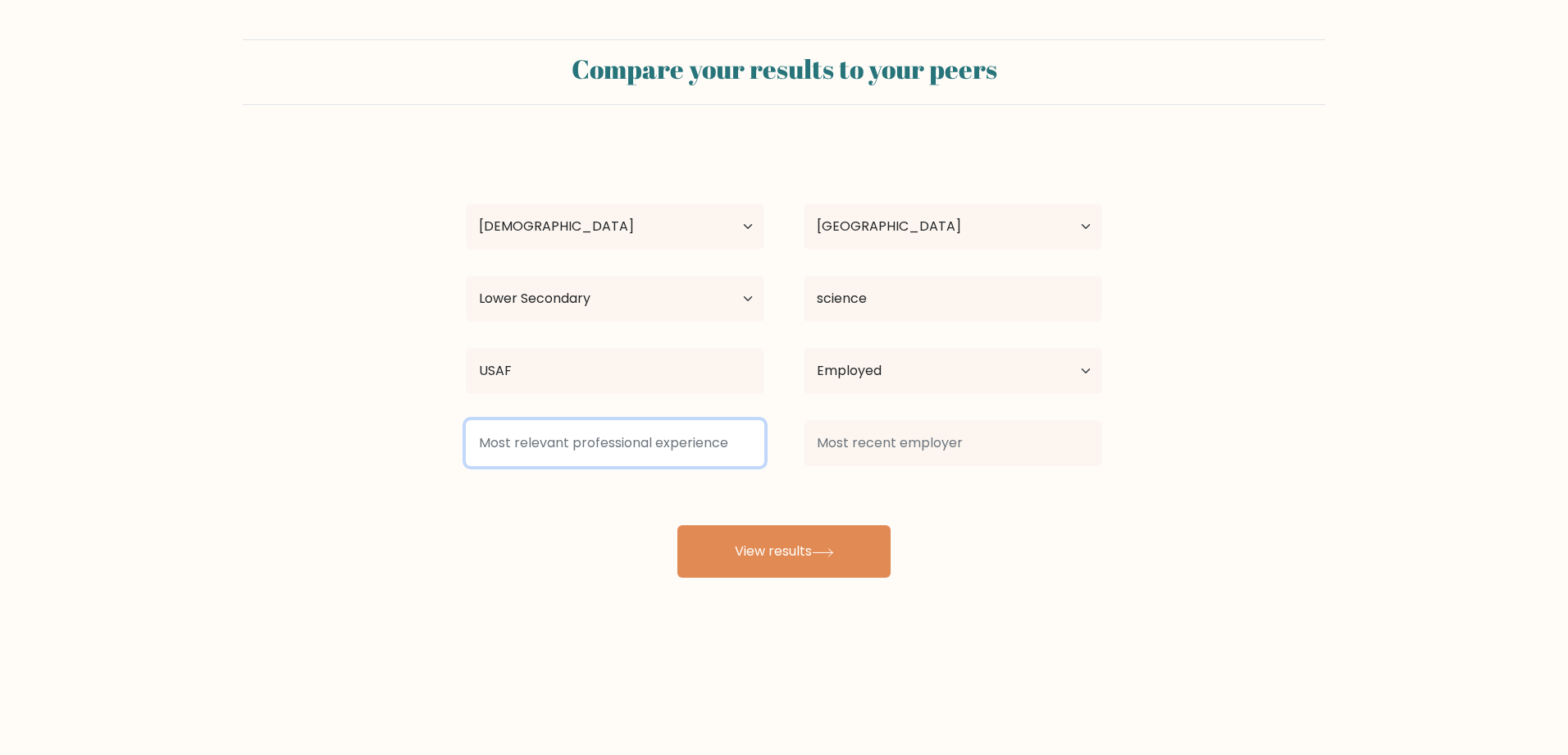
click at [663, 440] on input at bounding box center [615, 442] width 299 height 46
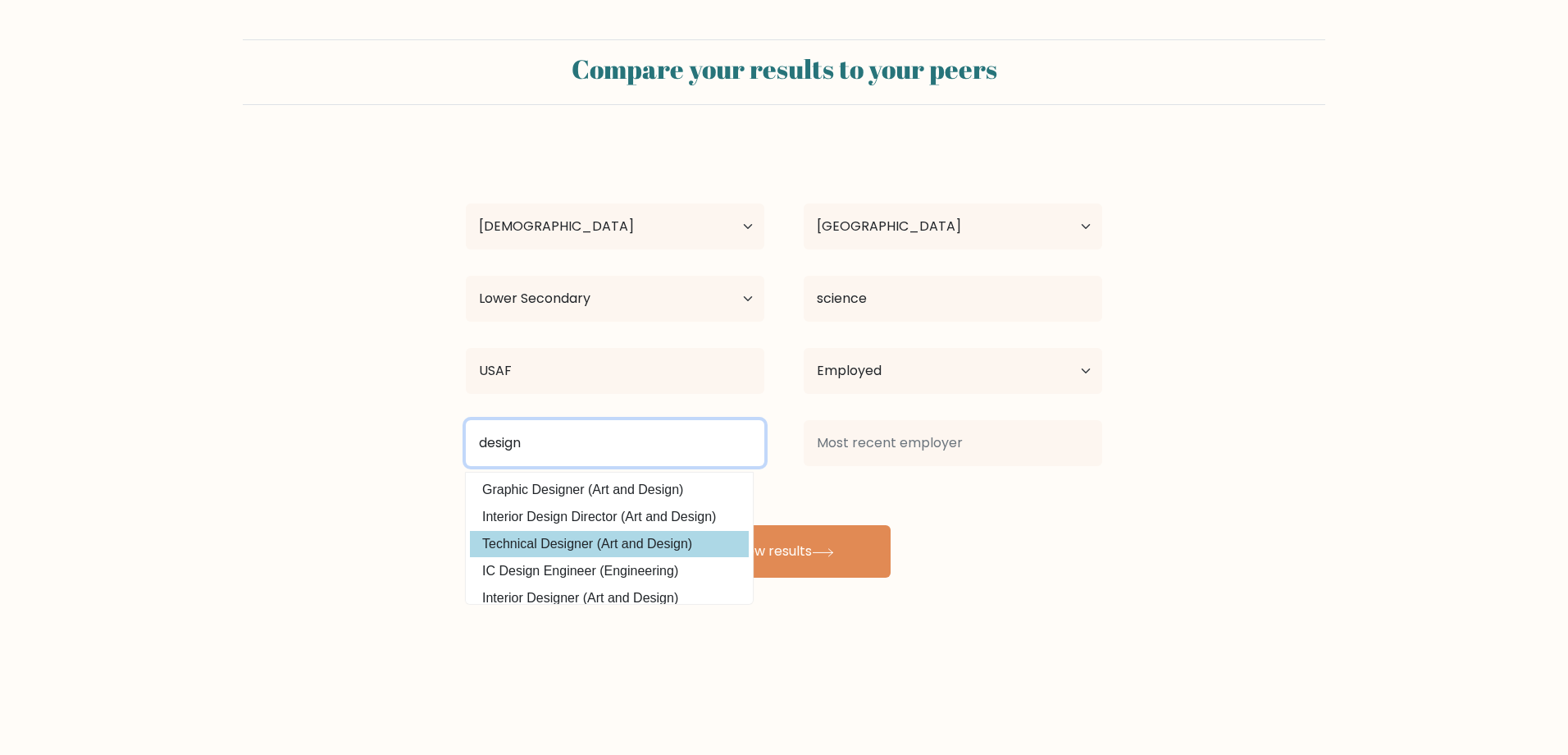
type input "design"
click at [619, 539] on div "William Puchar Age Under 18 years old 18-24 years old 25-34 years old 35-44 yea…" at bounding box center [784, 361] width 657 height 434
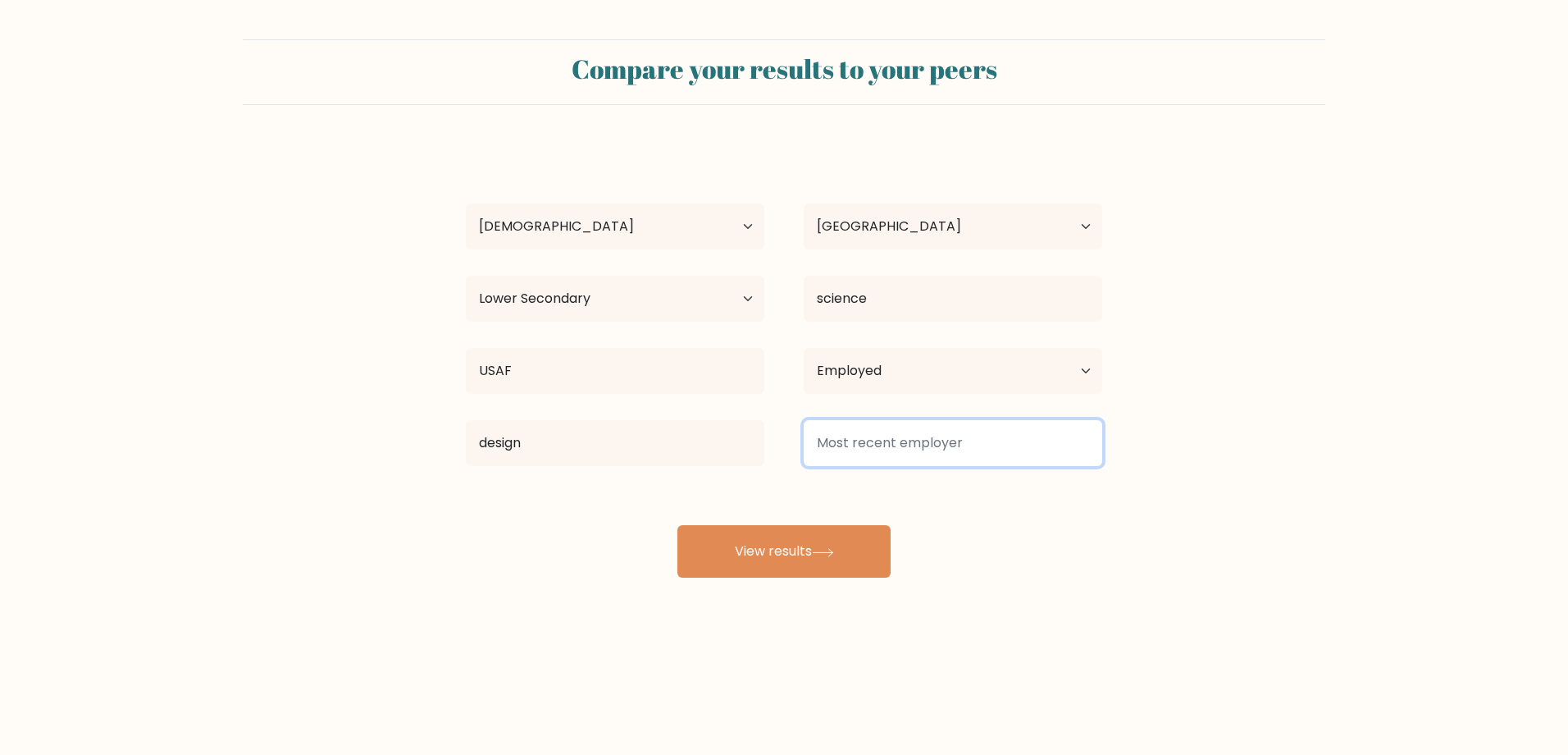
click at [900, 442] on input at bounding box center [954, 442] width 299 height 46
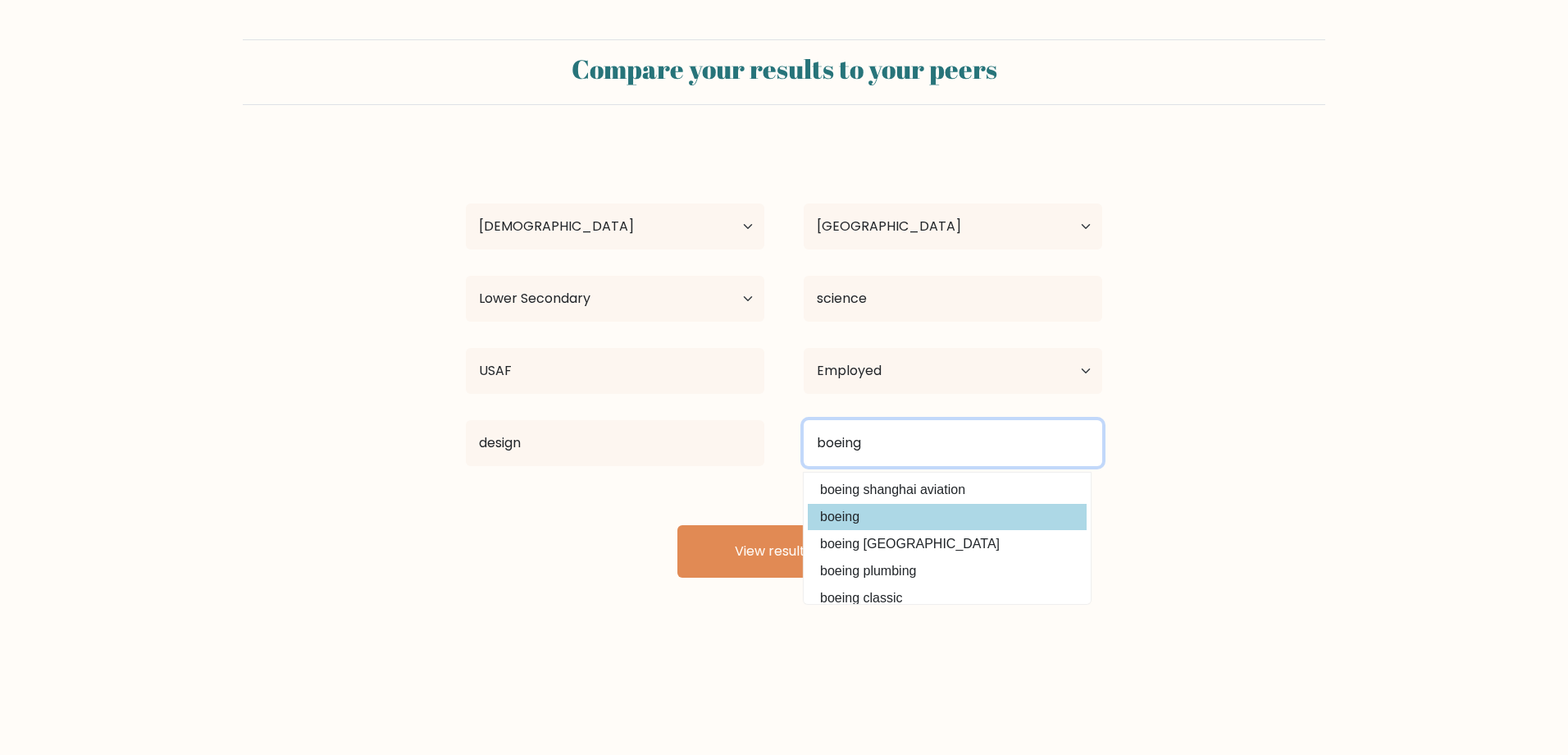
type input "boeing"
click at [840, 515] on div "William Puchar Age Under 18 years old 18-24 years old 25-34 years old 35-44 yea…" at bounding box center [784, 361] width 657 height 434
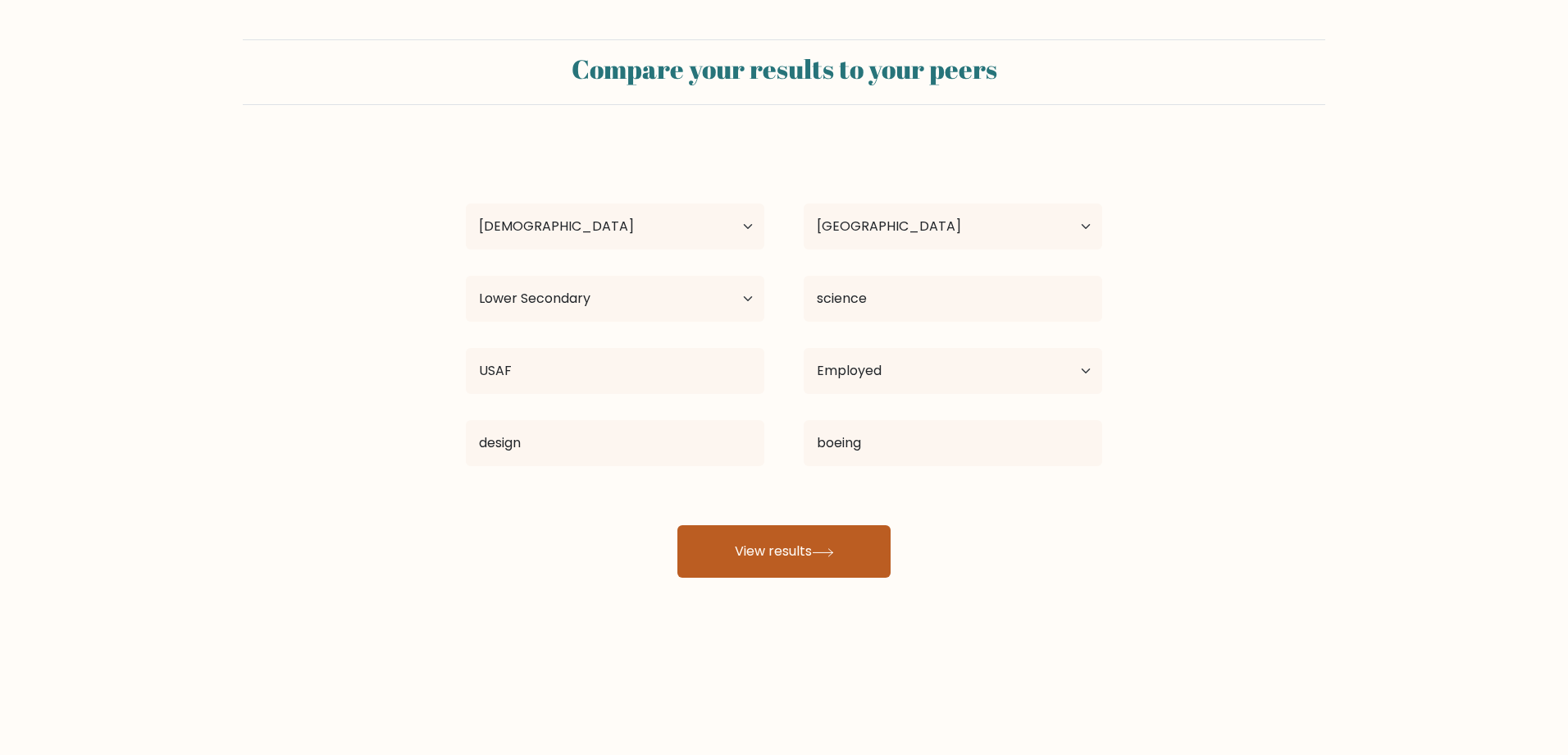
click at [801, 555] on button "View results" at bounding box center [784, 551] width 213 height 52
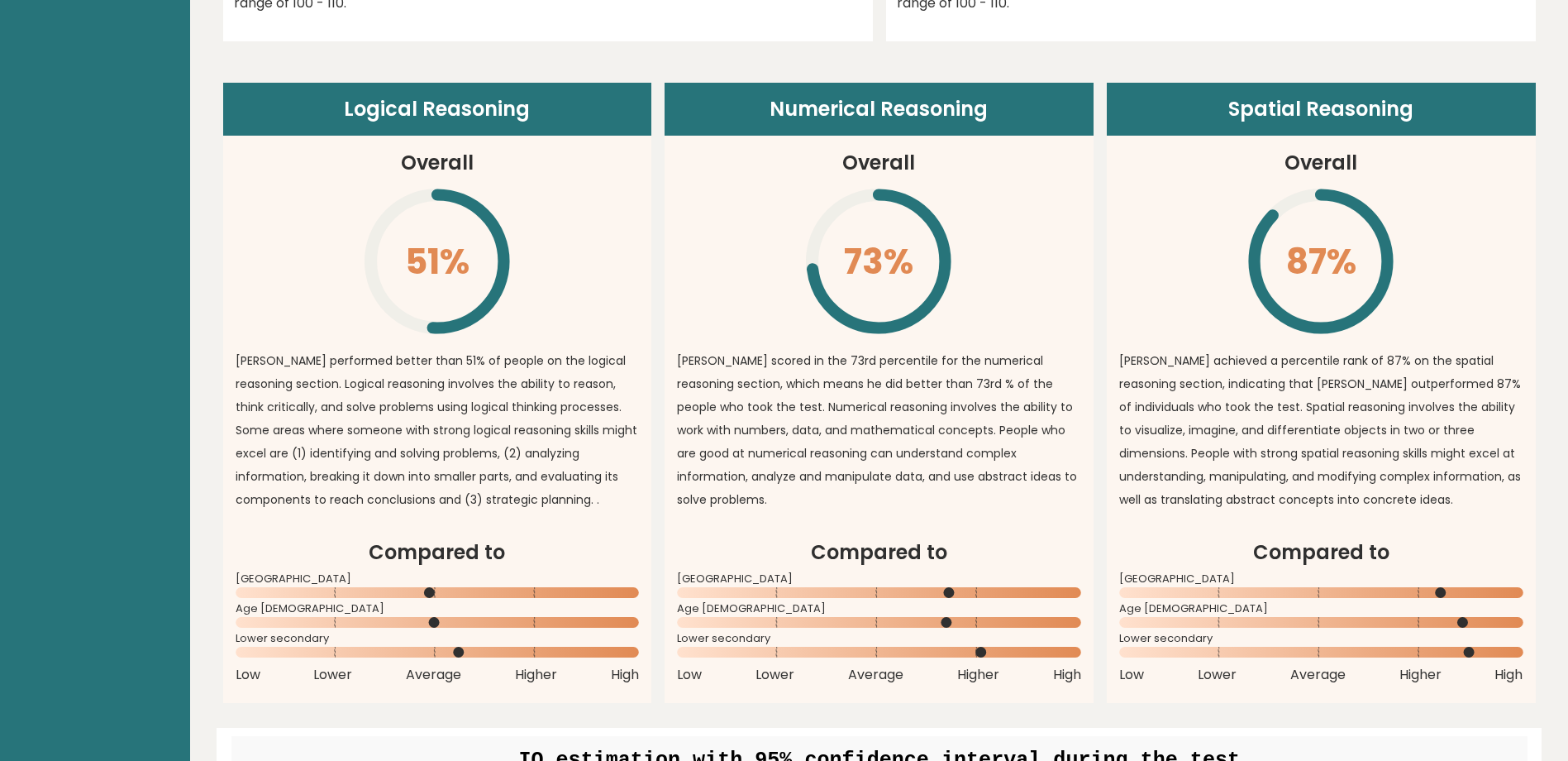
scroll to position [1189, 0]
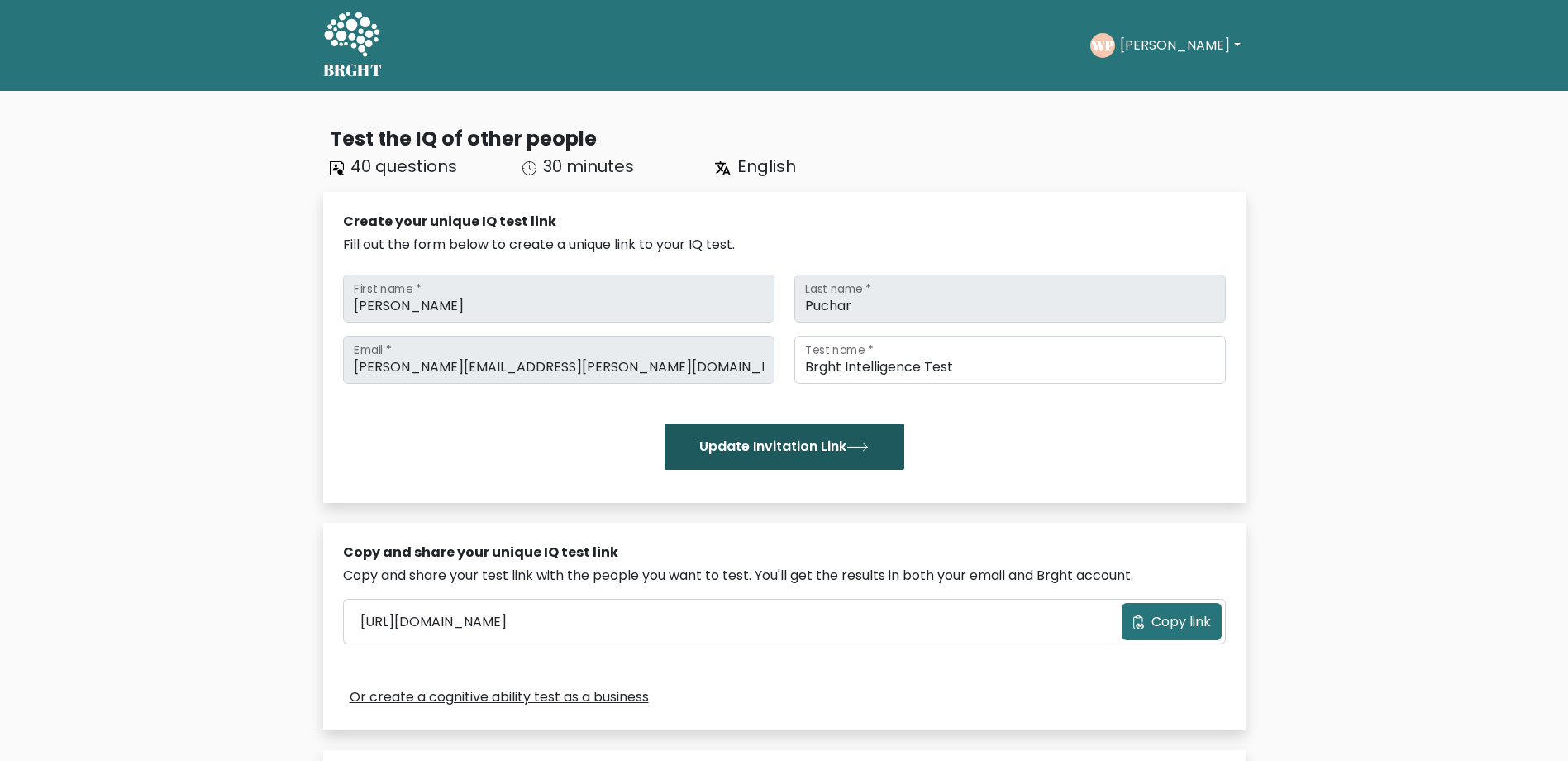
click at [819, 447] on button "Update Invitation Link" at bounding box center [784, 446] width 240 height 47
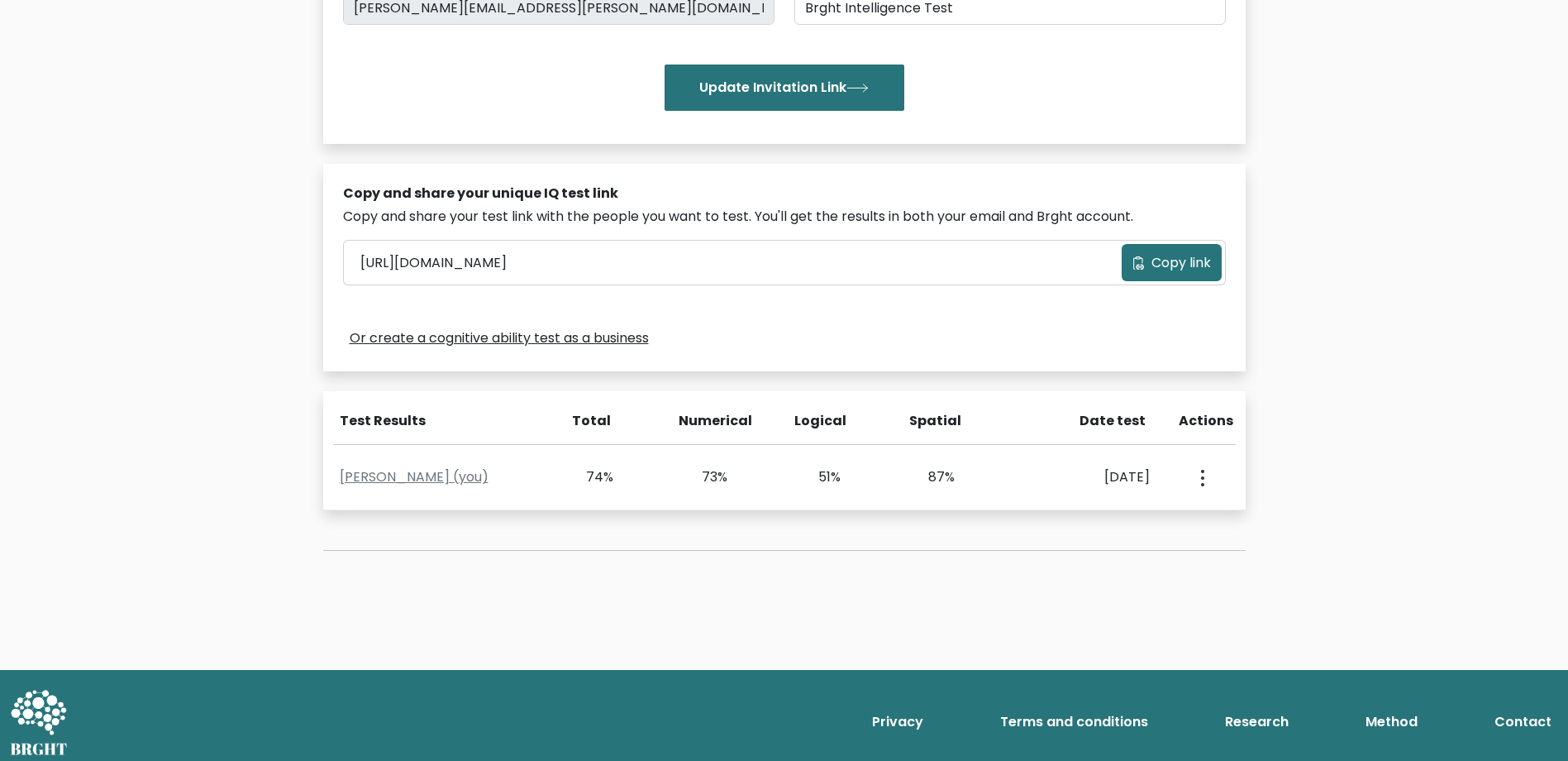
scroll to position [369, 0]
